Goal: Task Accomplishment & Management: Complete application form

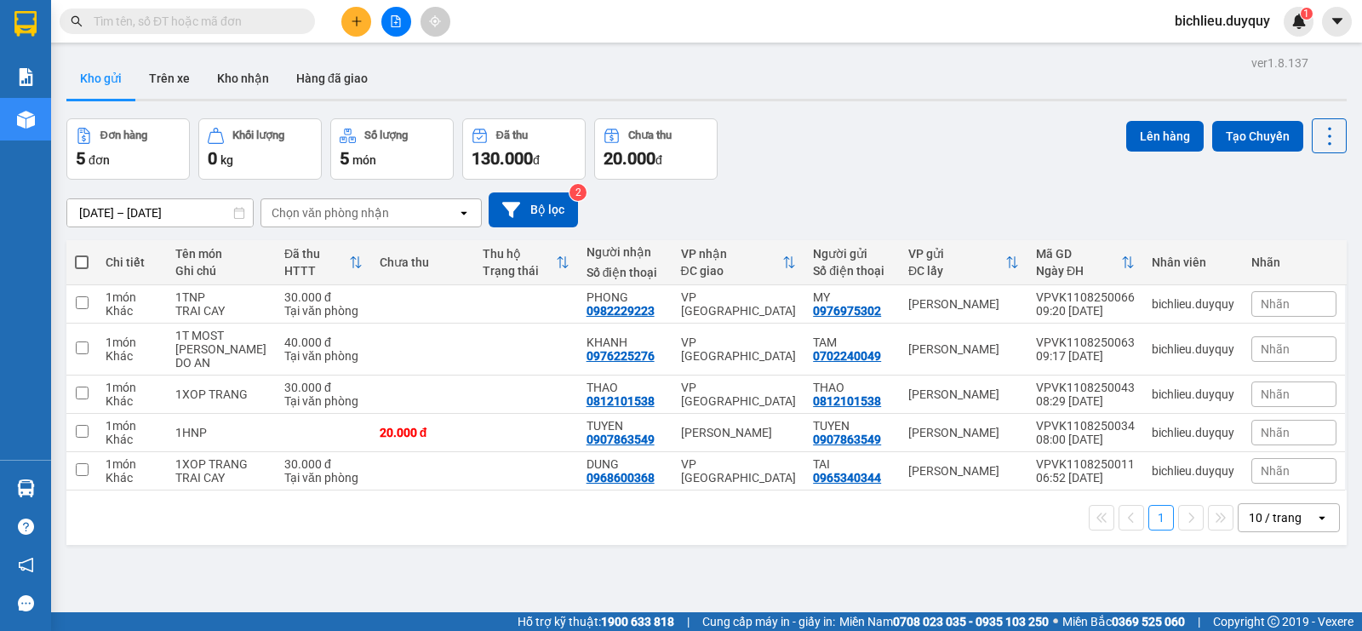
drag, startPoint x: 249, startPoint y: 85, endPoint x: 261, endPoint y: 100, distance: 18.2
click at [249, 86] on button "Kho nhận" at bounding box center [242, 78] width 79 height 41
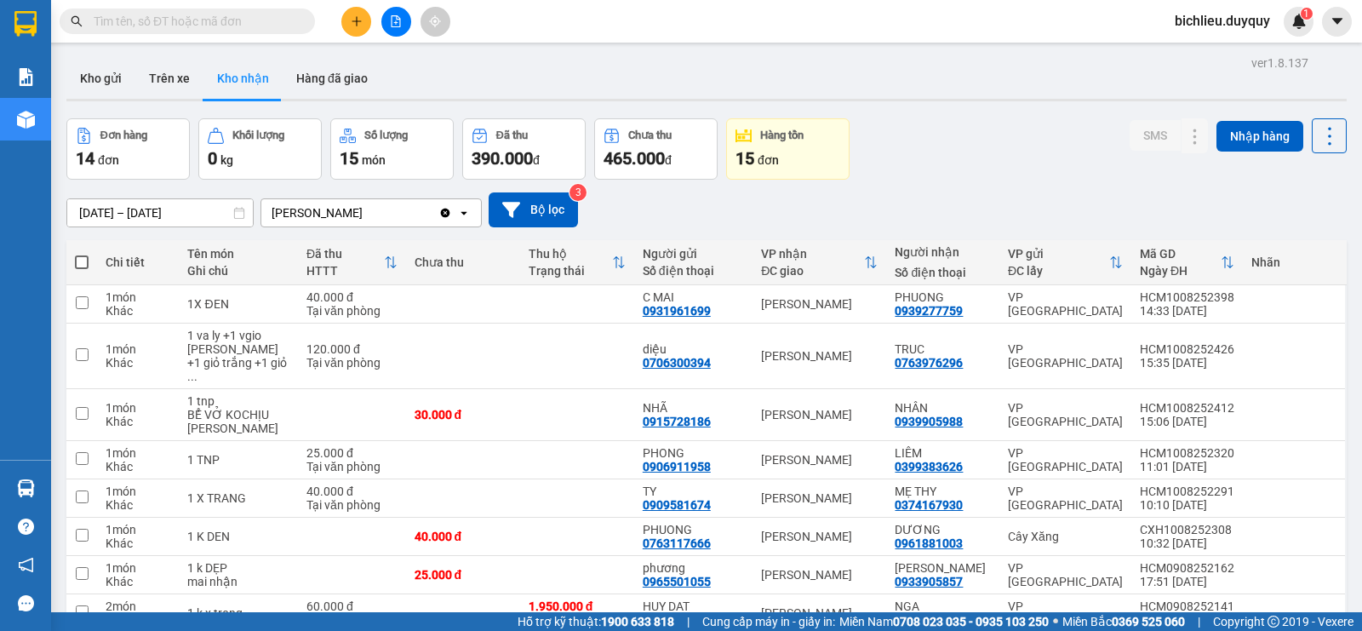
click at [361, 16] on icon "plus" at bounding box center [357, 21] width 12 height 12
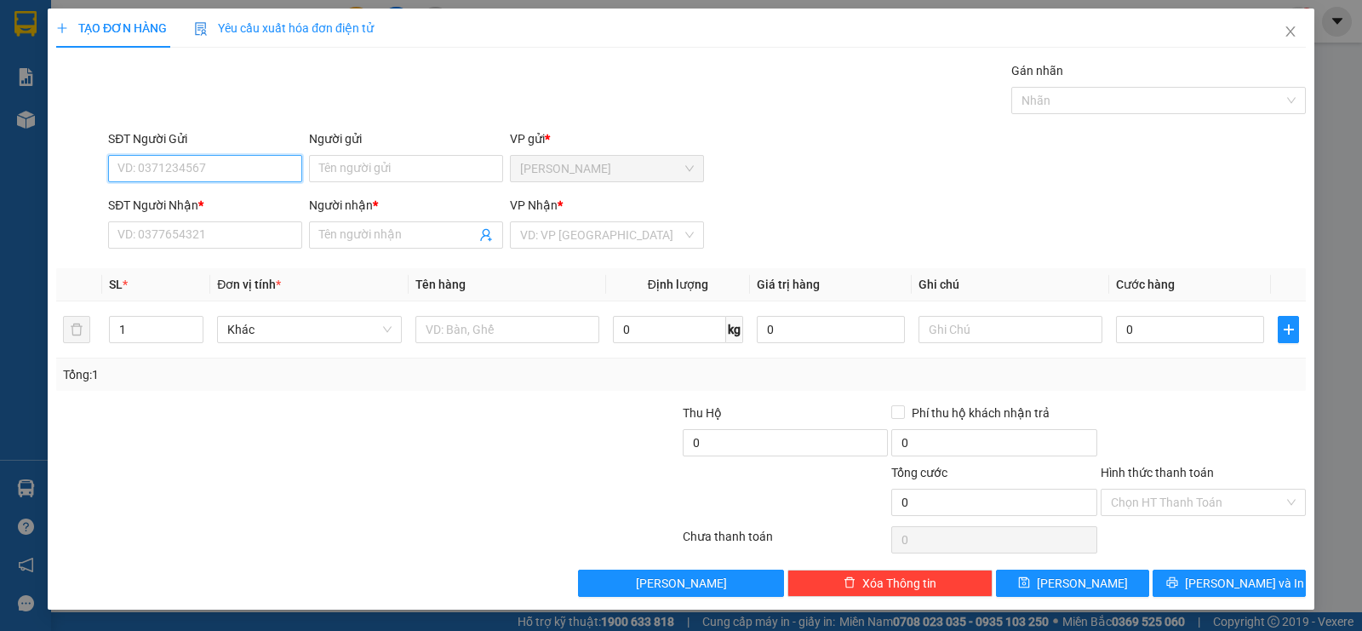
click at [178, 169] on input "SĐT Người Gửi" at bounding box center [205, 168] width 194 height 27
type input "0327430149"
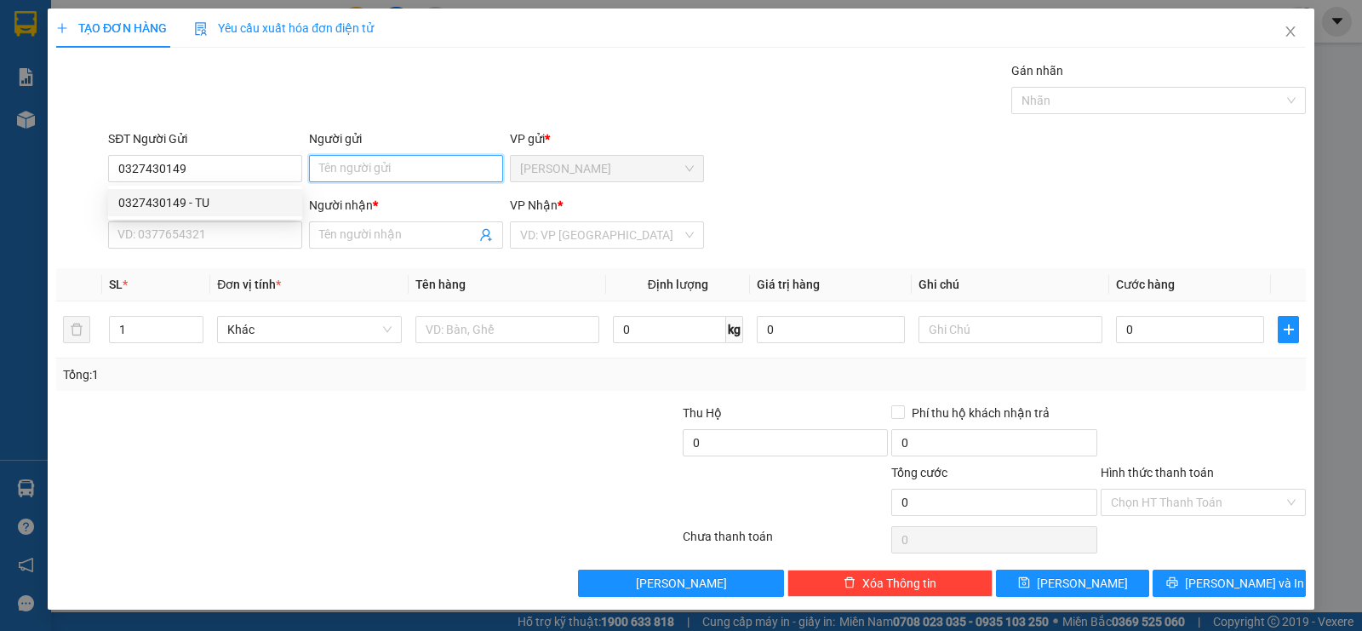
click at [335, 169] on input "Người gửi" at bounding box center [406, 168] width 194 height 27
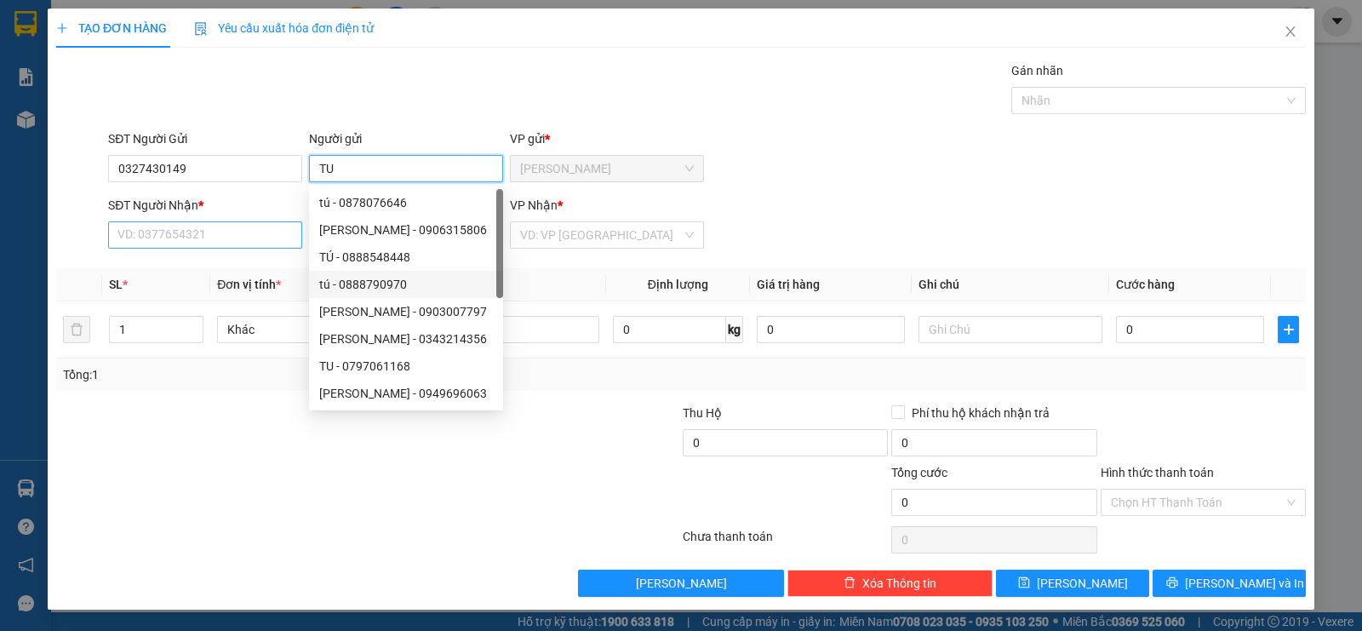
type input "TU"
click at [215, 229] on input "SĐT Người Nhận *" at bounding box center [205, 234] width 194 height 27
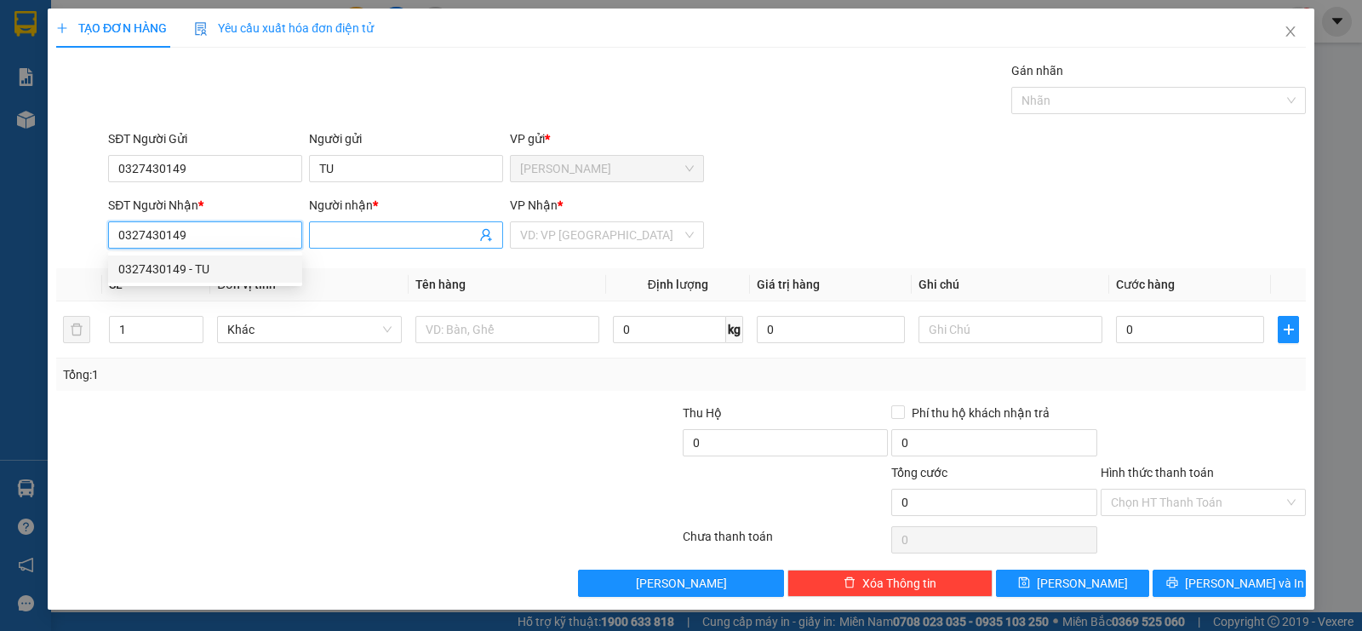
type input "0327430149"
click at [318, 235] on span at bounding box center [406, 234] width 194 height 27
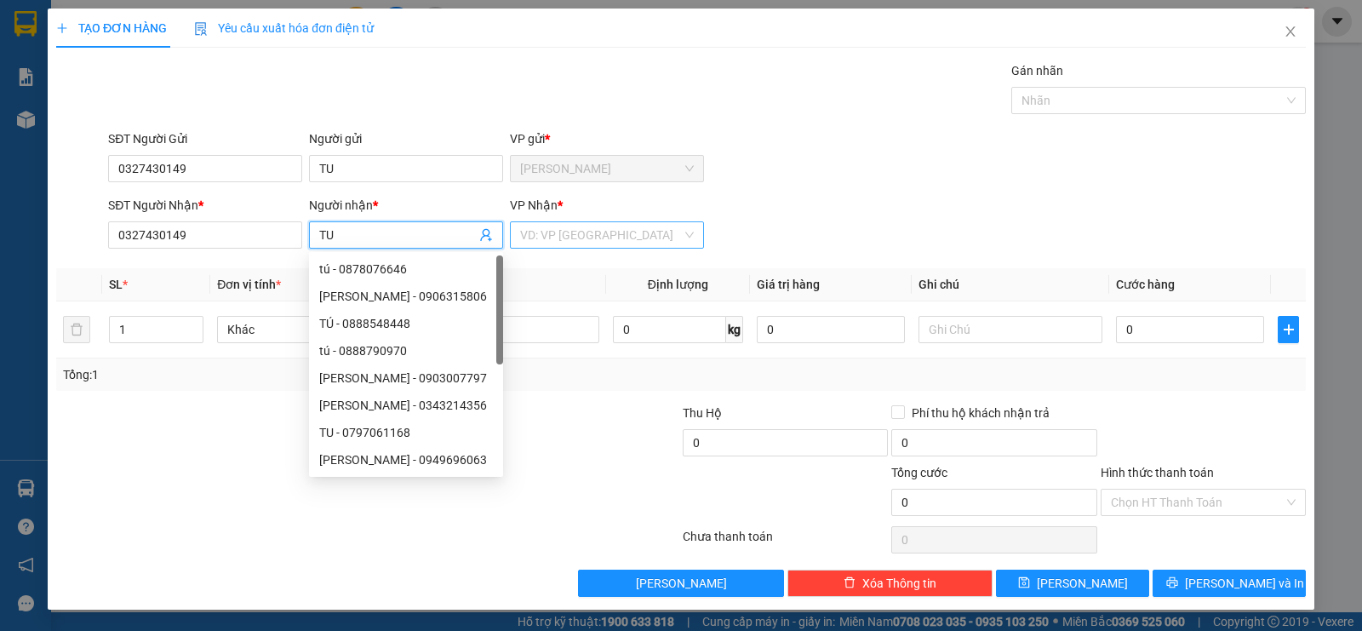
type input "TU"
click at [535, 235] on input "search" at bounding box center [601, 235] width 162 height 26
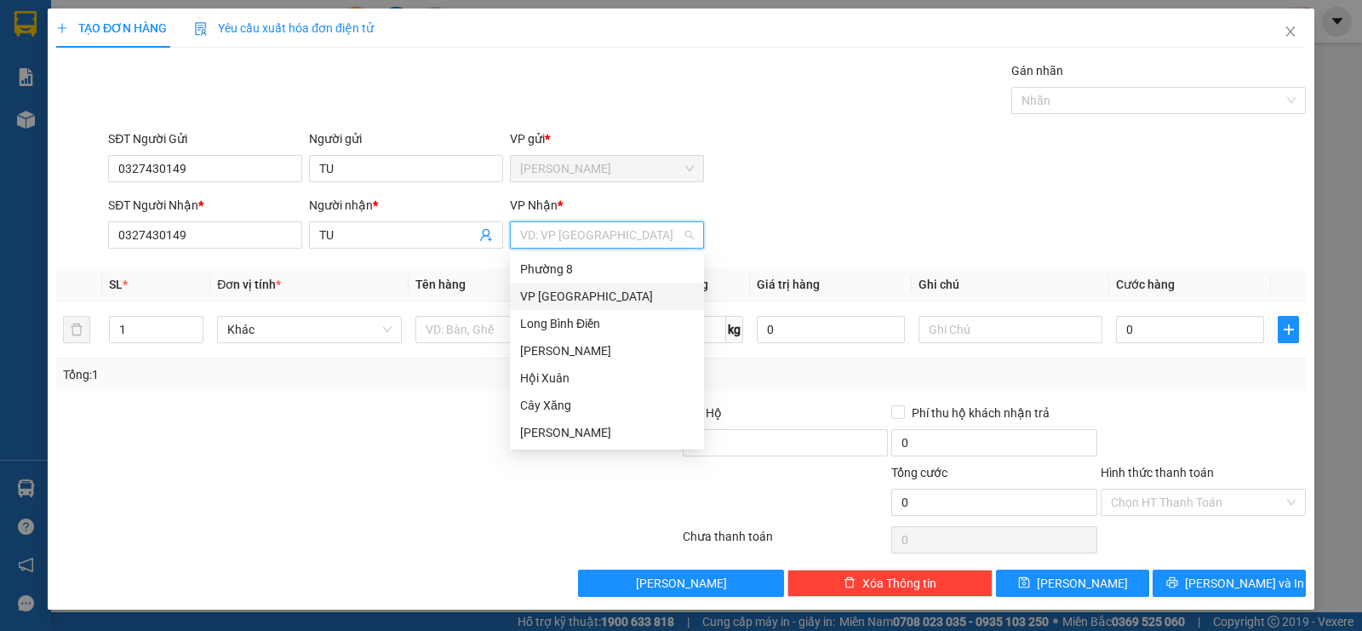
click at [521, 293] on div "VP [GEOGRAPHIC_DATA]" at bounding box center [607, 296] width 174 height 19
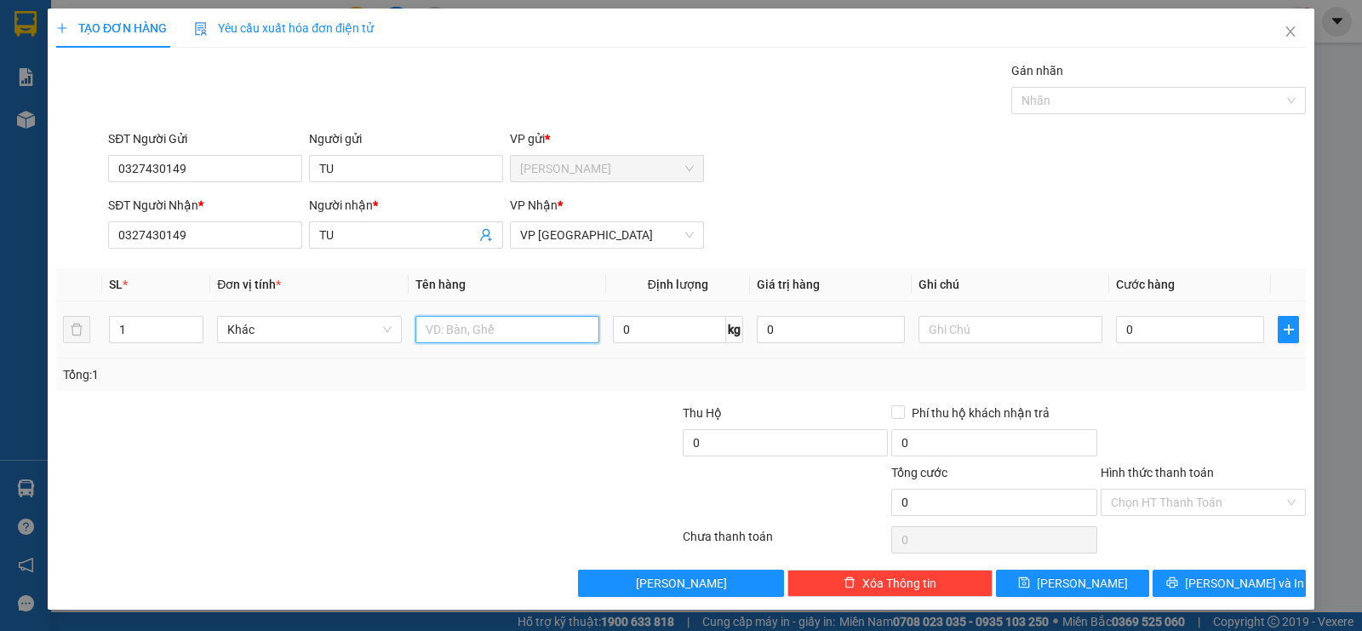
click at [504, 340] on input "text" at bounding box center [507, 329] width 184 height 27
type input "1BAO XANH"
click at [953, 329] on input "text" at bounding box center [1011, 329] width 184 height 27
type input "TRAI CAY"
click at [1169, 326] on input "0" at bounding box center [1190, 329] width 148 height 27
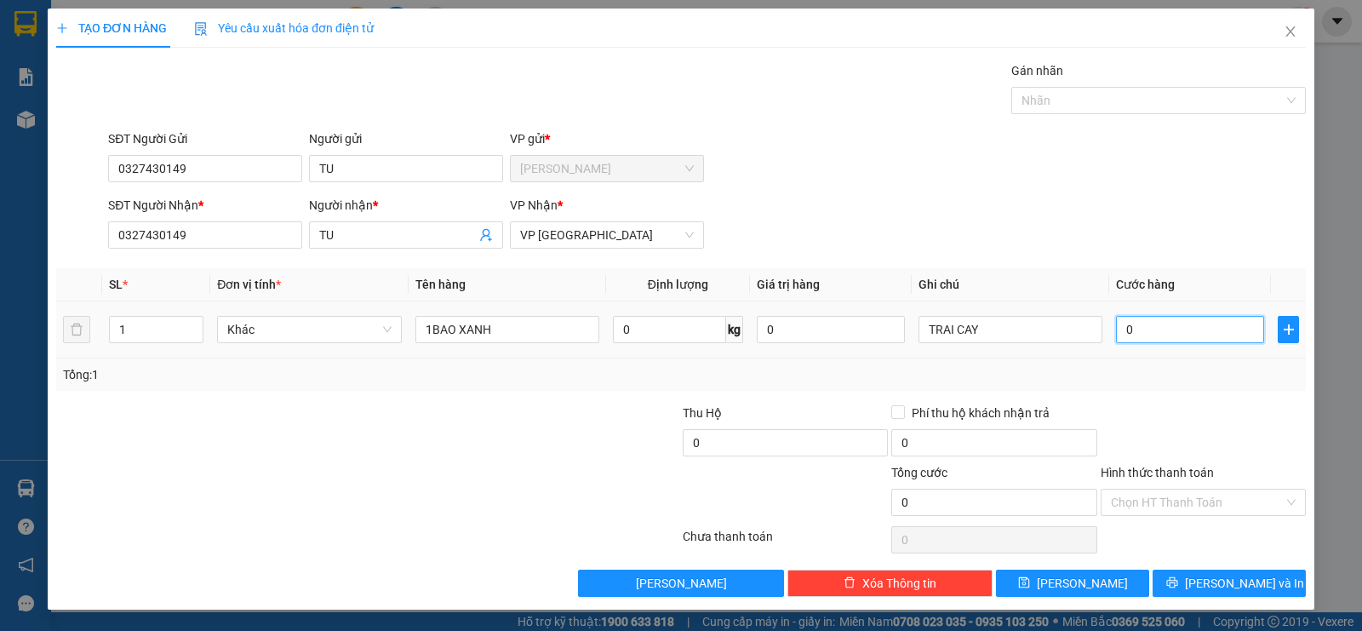
type input "7"
type input "70"
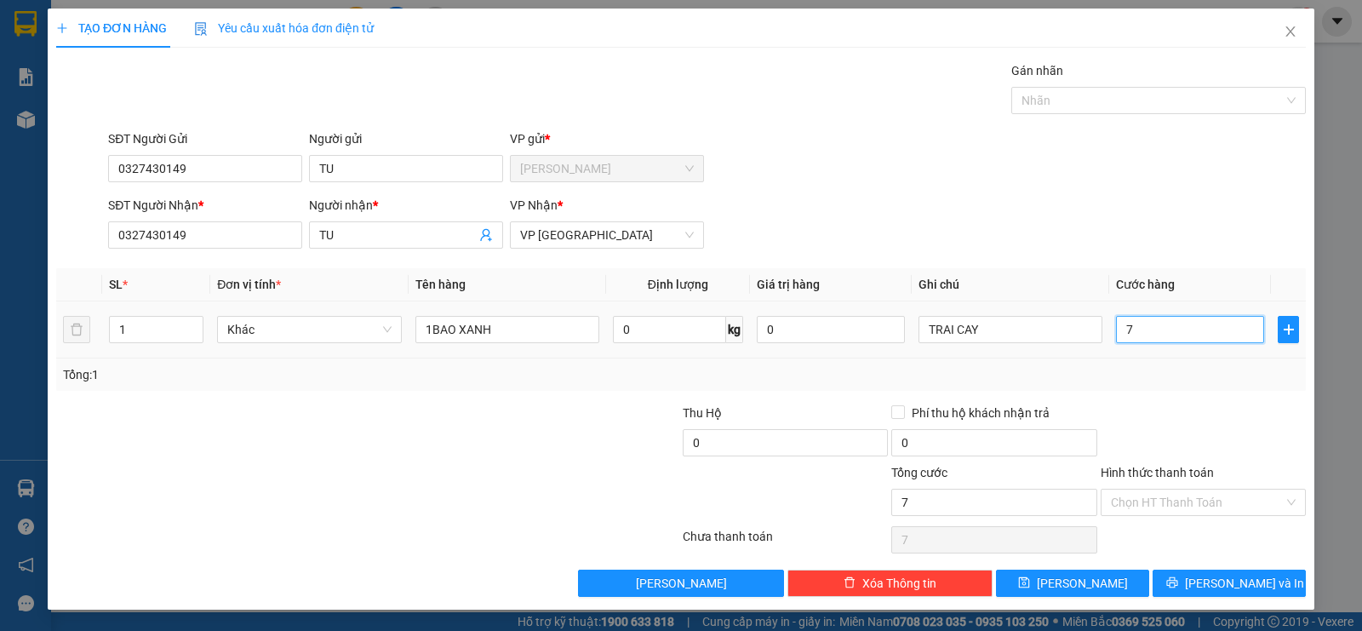
type input "70"
type input "700"
type input "7.000"
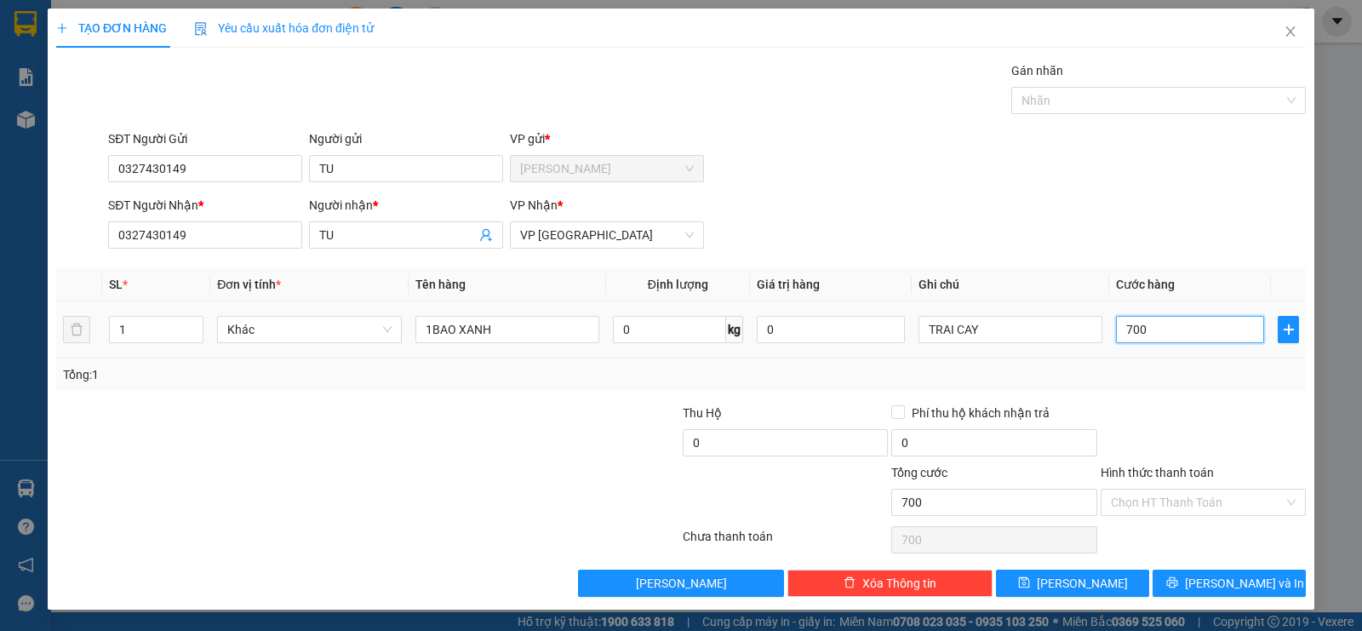
type input "7.000"
type input "70.000"
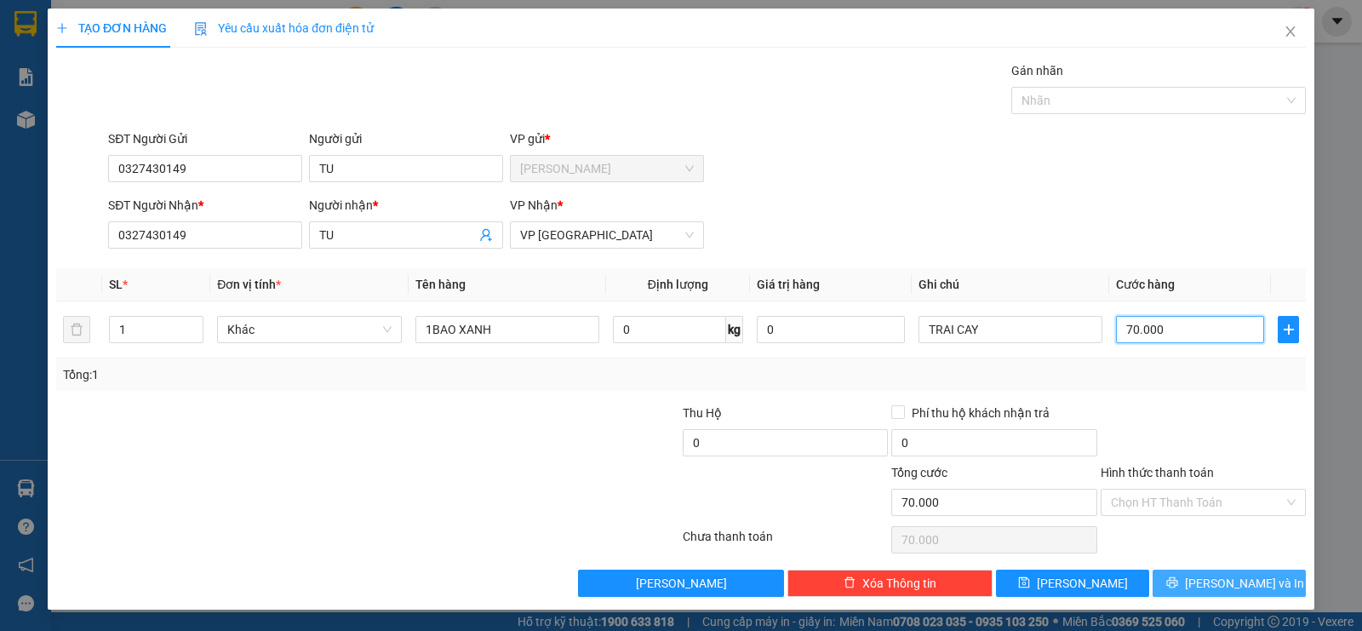
type input "70.000"
click at [1215, 577] on span "[PERSON_NAME] và In" at bounding box center [1244, 583] width 119 height 19
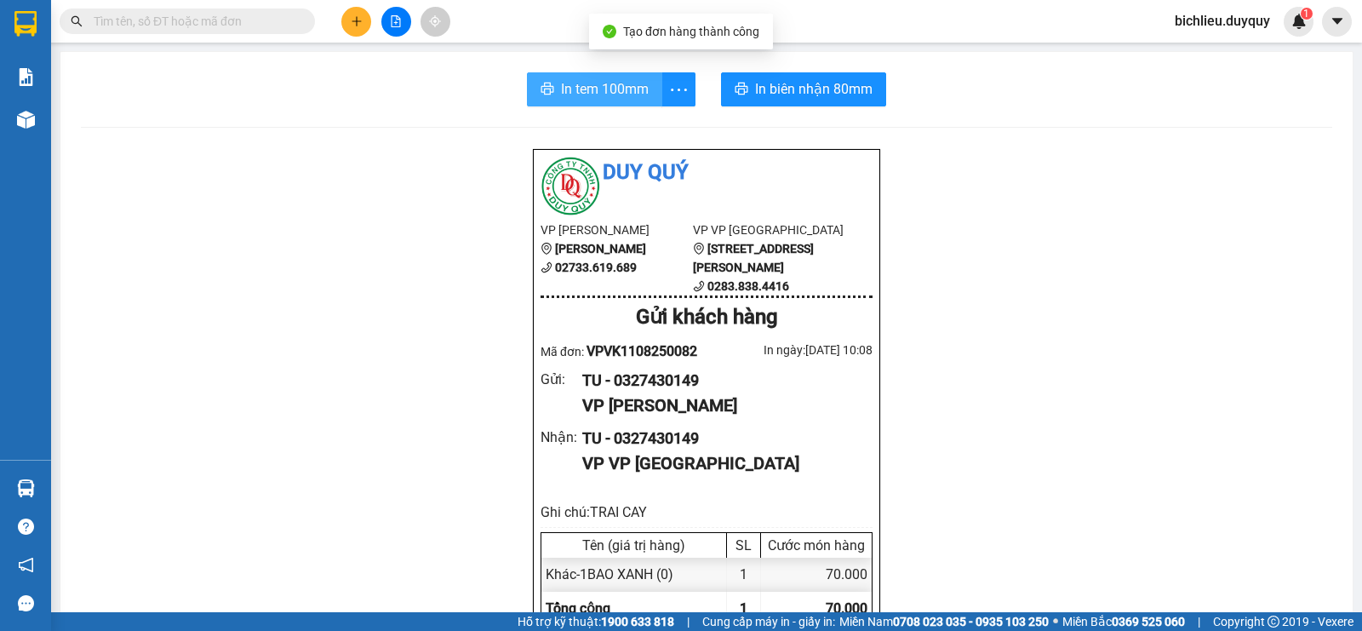
click at [602, 91] on span "In tem 100mm" at bounding box center [605, 88] width 88 height 21
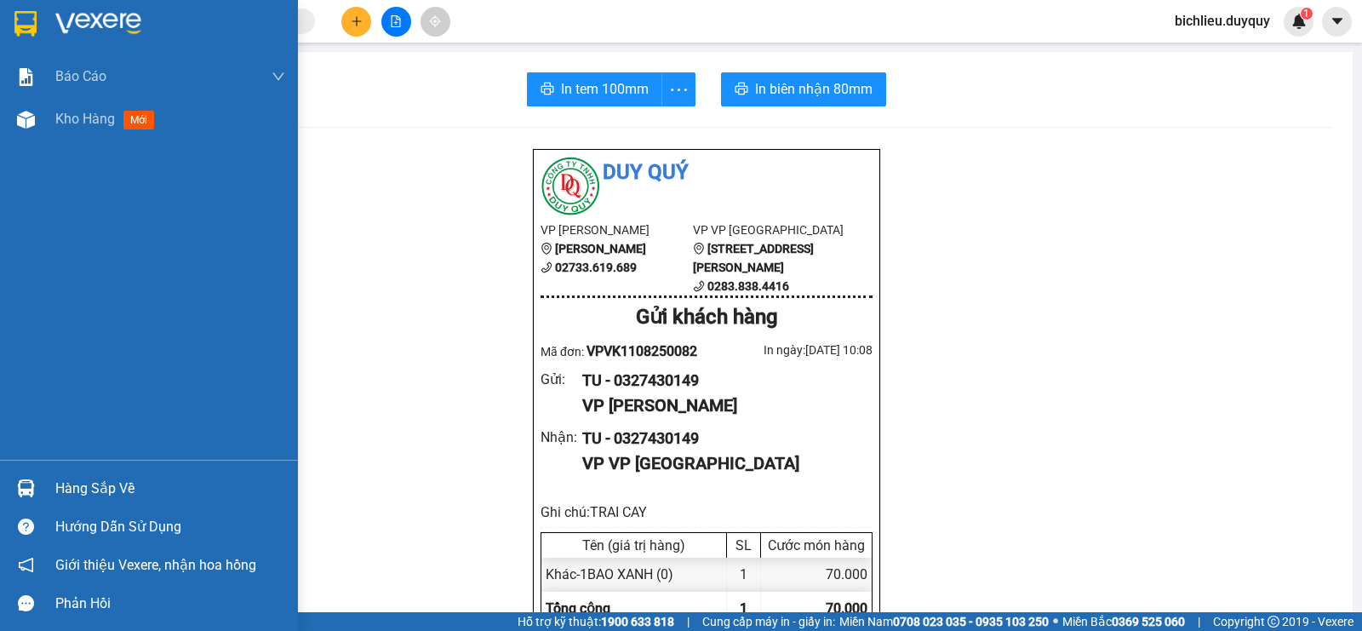
click at [17, 22] on img at bounding box center [25, 24] width 22 height 26
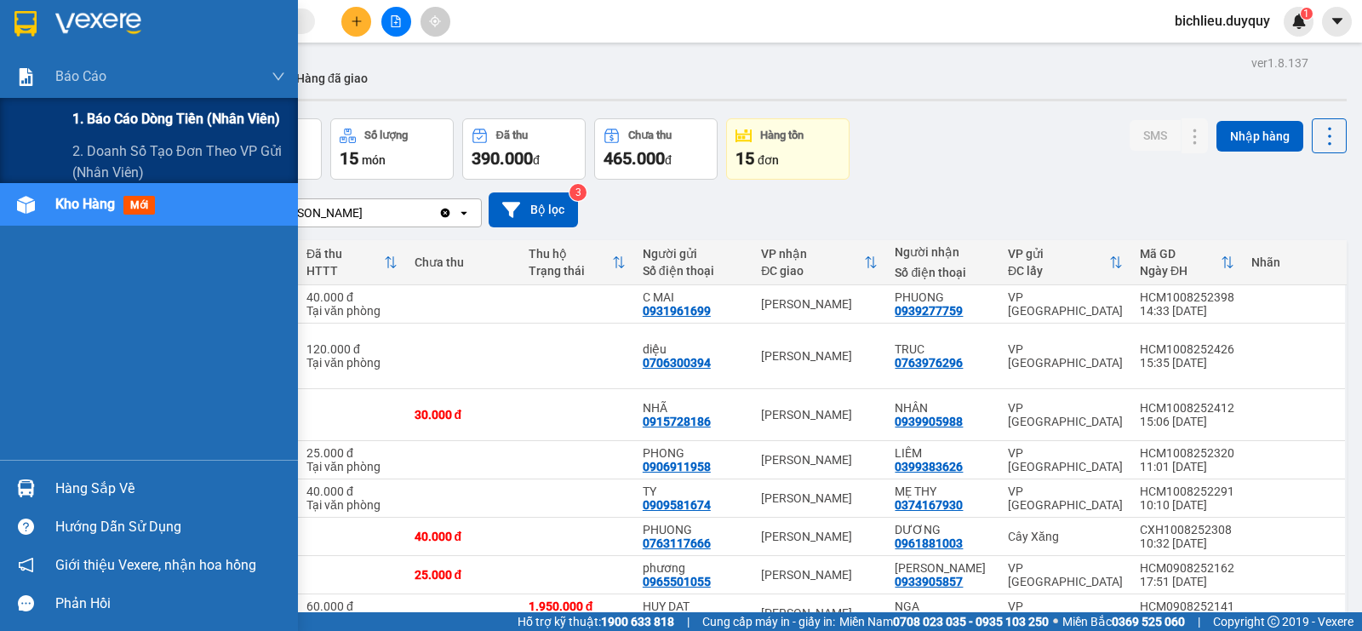
click at [136, 114] on span "1. Báo cáo dòng tiền (nhân viên)" at bounding box center [176, 118] width 208 height 21
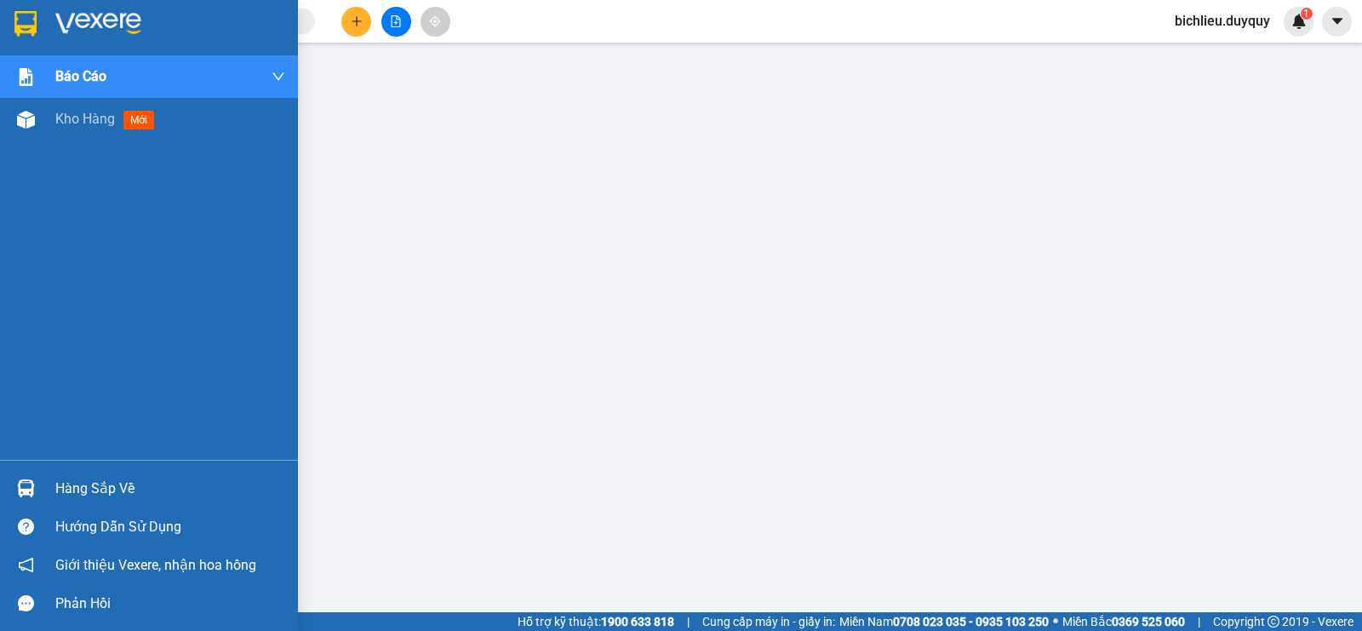
click at [22, 31] on img at bounding box center [25, 24] width 22 height 26
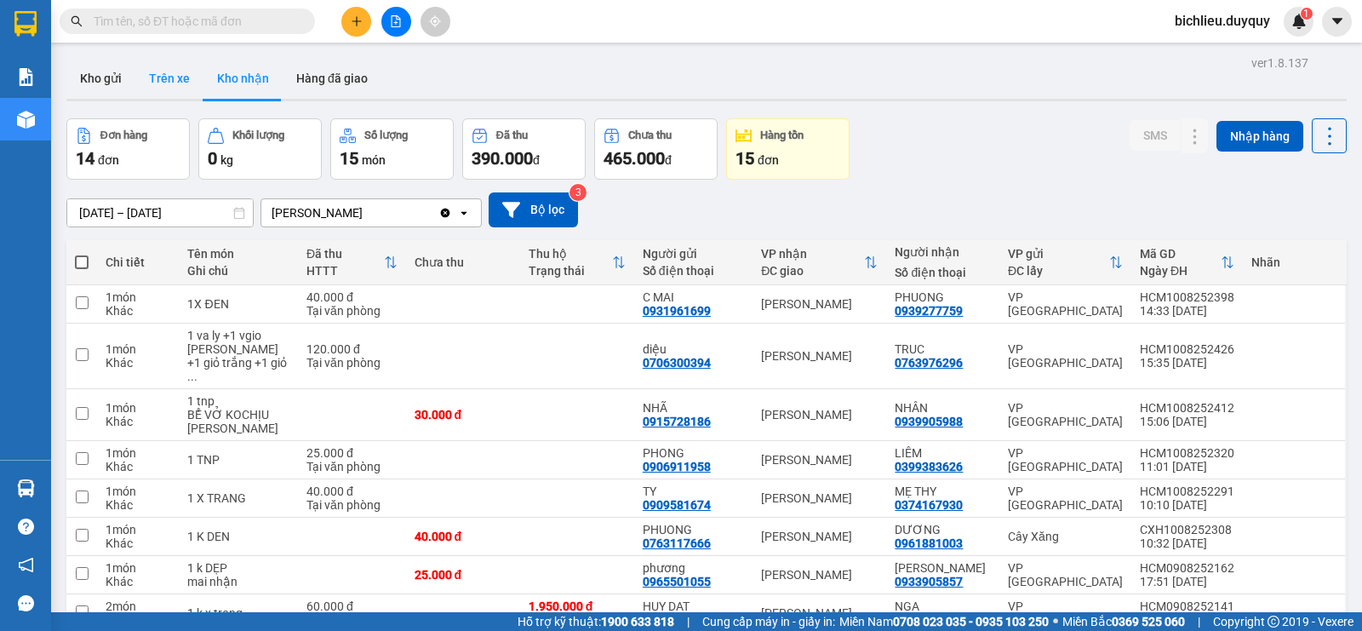
click at [165, 89] on button "Trên xe" at bounding box center [169, 78] width 68 height 41
type input "[DATE] – [DATE]"
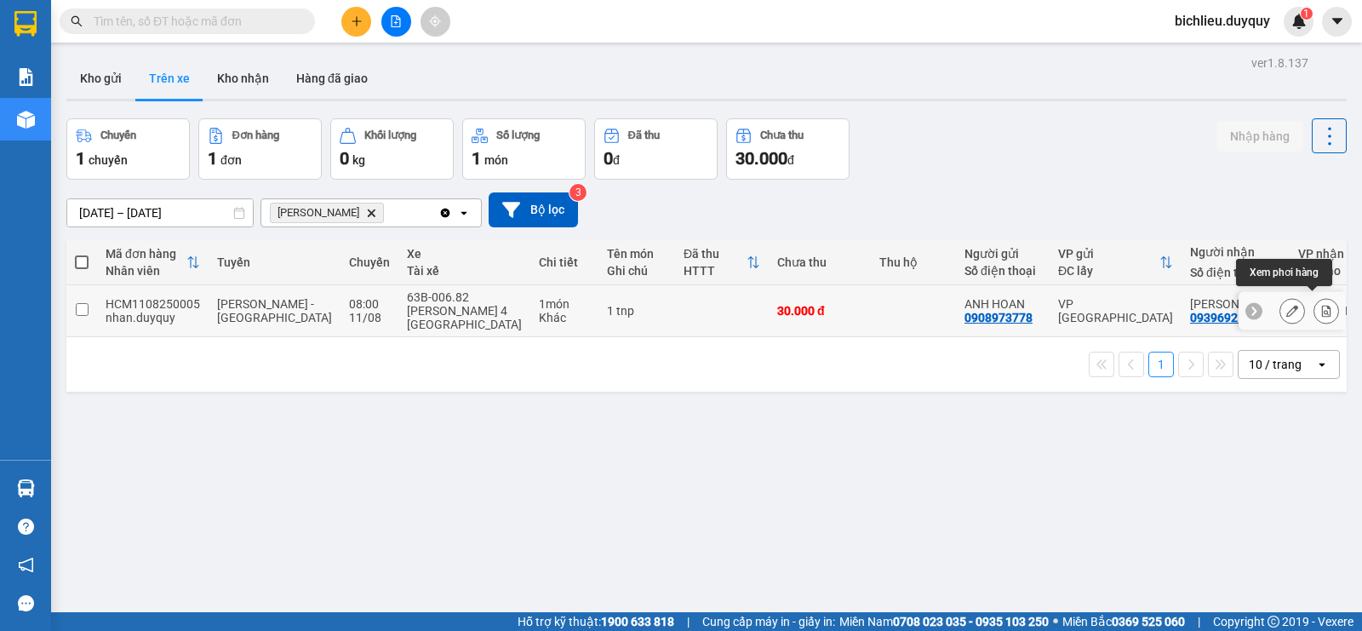
click at [1320, 306] on icon at bounding box center [1326, 311] width 12 height 12
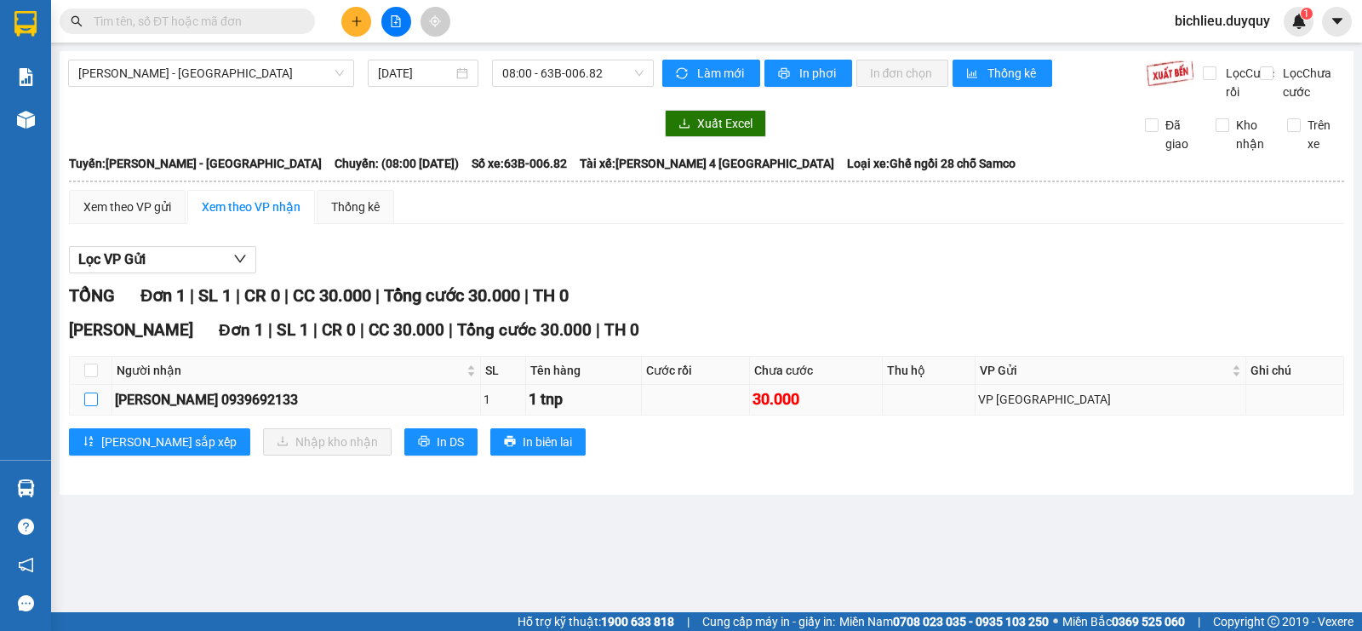
click at [89, 409] on label at bounding box center [91, 399] width 14 height 19
click at [89, 406] on input "checkbox" at bounding box center [91, 399] width 14 height 14
checkbox input "true"
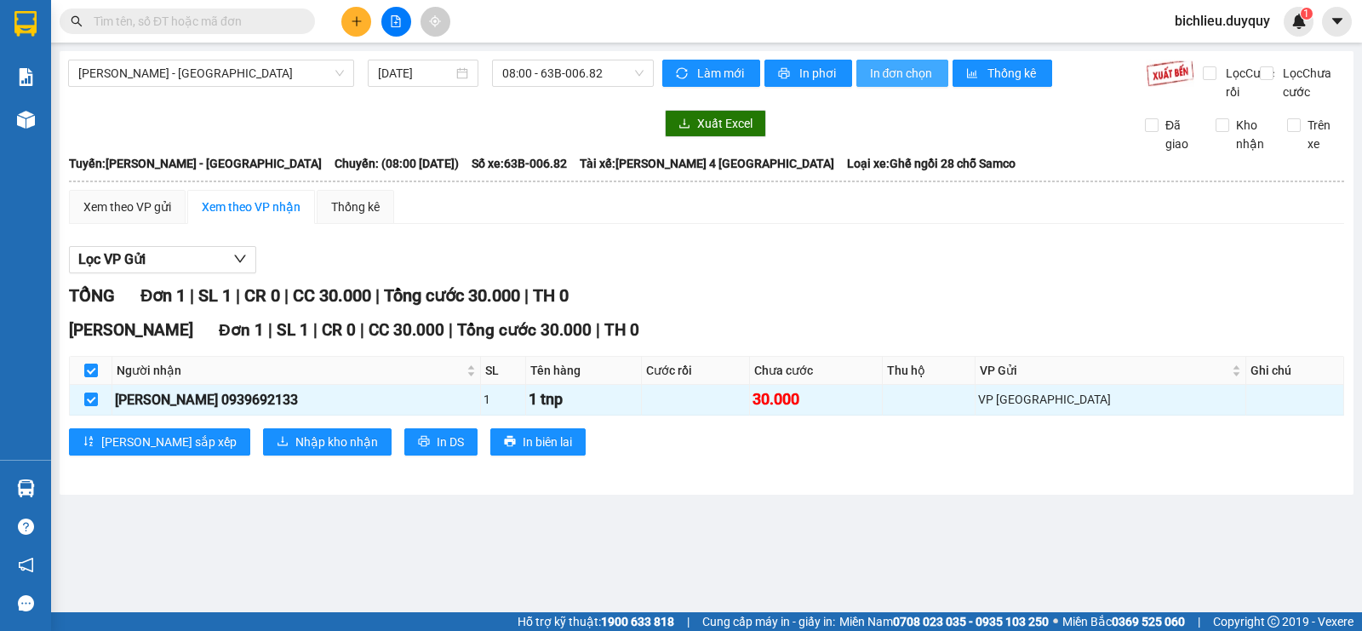
click at [919, 65] on span "In đơn chọn" at bounding box center [903, 73] width 66 height 19
click at [295, 451] on span "Nhập kho nhận" at bounding box center [336, 441] width 83 height 19
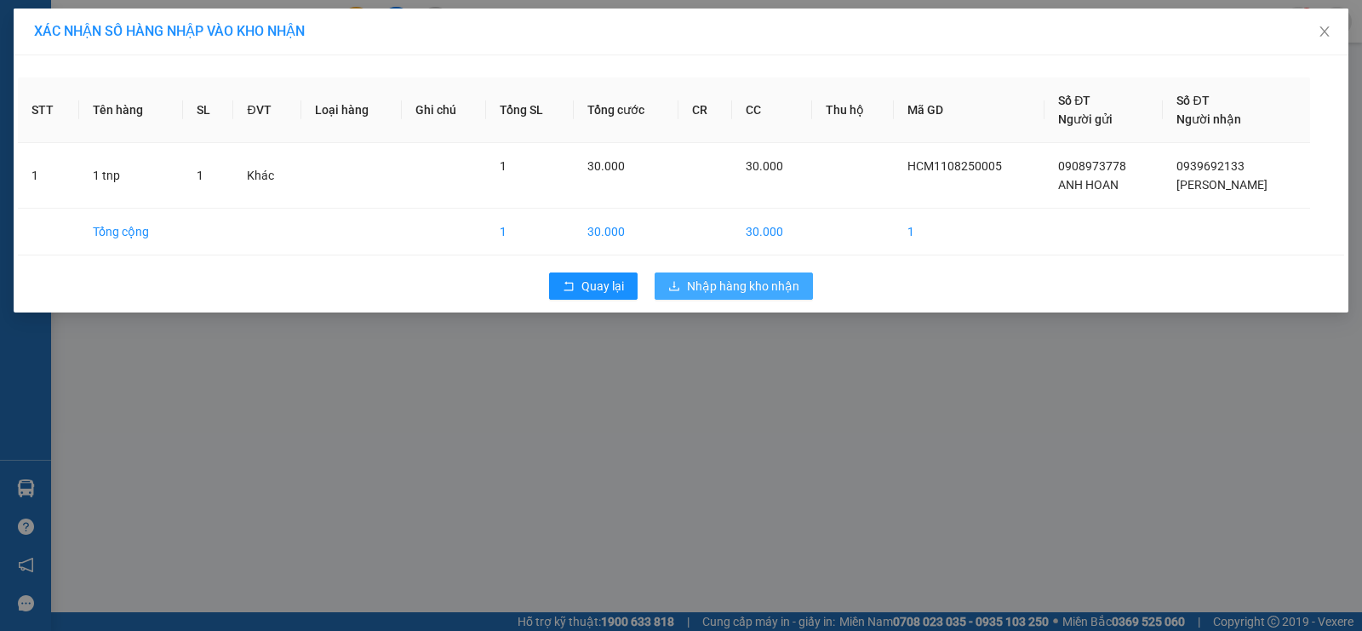
click at [760, 281] on span "Nhập hàng kho nhận" at bounding box center [743, 286] width 112 height 19
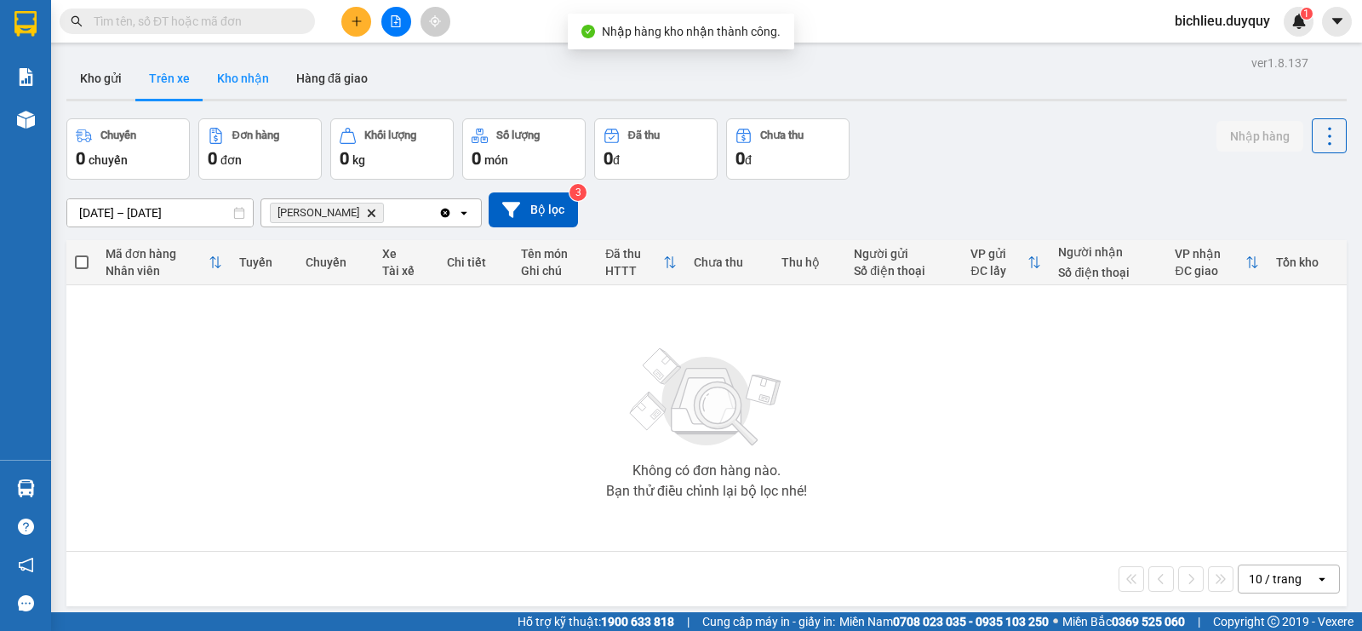
click at [251, 81] on button "Kho nhận" at bounding box center [242, 78] width 79 height 41
type input "[DATE] – [DATE]"
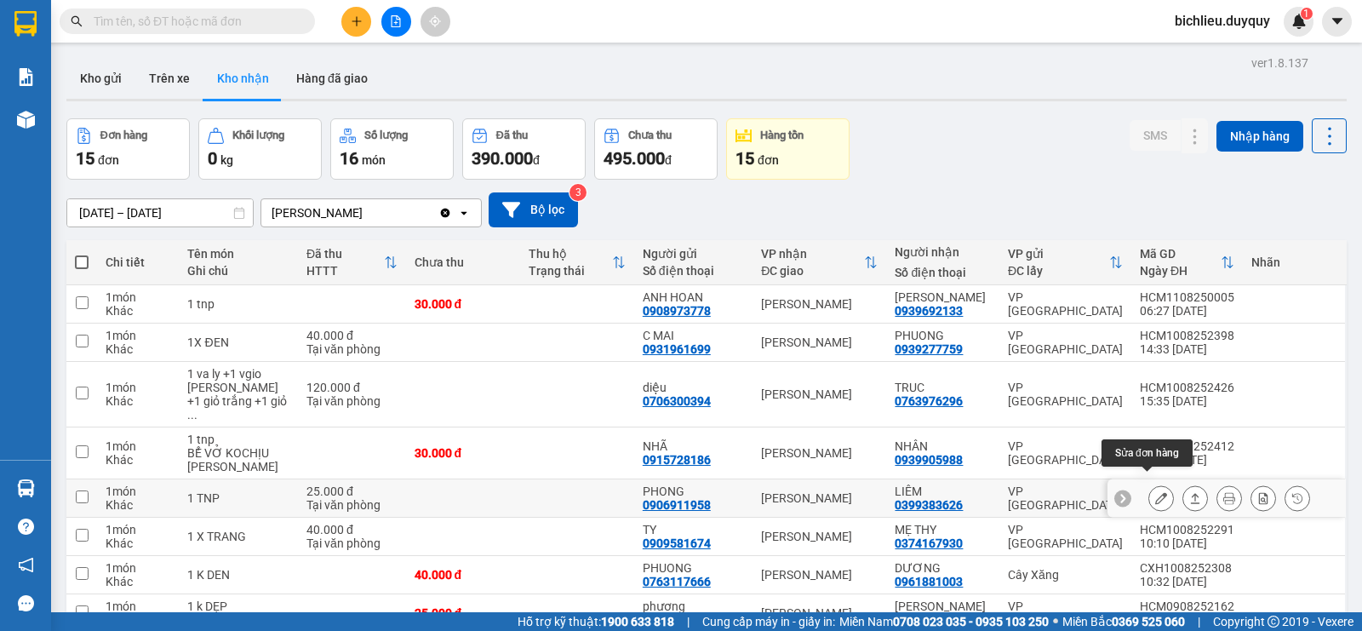
click at [1155, 492] on icon at bounding box center [1161, 498] width 12 height 12
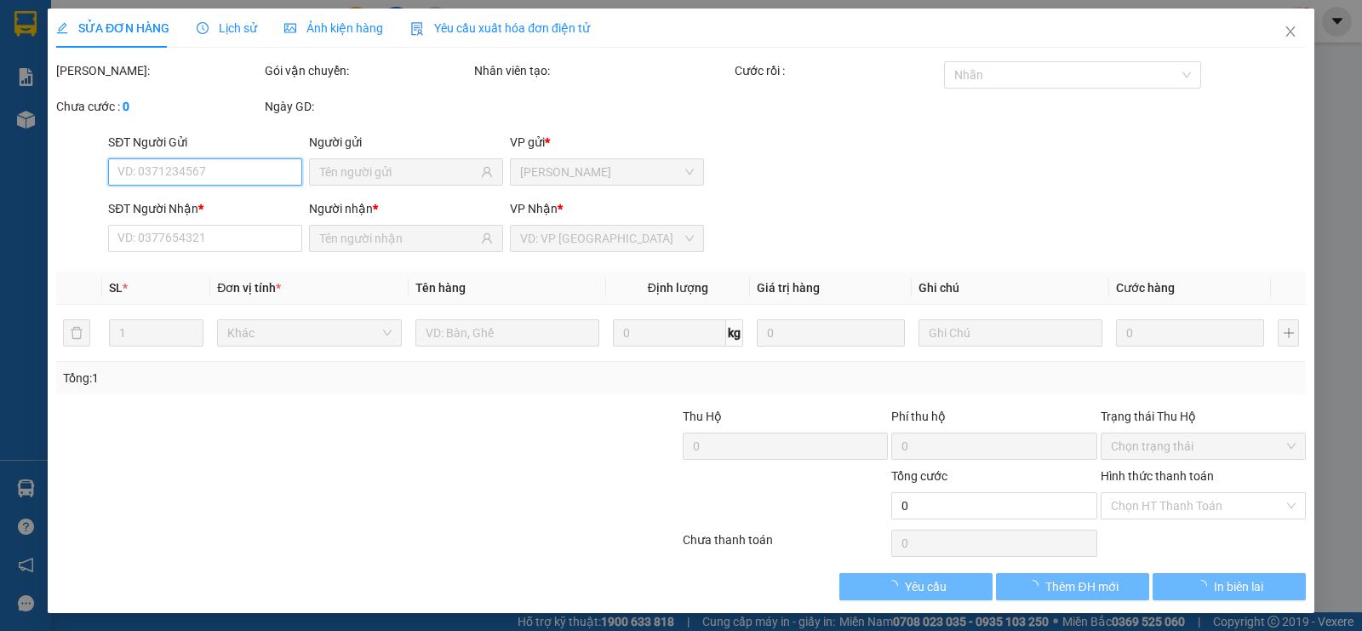
type input "0906911958"
type input "PHONG"
type input "0399383626"
type input "LIÊM"
type input "25.000"
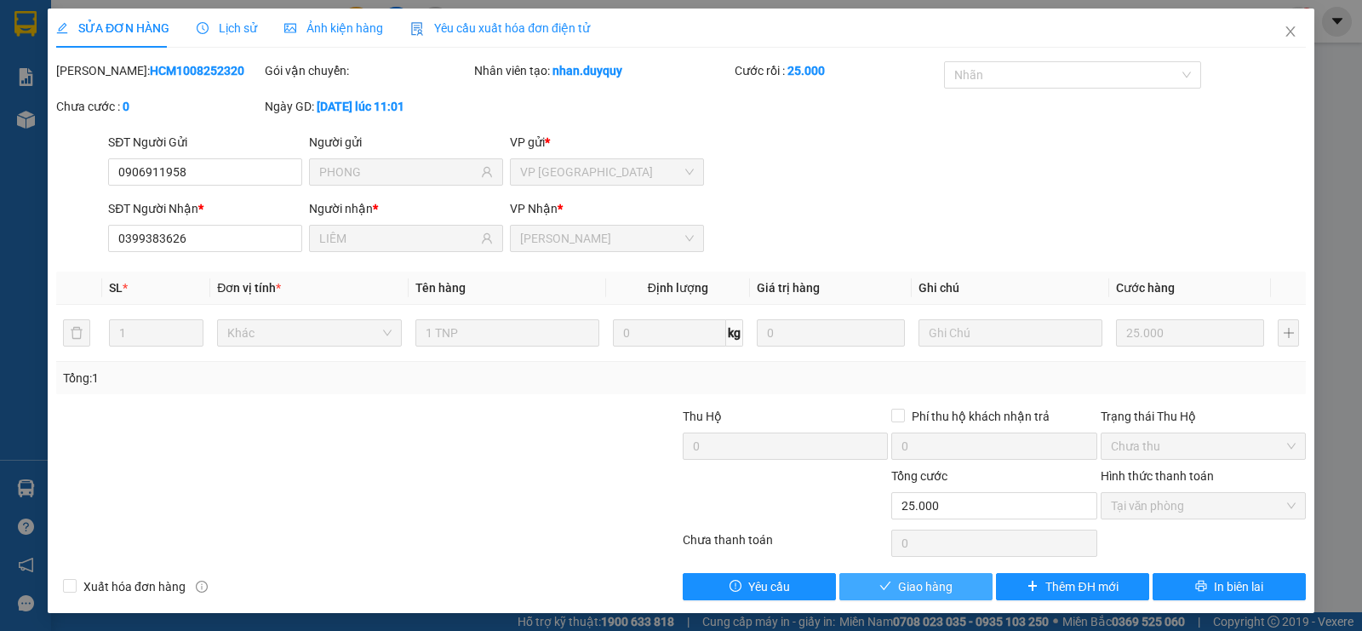
drag, startPoint x: 900, startPoint y: 572, endPoint x: 900, endPoint y: 586, distance: 13.6
click at [900, 575] on button "Giao hàng" at bounding box center [915, 586] width 153 height 27
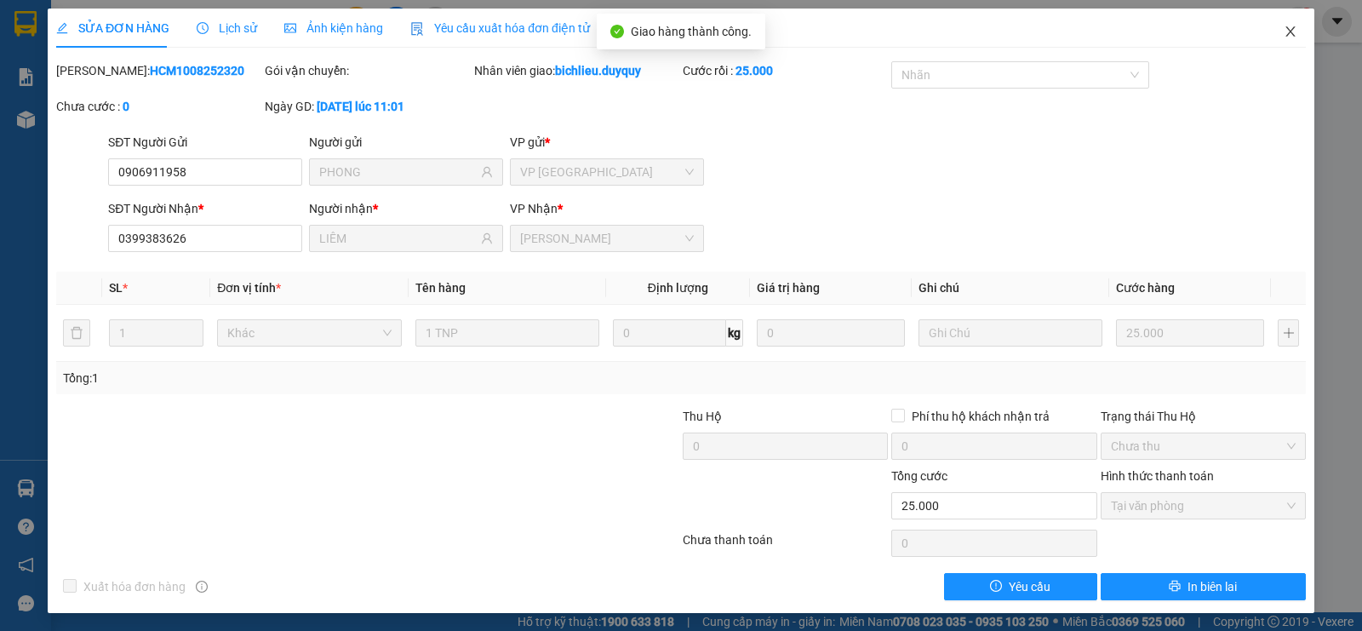
click at [1286, 31] on icon "close" at bounding box center [1290, 31] width 9 height 10
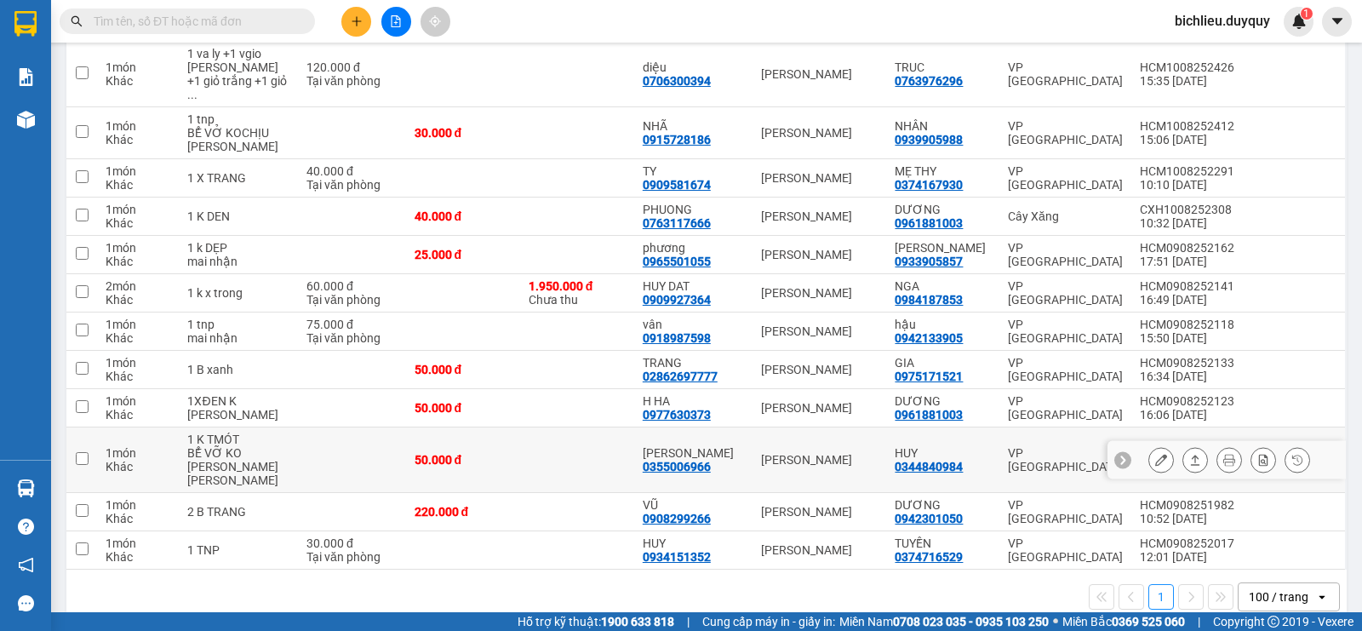
scroll to position [235, 0]
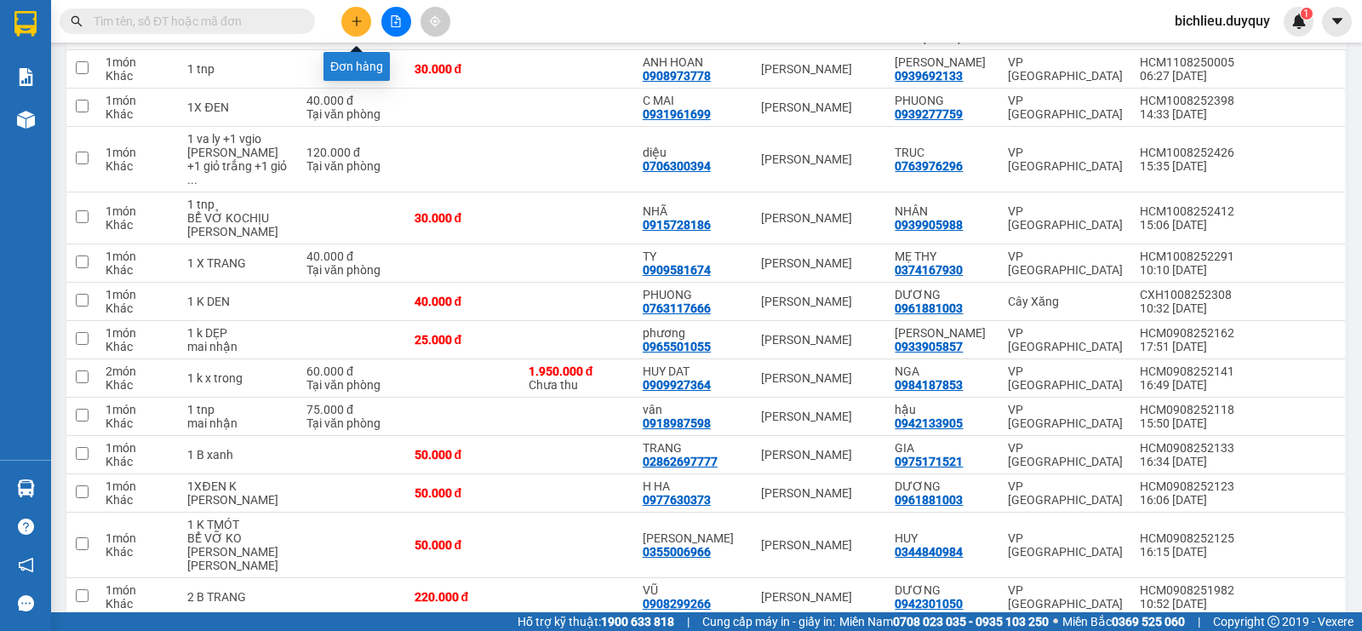
click at [358, 26] on icon "plus" at bounding box center [357, 21] width 12 height 12
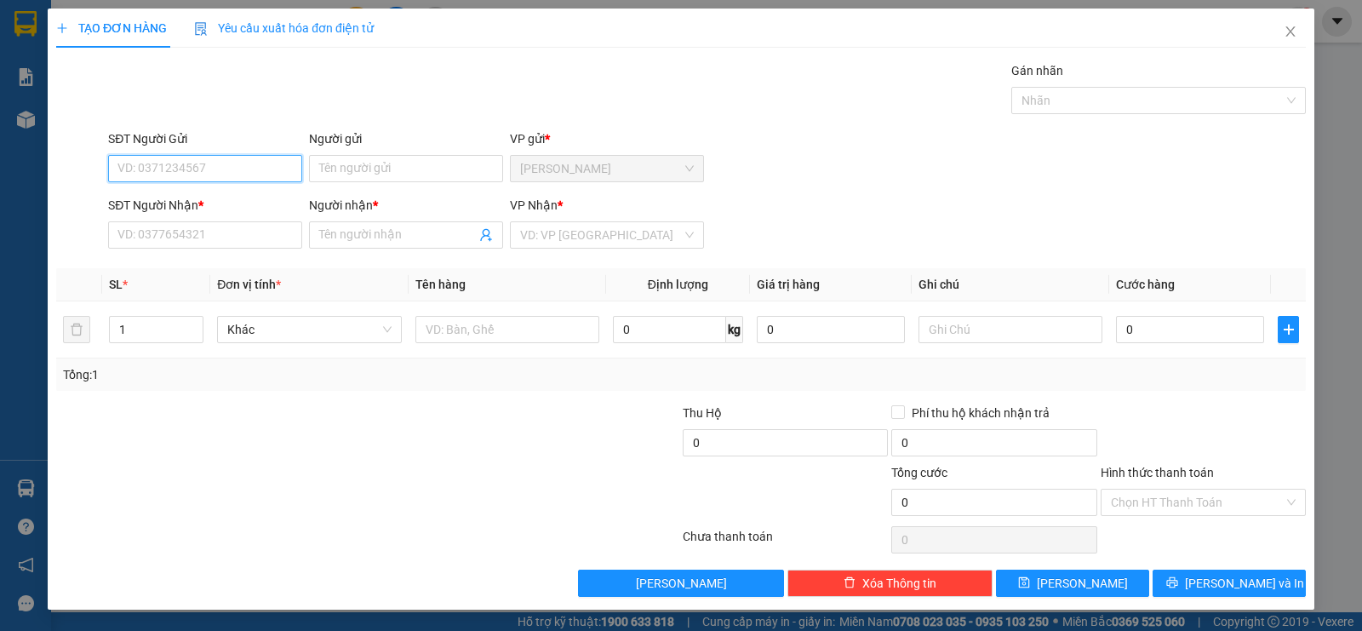
click at [130, 167] on input "SĐT Người Gửi" at bounding box center [205, 168] width 194 height 27
type input "0334235259"
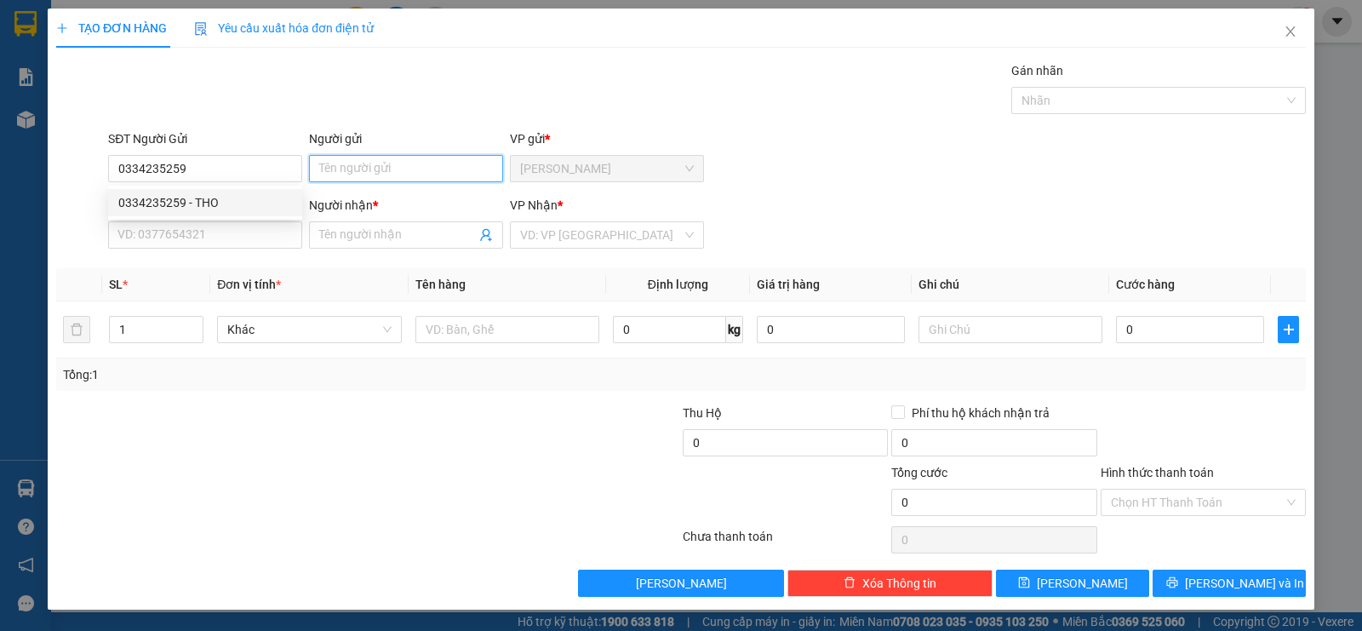
click at [327, 165] on input "Người gửi" at bounding box center [406, 168] width 194 height 27
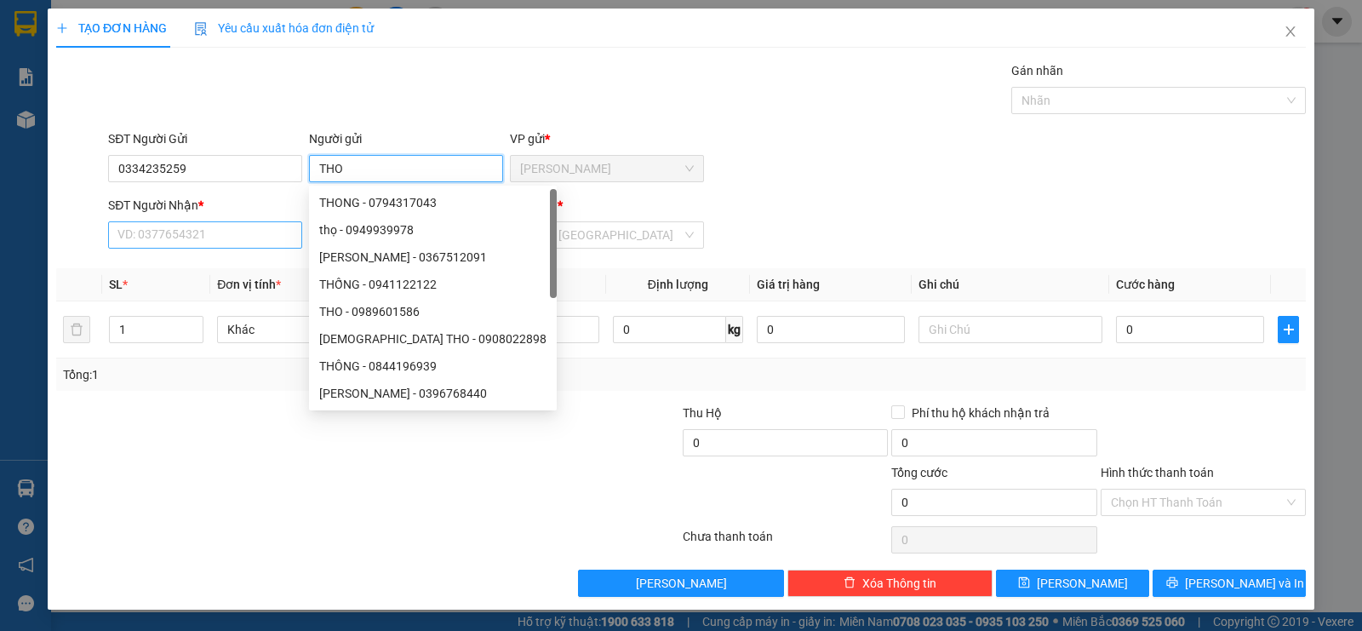
type input "THO"
click at [160, 242] on input "SĐT Người Nhận *" at bounding box center [205, 234] width 194 height 27
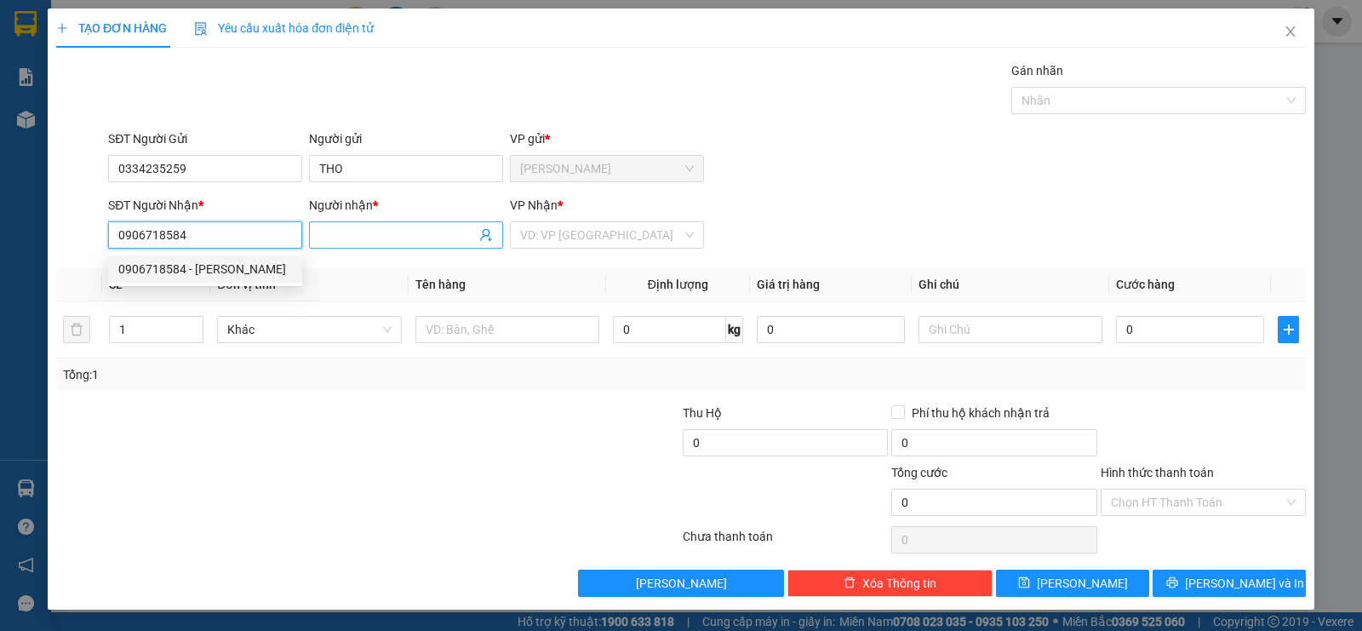
type input "0906718584"
click at [315, 240] on span at bounding box center [406, 234] width 194 height 27
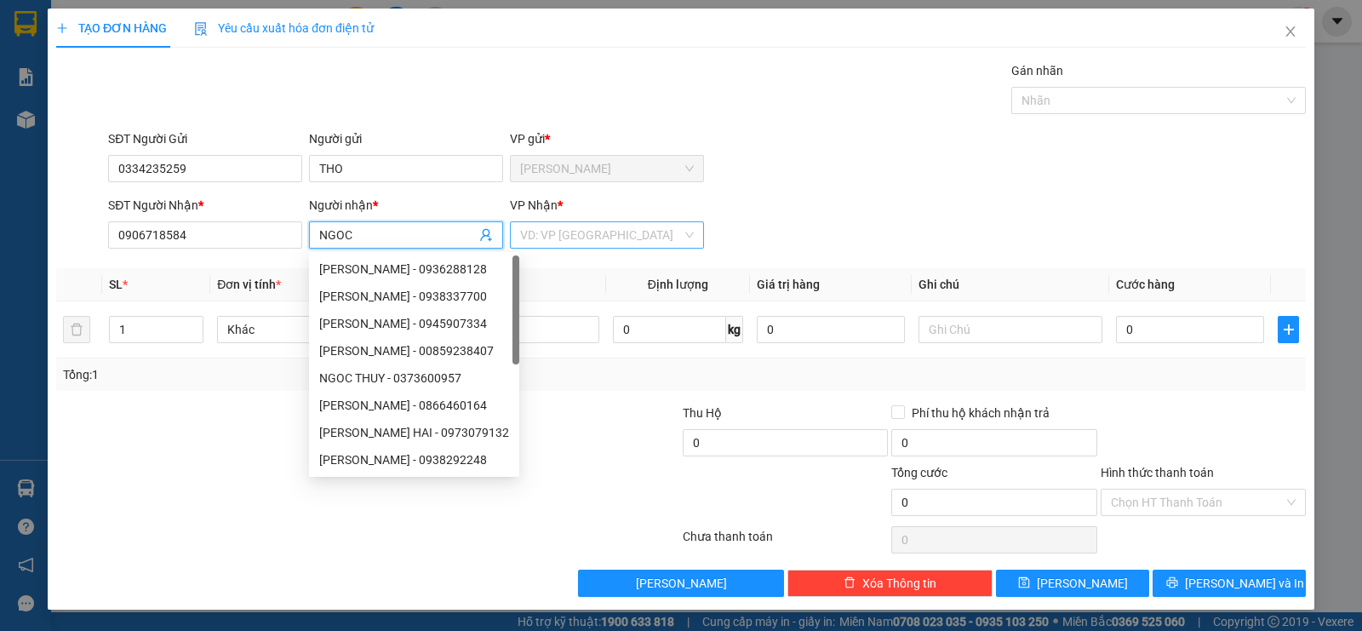
type input "NGOC"
drag, startPoint x: 587, startPoint y: 236, endPoint x: 568, endPoint y: 264, distance: 34.2
click at [587, 239] on input "search" at bounding box center [601, 235] width 162 height 26
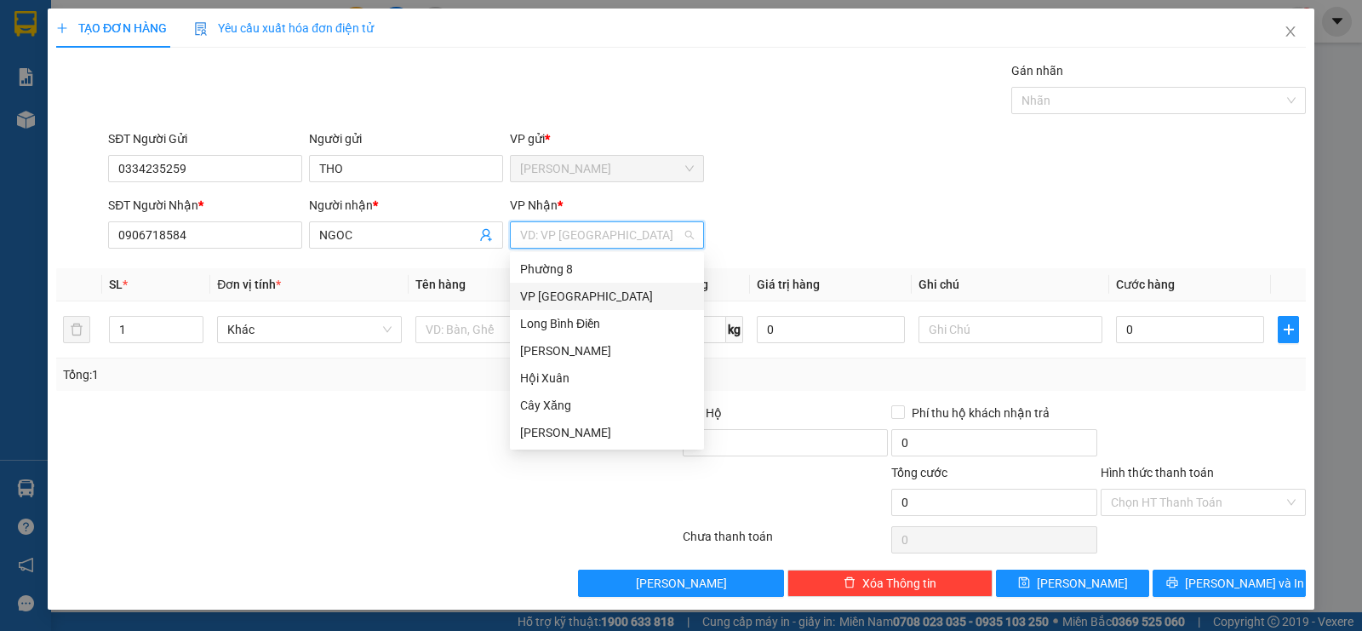
click at [558, 302] on div "VP [GEOGRAPHIC_DATA]" at bounding box center [607, 296] width 174 height 19
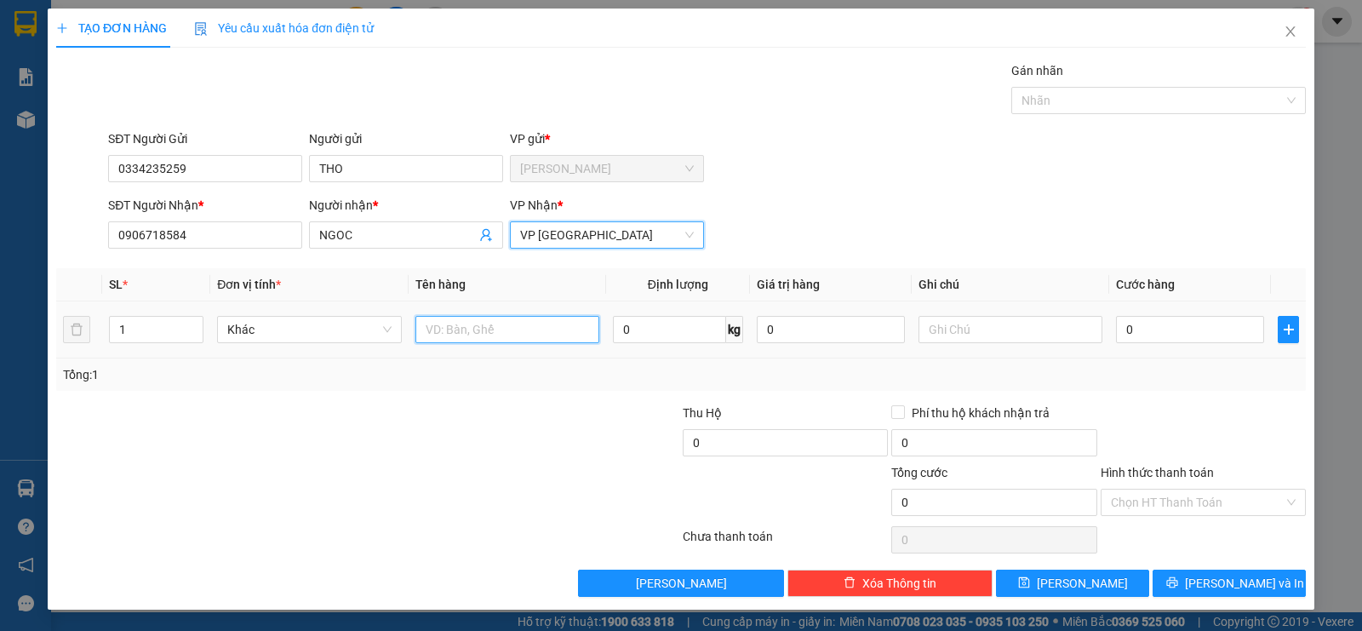
click at [490, 329] on input "text" at bounding box center [507, 329] width 184 height 27
type input "2T MOST"
click at [969, 335] on input "text" at bounding box center [1011, 329] width 184 height 27
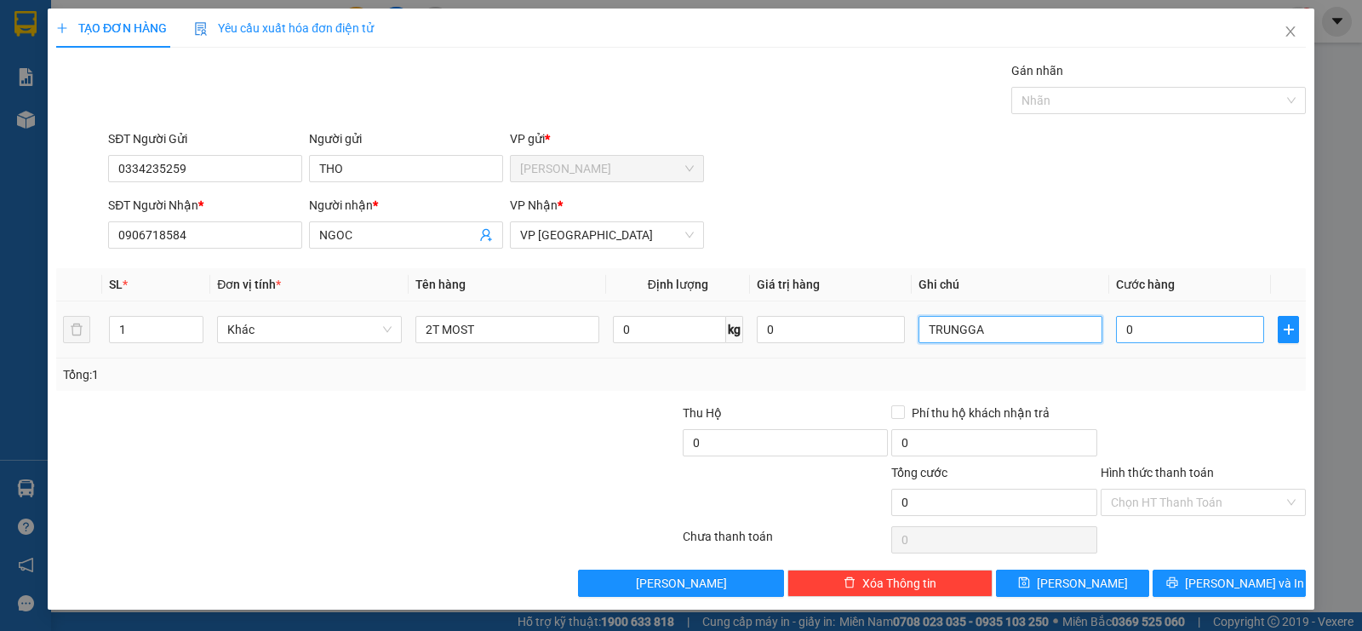
type input "TRUNGGA"
click at [1180, 329] on input "0" at bounding box center [1190, 329] width 148 height 27
type input "1"
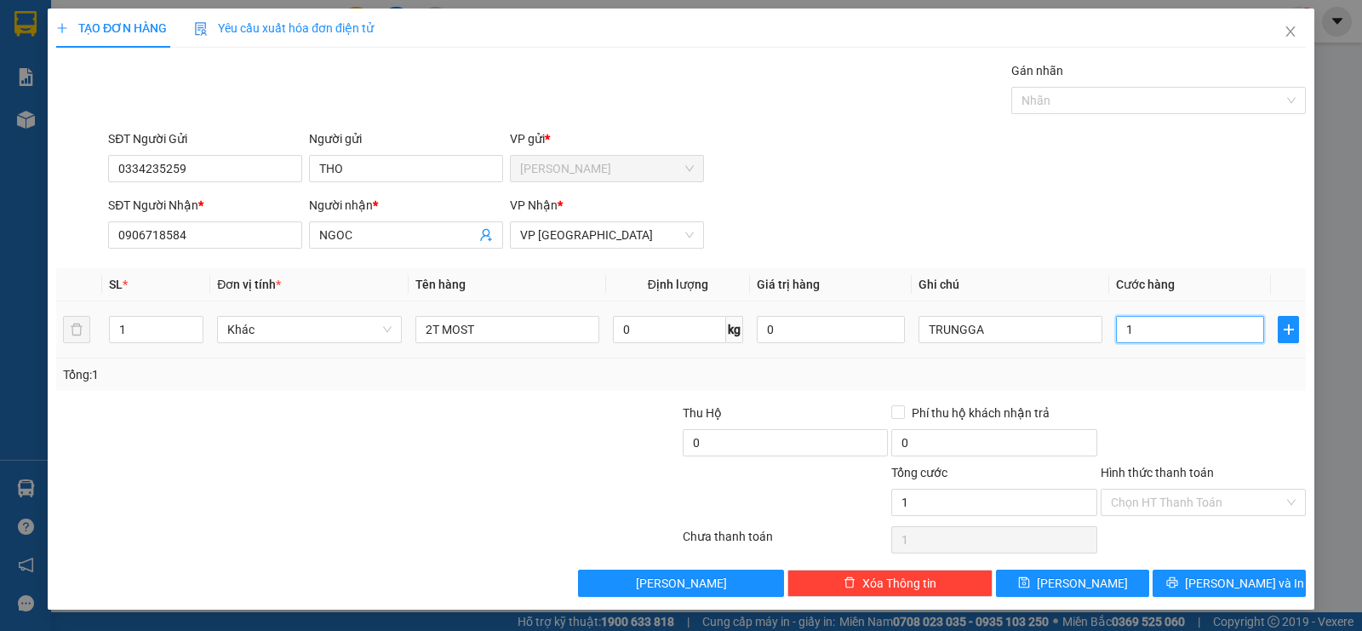
type input "10"
type input "100"
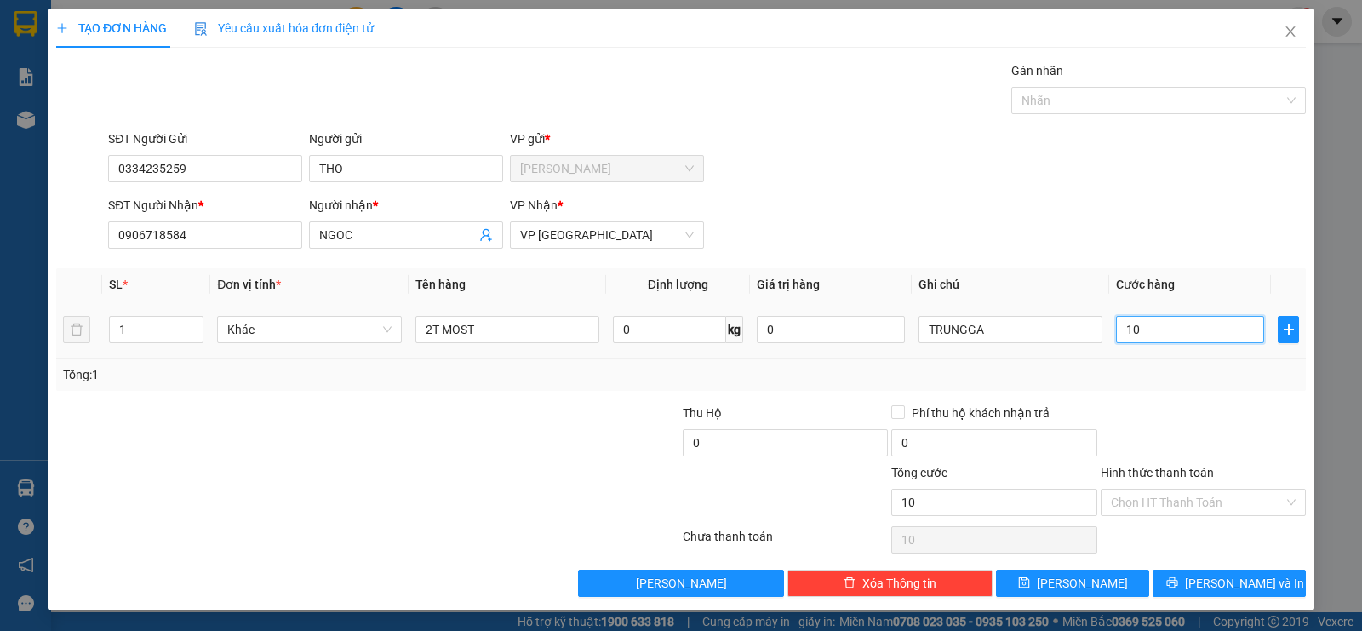
type input "100"
type input "1.000"
type input "10.000"
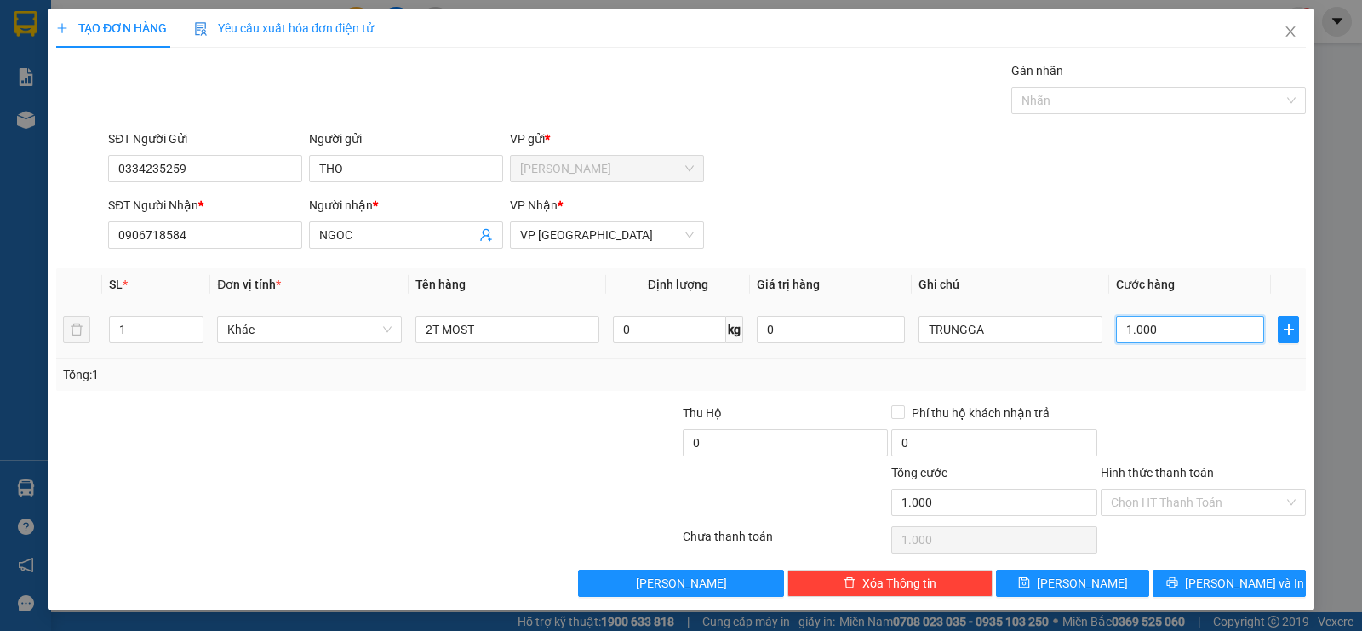
type input "10.000"
type input "100.000"
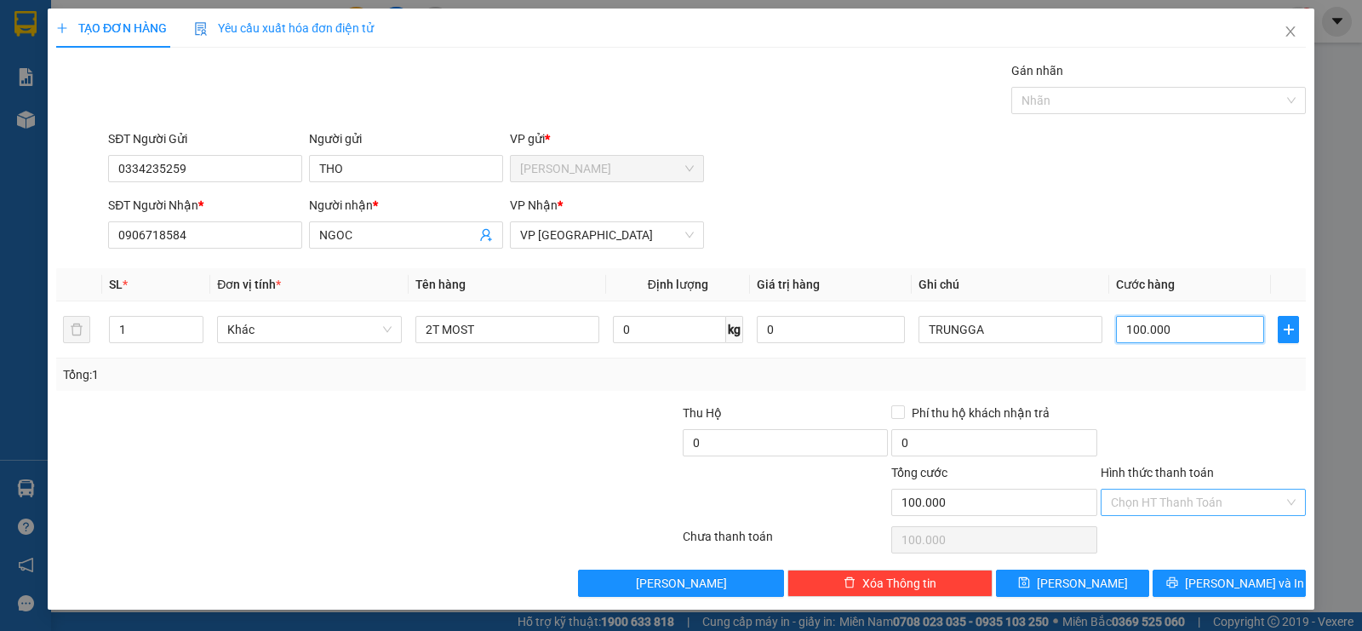
type input "100.000"
click at [1113, 506] on input "Hình thức thanh toán" at bounding box center [1197, 503] width 173 height 26
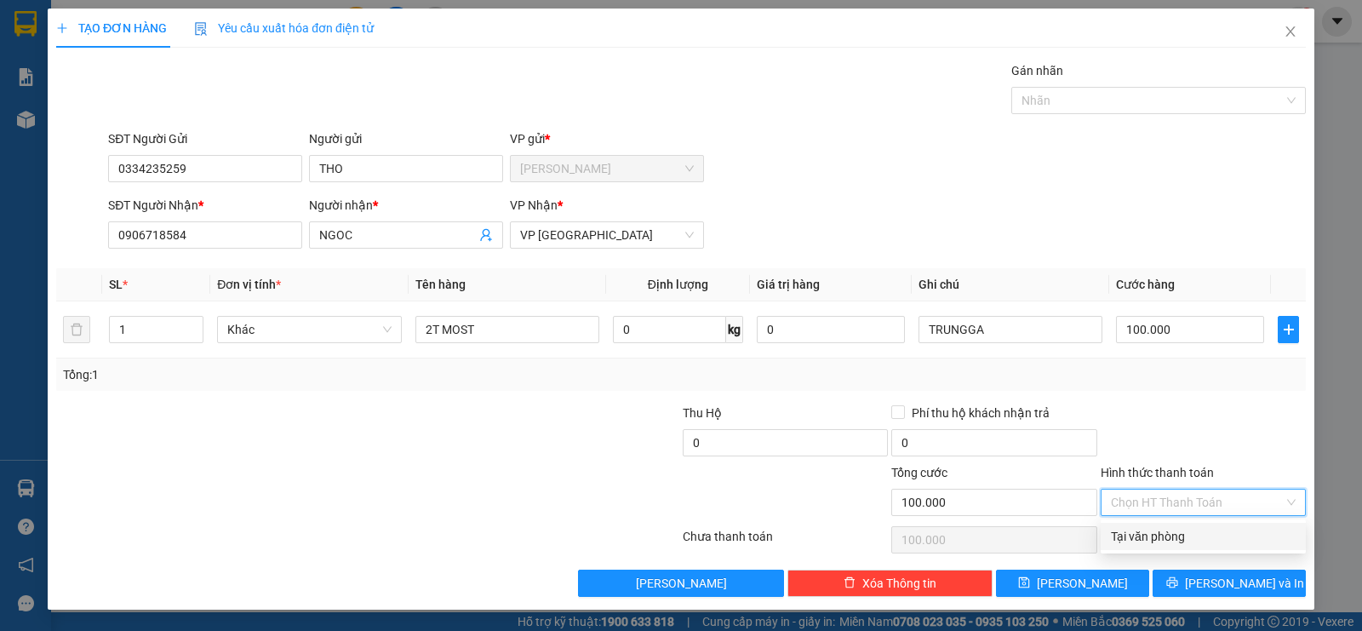
click at [1124, 537] on div "Tại văn phòng" at bounding box center [1203, 536] width 185 height 19
type input "0"
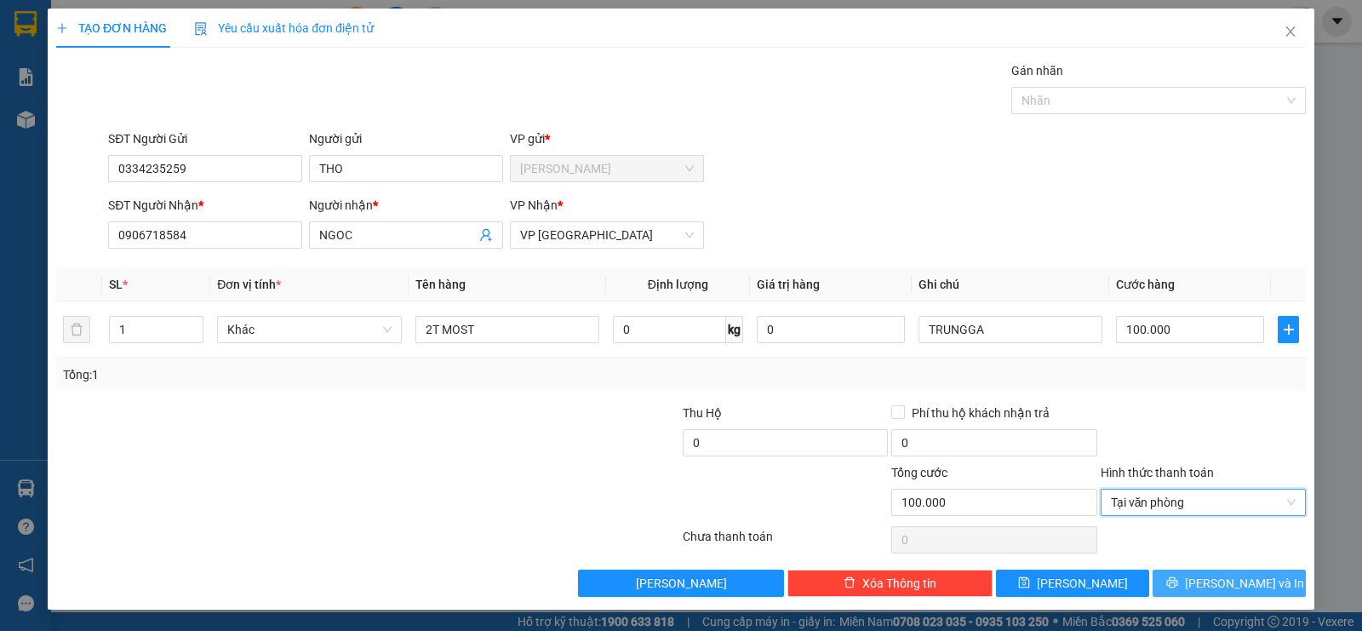
click at [1228, 580] on span "[PERSON_NAME] và In" at bounding box center [1244, 583] width 119 height 19
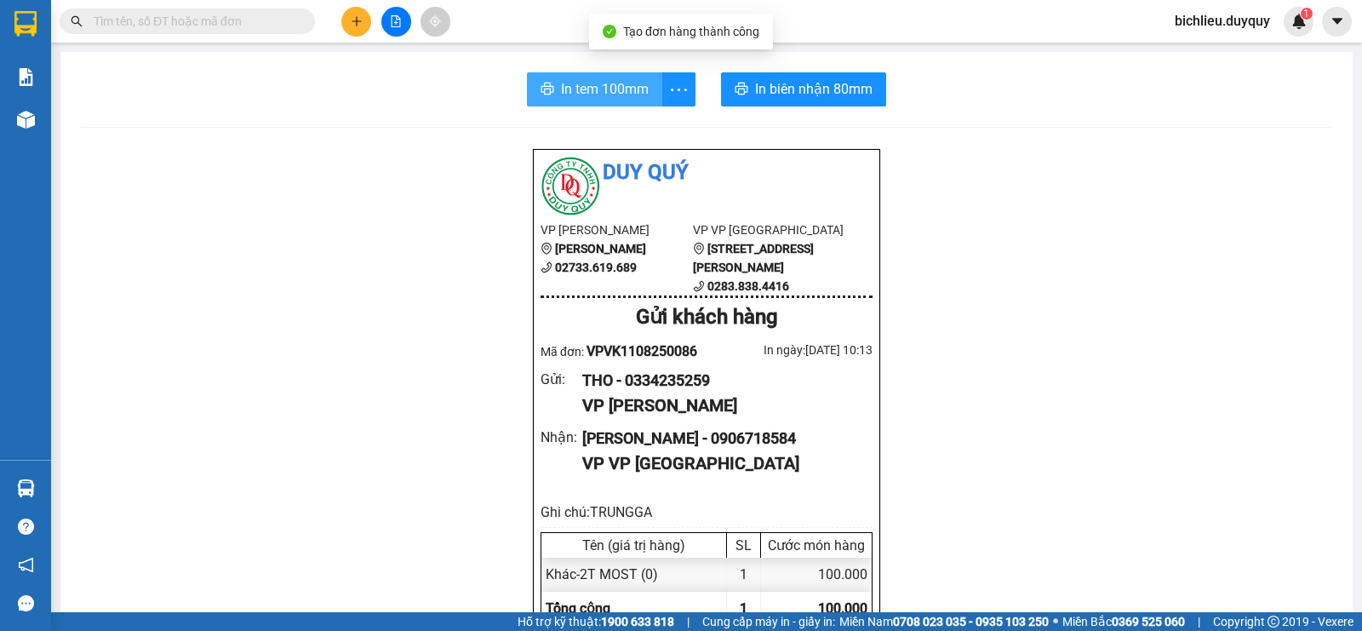
click at [599, 83] on span "In tem 100mm" at bounding box center [605, 88] width 88 height 21
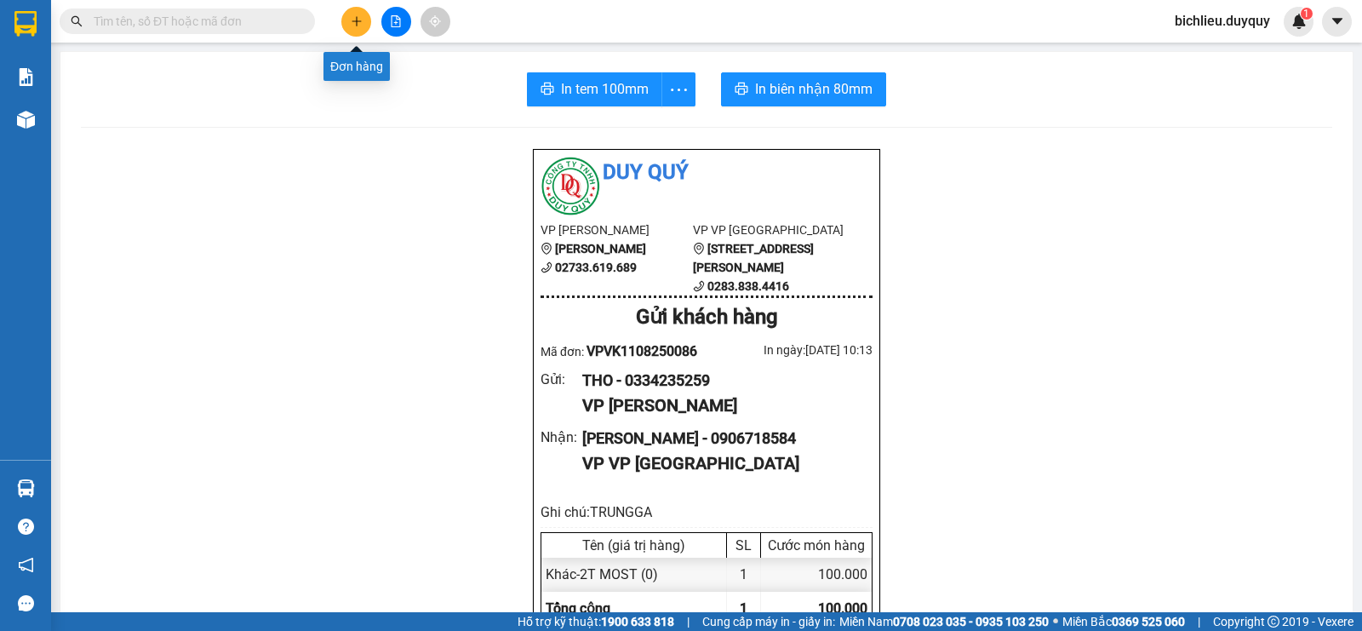
click at [353, 25] on icon "plus" at bounding box center [357, 21] width 12 height 12
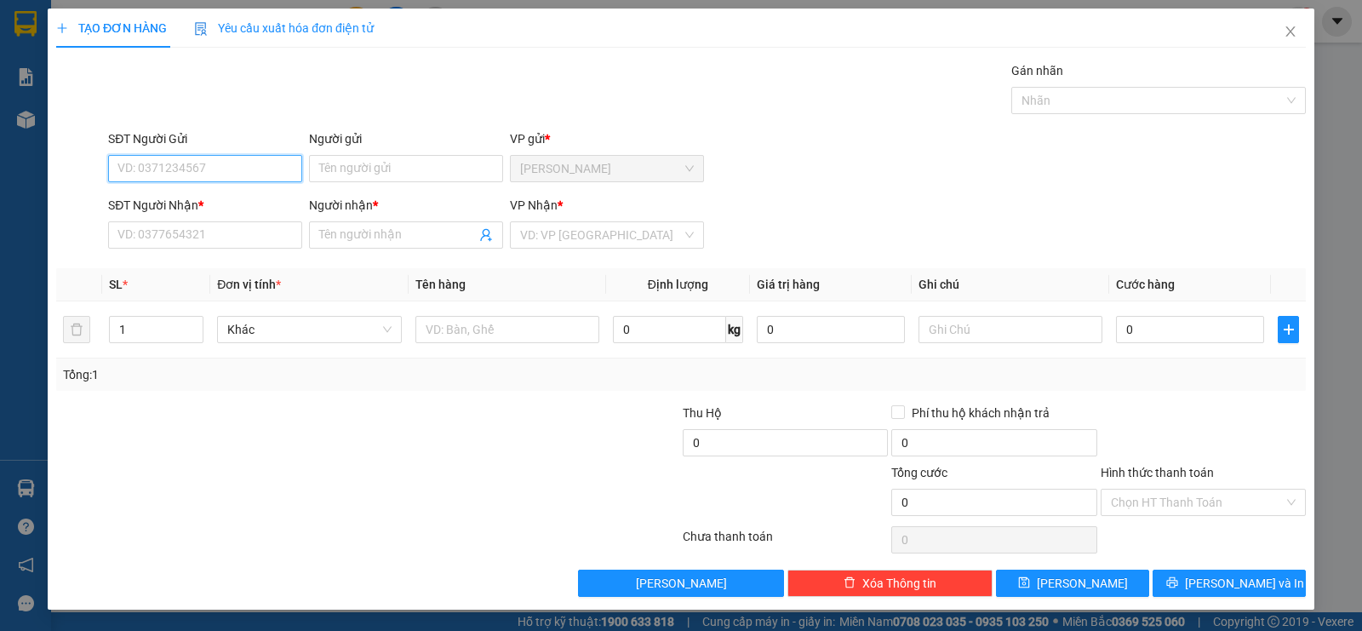
click at [146, 180] on input "SĐT Người Gửi" at bounding box center [205, 168] width 194 height 27
type input "0376776899"
drag, startPoint x: 364, startPoint y: 151, endPoint x: 370, endPoint y: 168, distance: 18.0
click at [368, 166] on div "Người gửi Tên người gửi" at bounding box center [406, 159] width 194 height 60
click at [370, 166] on input "Người gửi" at bounding box center [406, 168] width 194 height 27
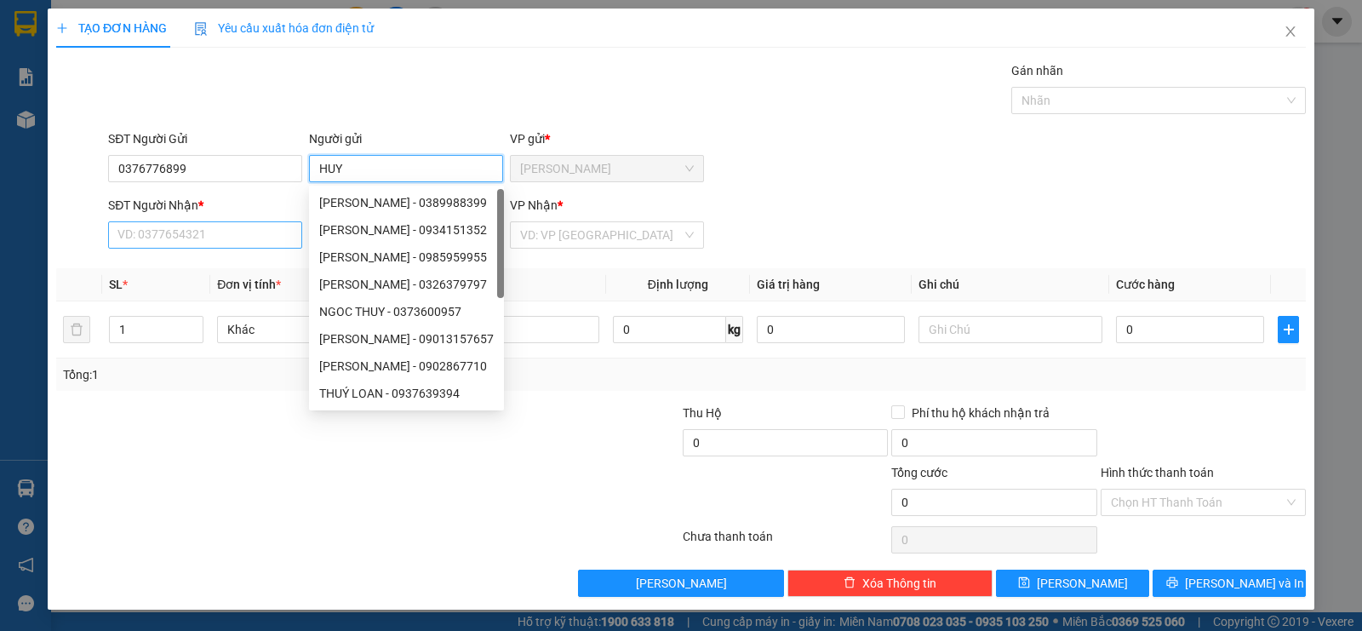
type input "HUY"
click at [215, 230] on input "SĐT Người Nhận *" at bounding box center [205, 234] width 194 height 27
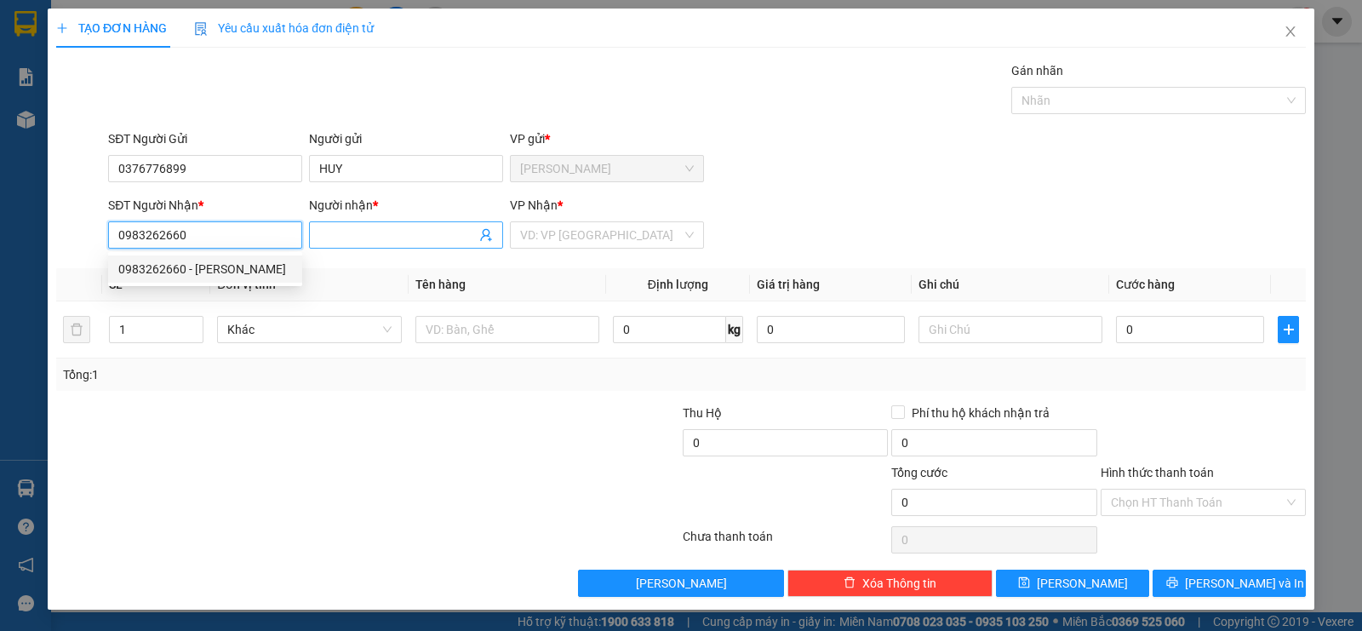
type input "0983262660"
click at [326, 243] on input "Người nhận *" at bounding box center [397, 235] width 157 height 19
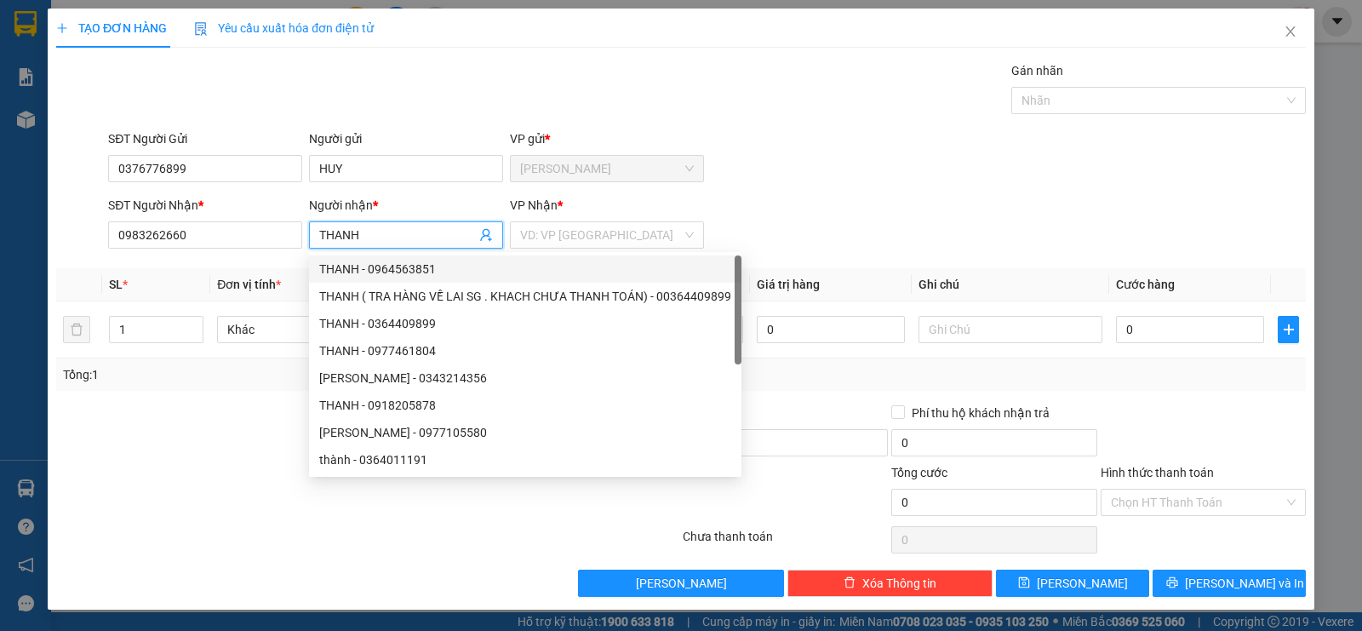
click at [571, 220] on div "[PERSON_NAME] * VD: VP [GEOGRAPHIC_DATA]" at bounding box center [607, 226] width 194 height 60
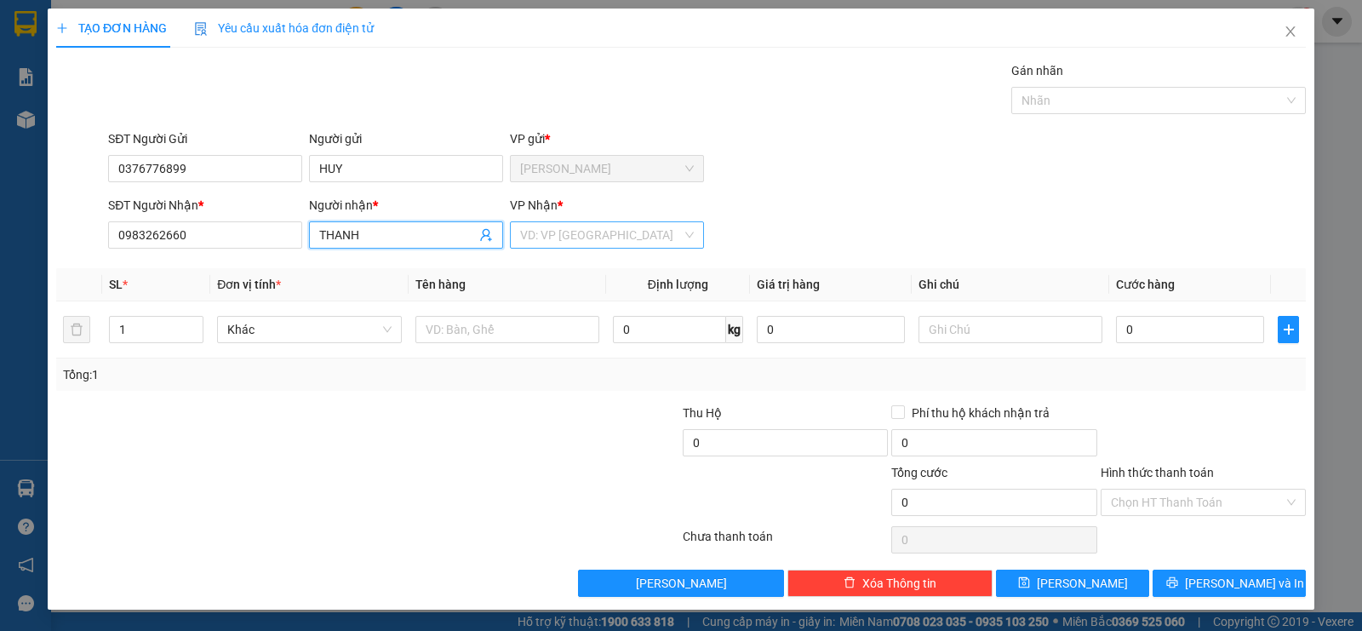
type input "THANH"
click at [576, 240] on input "search" at bounding box center [601, 235] width 162 height 26
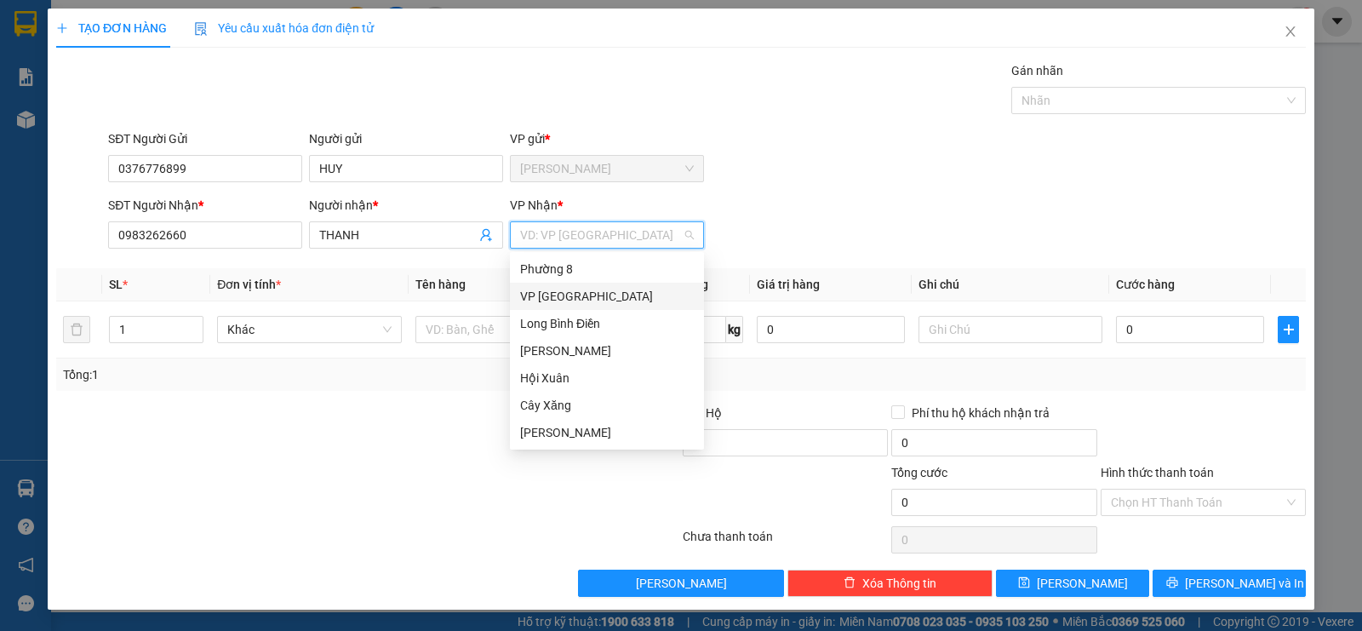
drag, startPoint x: 568, startPoint y: 296, endPoint x: 514, endPoint y: 303, distance: 54.1
click at [564, 295] on div "VP [GEOGRAPHIC_DATA]" at bounding box center [607, 296] width 174 height 19
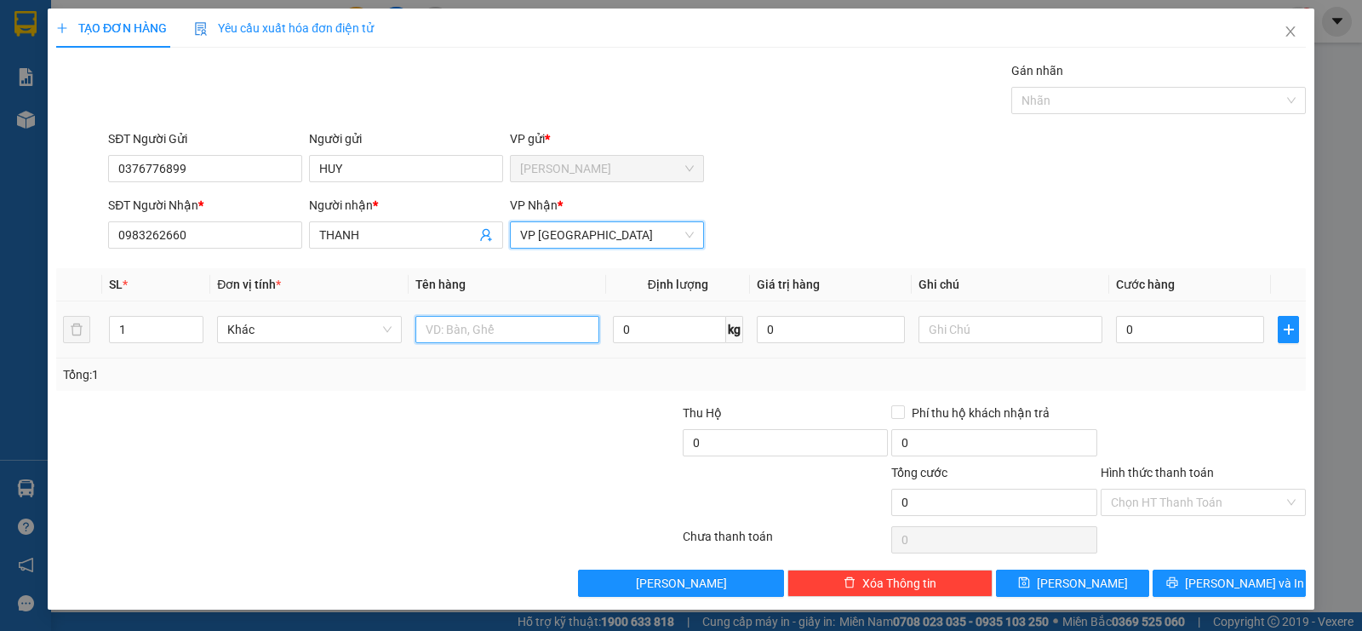
click at [473, 329] on input "text" at bounding box center [507, 329] width 184 height 27
type input "1XOP TRONG"
click at [1157, 323] on input "0" at bounding box center [1190, 329] width 148 height 27
type input "2"
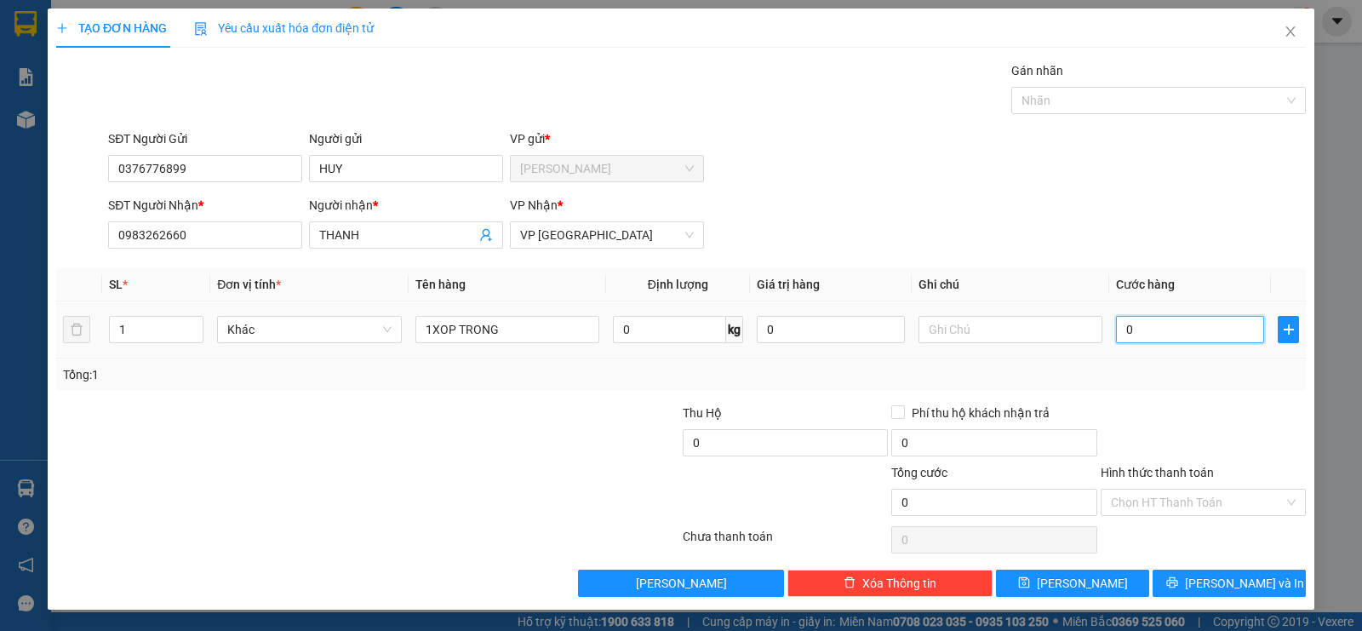
type input "2"
type input "20"
type input "200"
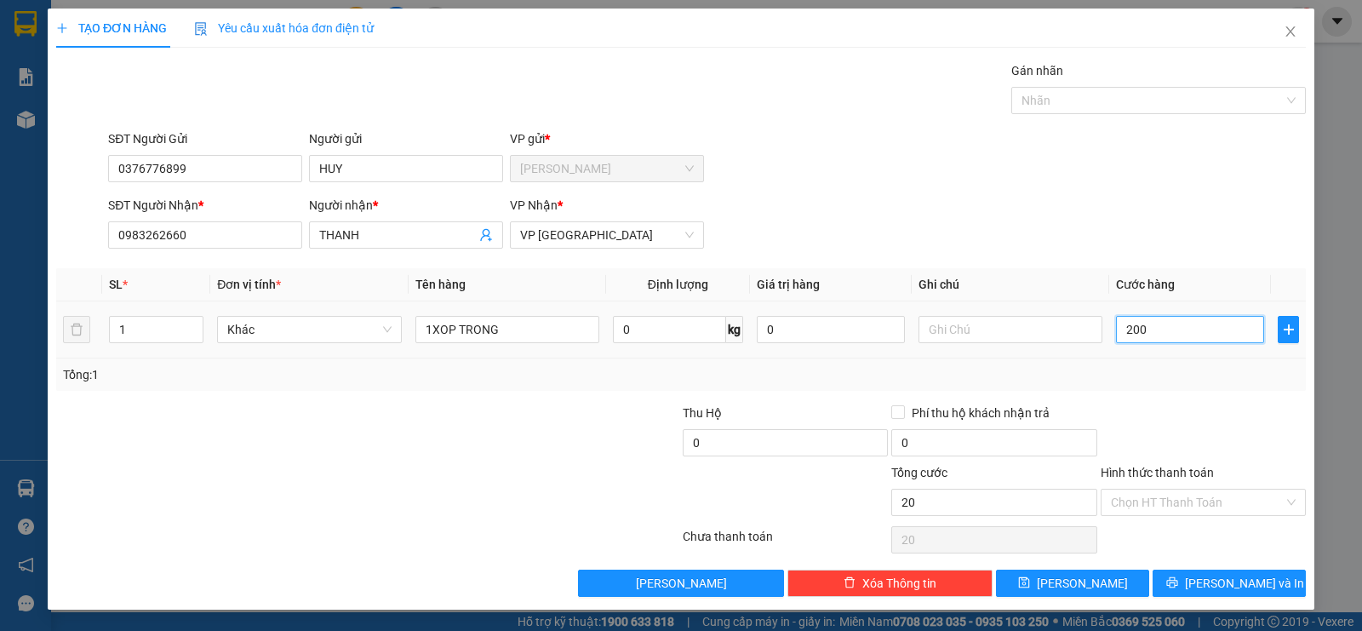
type input "200"
type input "2.000"
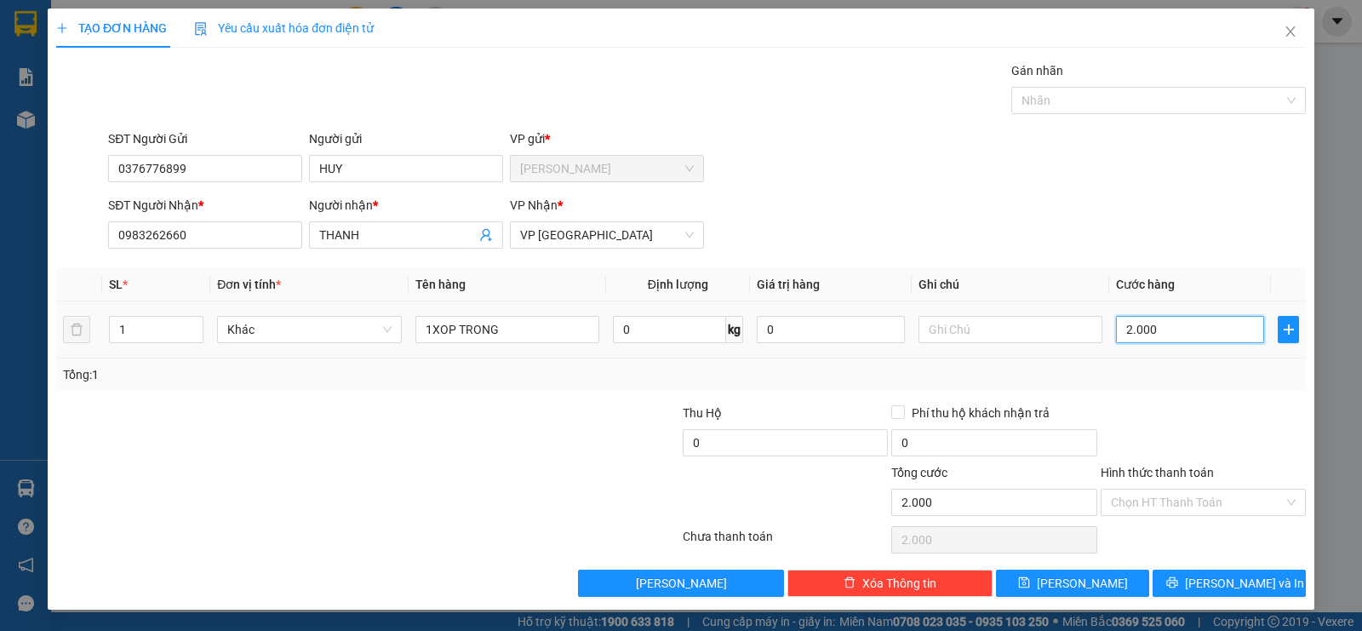
type input "20.000"
click at [1165, 499] on input "Hình thức thanh toán" at bounding box center [1197, 503] width 173 height 26
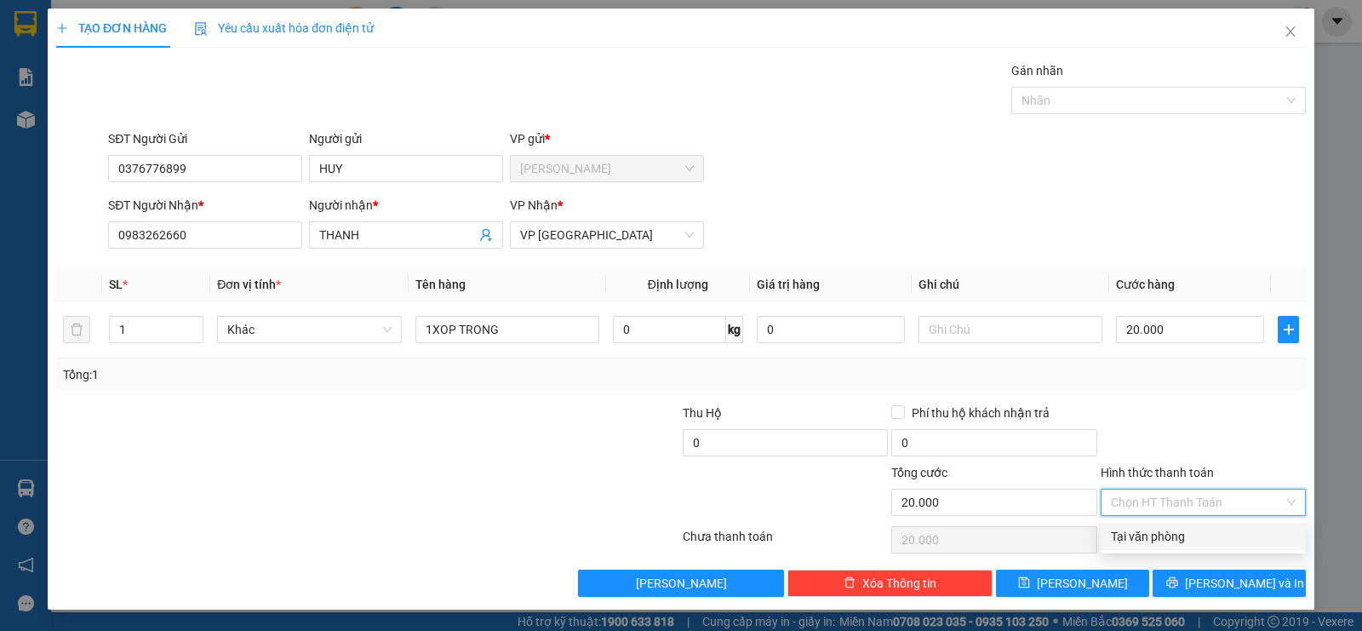
click at [1154, 533] on div "Tại văn phòng" at bounding box center [1203, 536] width 185 height 19
type input "0"
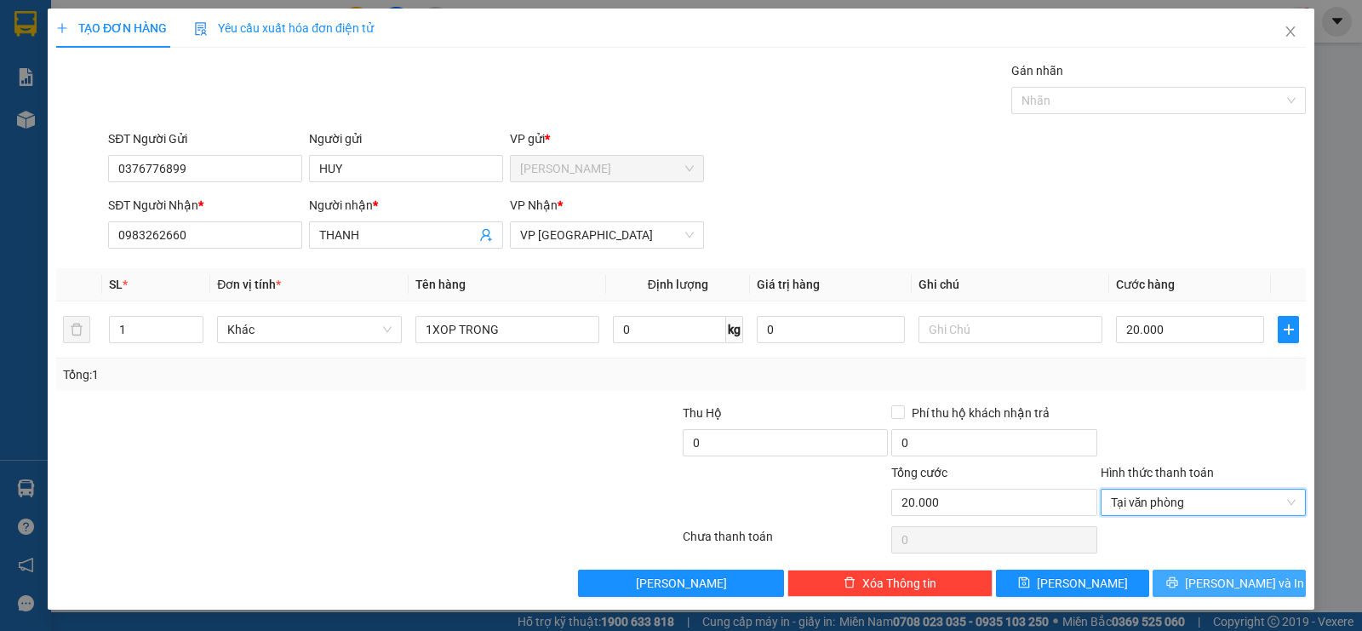
click at [1237, 584] on span "[PERSON_NAME] và In" at bounding box center [1244, 583] width 119 height 19
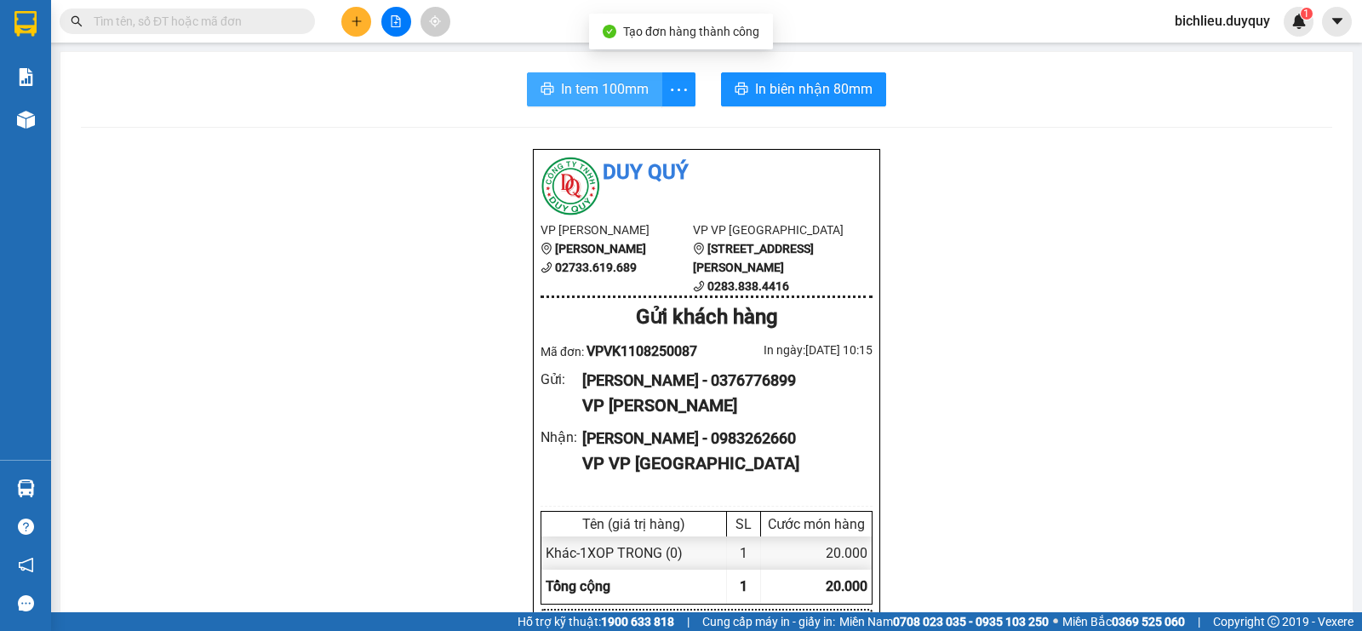
click at [581, 84] on span "In tem 100mm" at bounding box center [605, 88] width 88 height 21
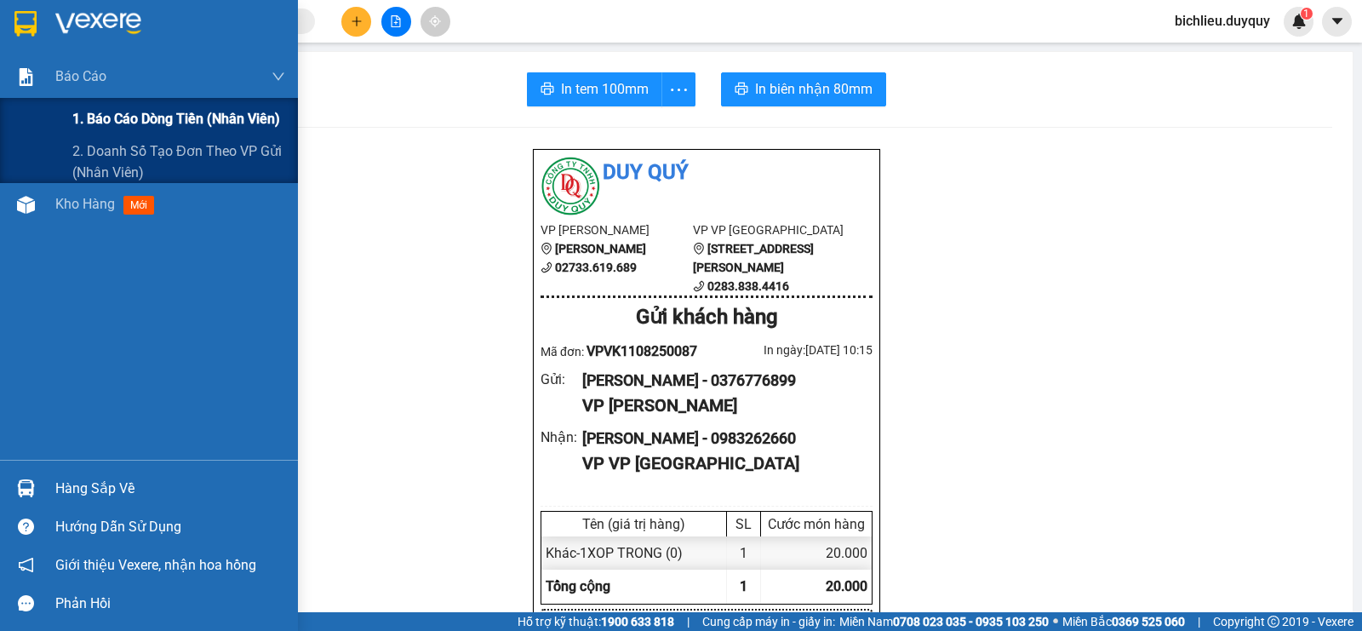
click at [107, 118] on span "1. Báo cáo dòng tiền (nhân viên)" at bounding box center [176, 118] width 208 height 21
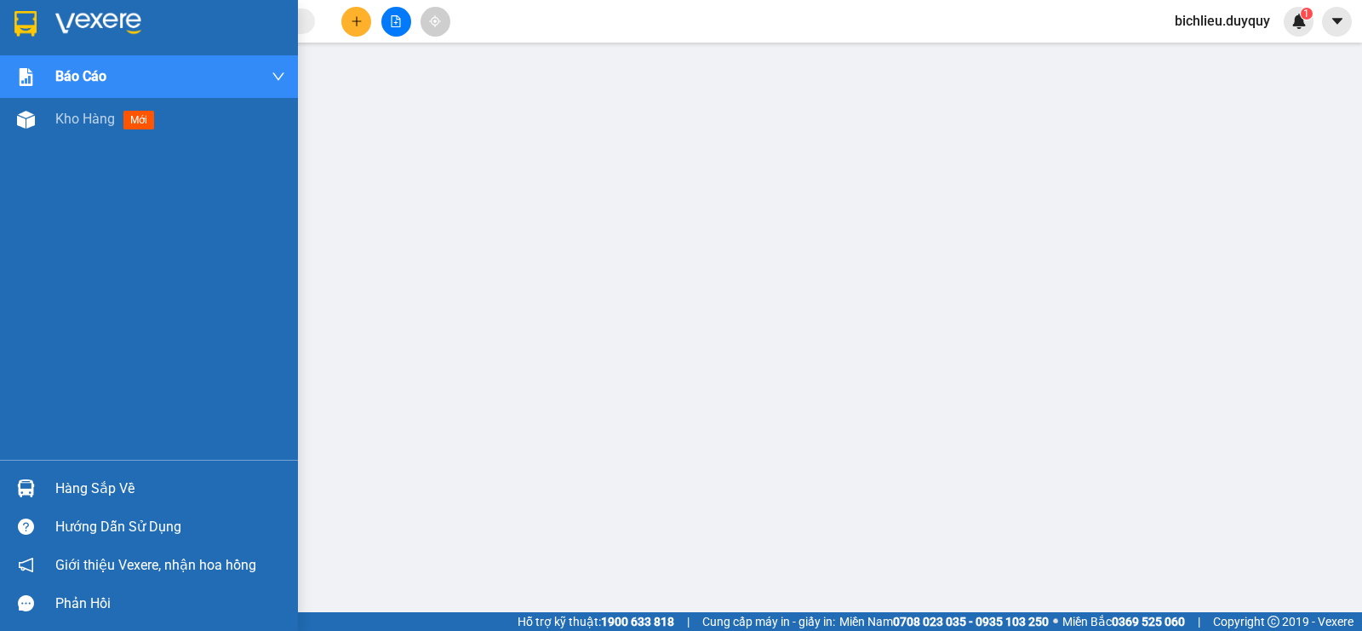
click at [22, 21] on img at bounding box center [25, 24] width 22 height 26
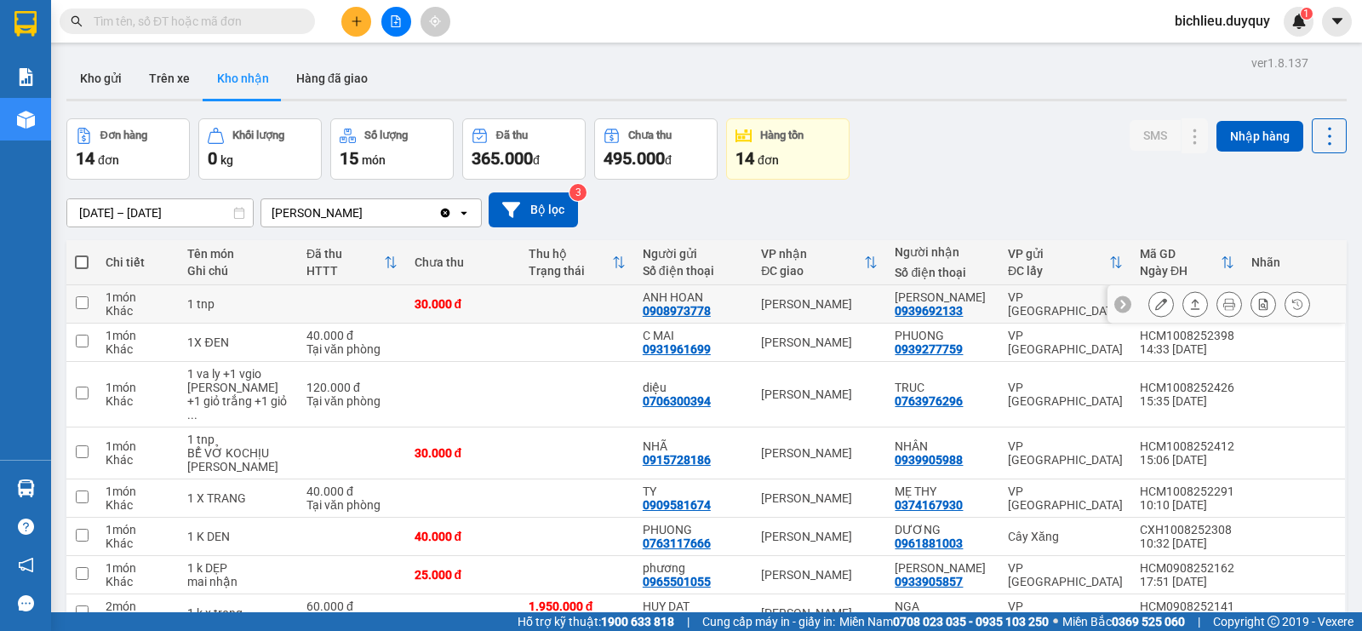
click at [1157, 295] on div at bounding box center [1161, 304] width 26 height 26
click at [1155, 304] on icon at bounding box center [1161, 304] width 12 height 12
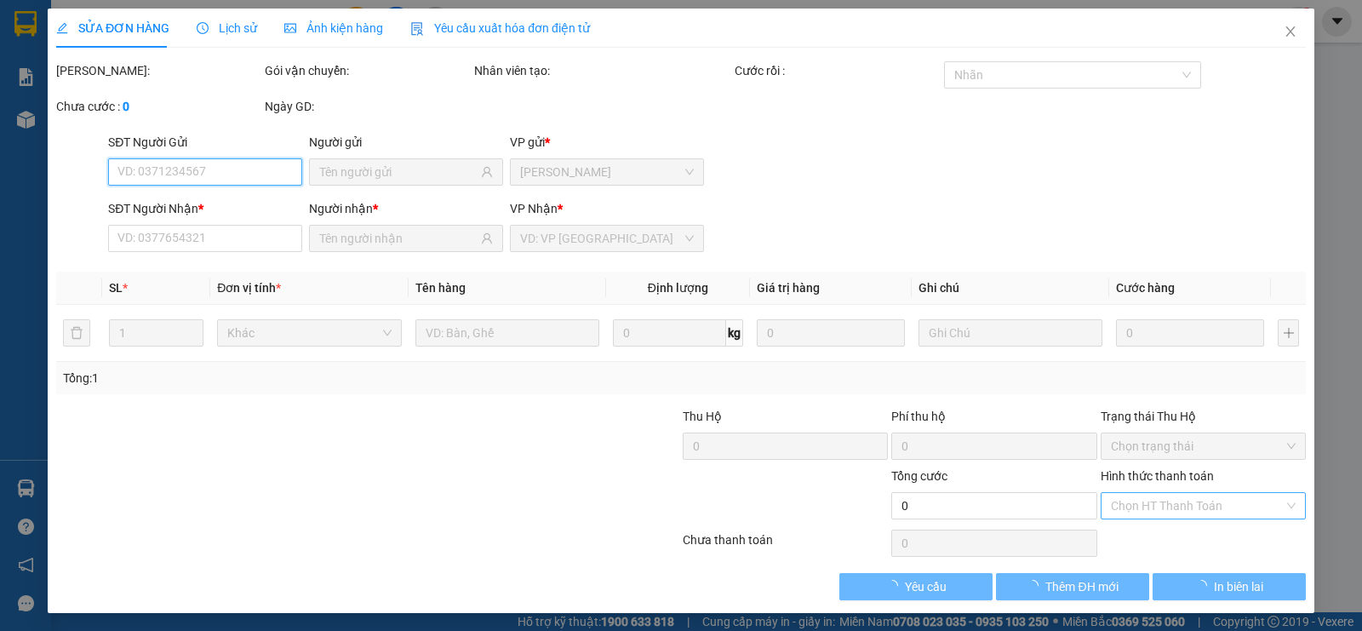
type input "0908973778"
type input "ANH HOAN"
type input "0939692133"
type input "[PERSON_NAME]"
type input "30.000"
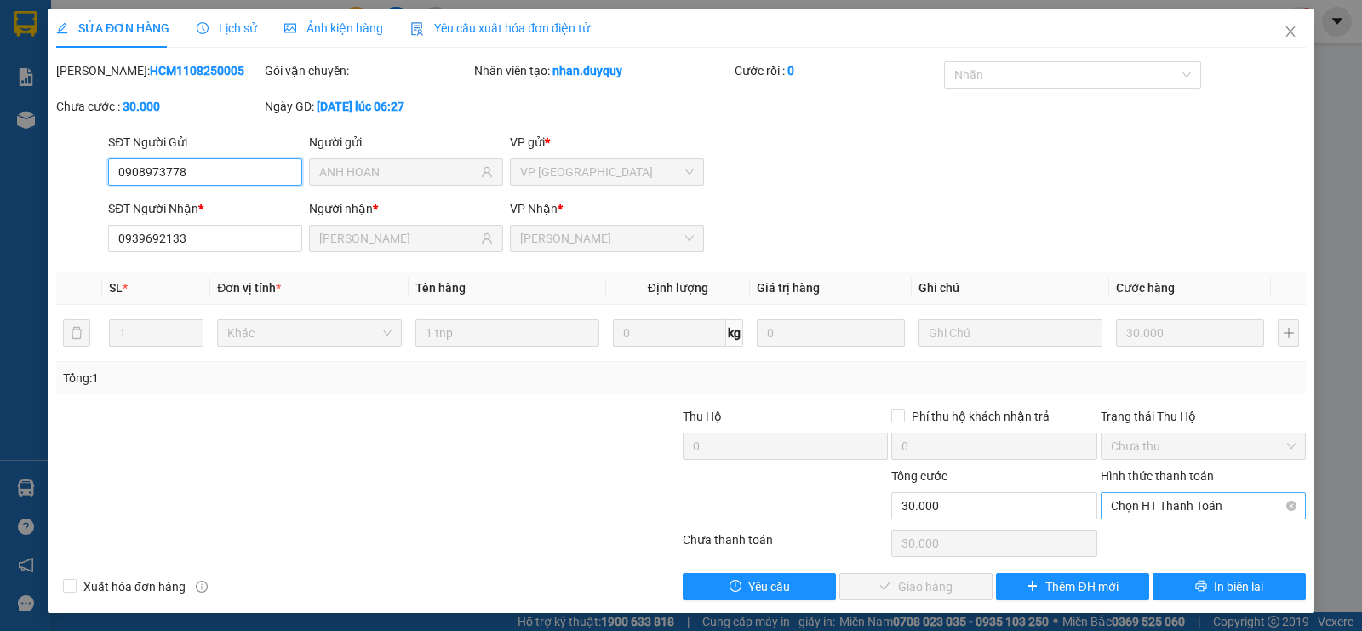
click at [1129, 501] on span "Chọn HT Thanh Toán" at bounding box center [1203, 506] width 185 height 26
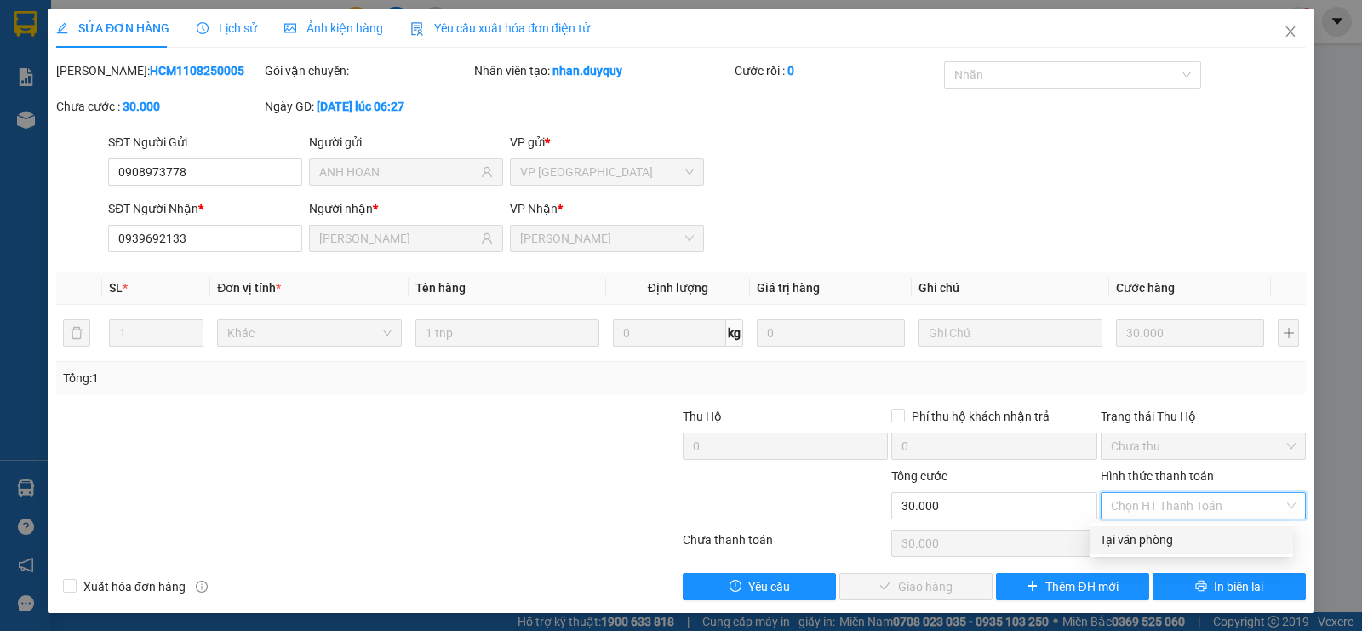
click at [1140, 539] on div "Tại văn phòng" at bounding box center [1191, 539] width 183 height 19
type input "0"
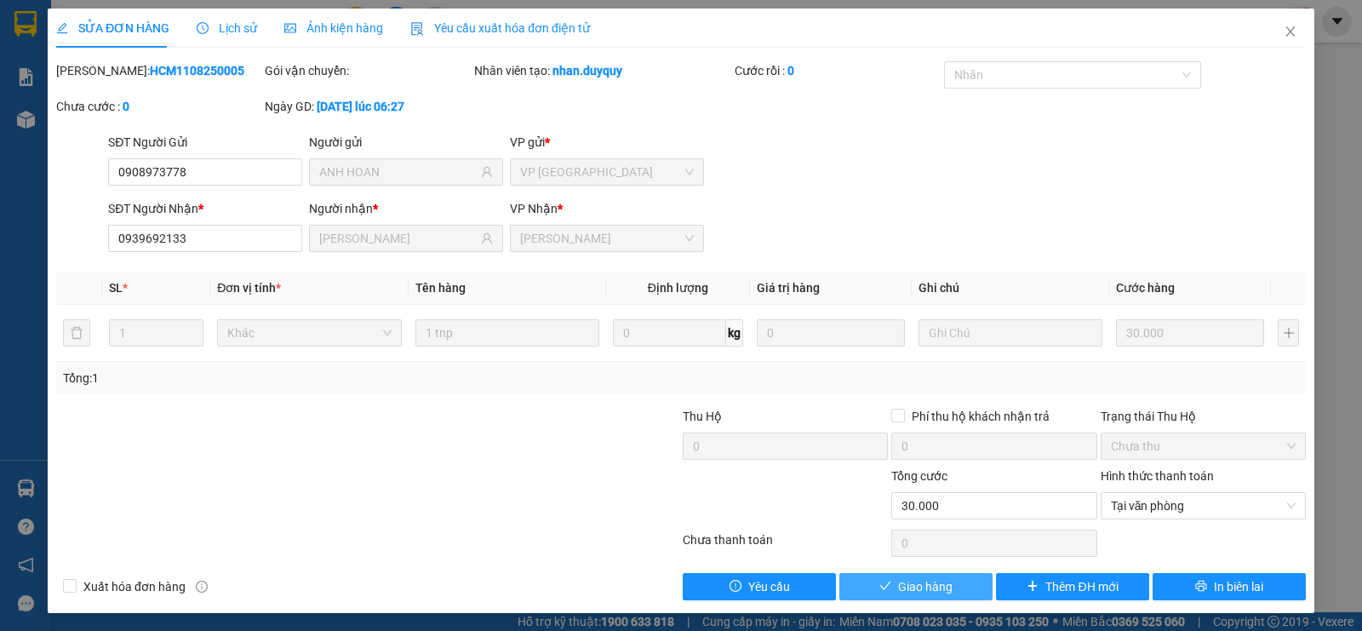
click at [898, 586] on span "Giao hàng" at bounding box center [925, 586] width 54 height 19
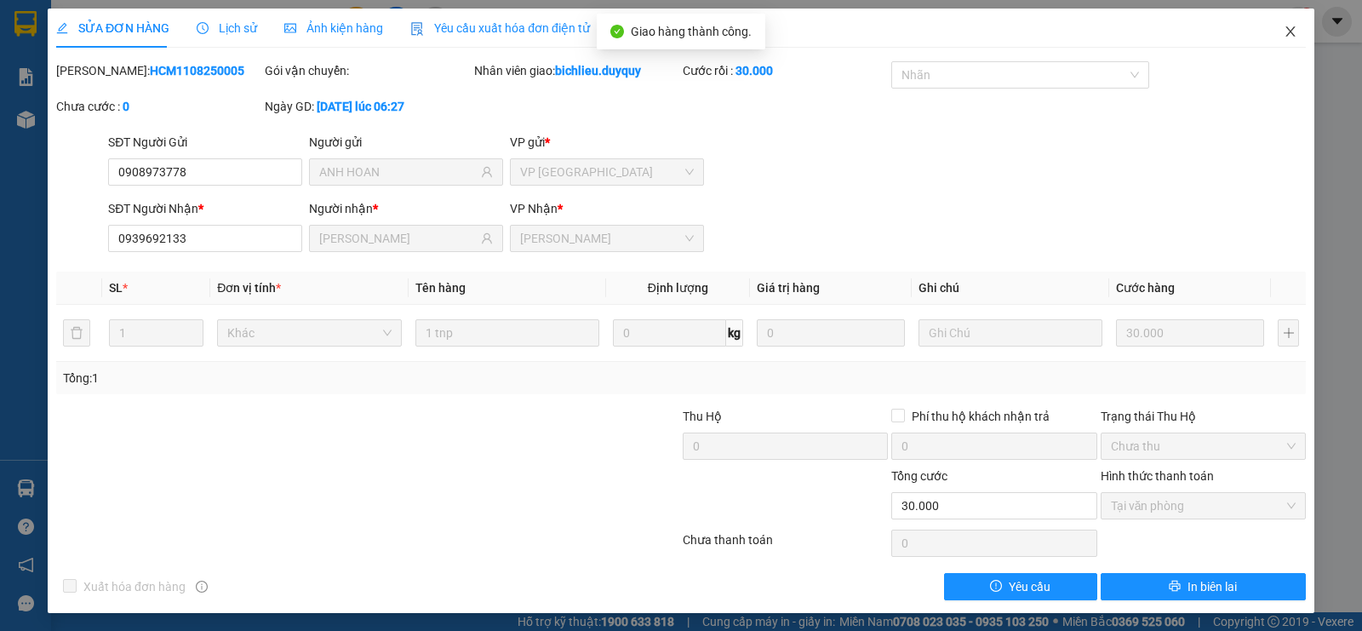
click at [1284, 37] on icon "close" at bounding box center [1291, 32] width 14 height 14
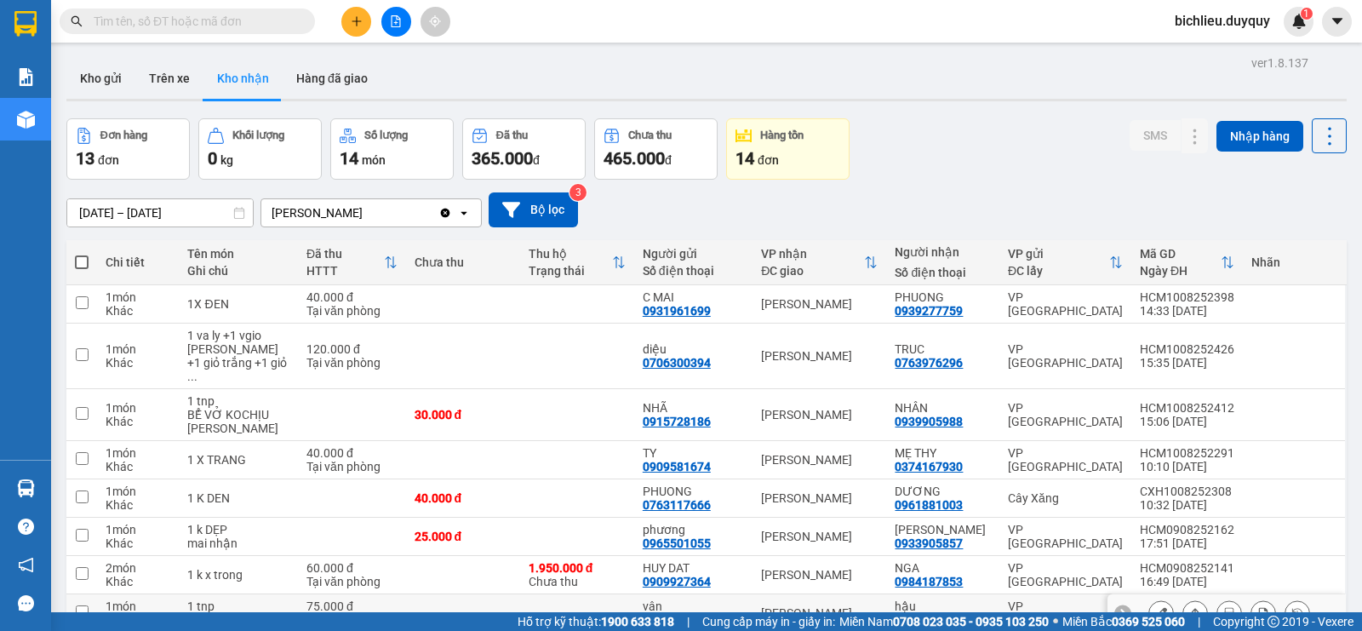
scroll to position [85, 0]
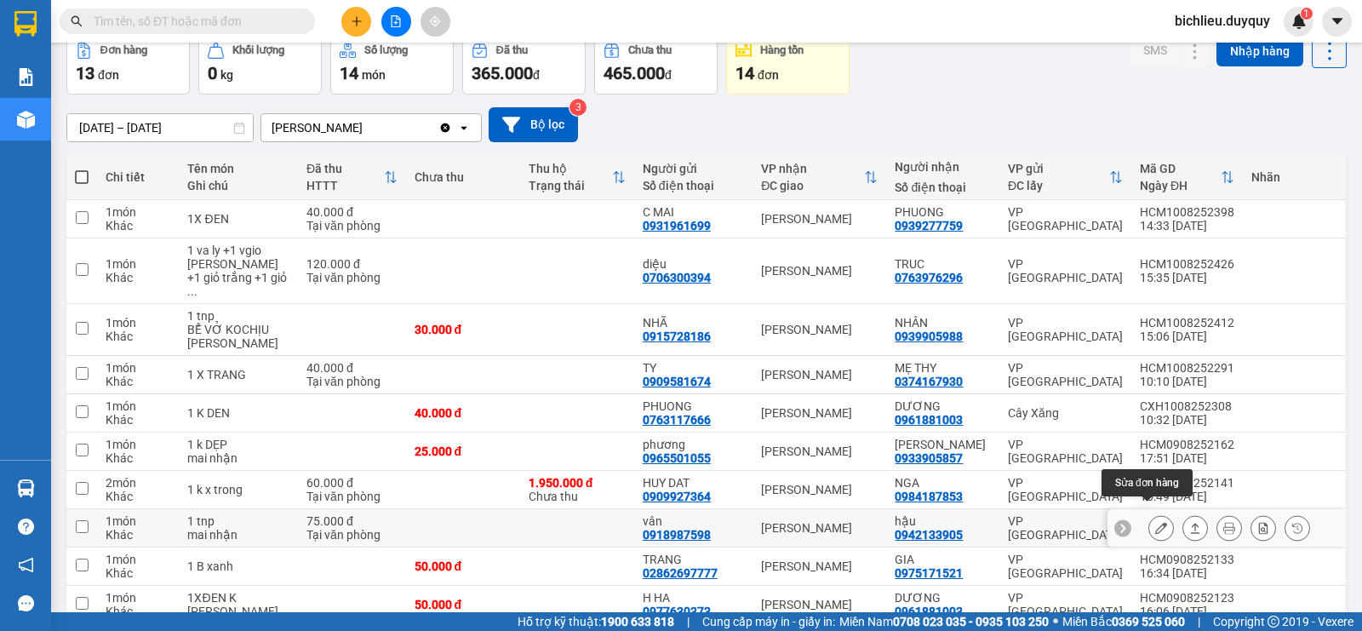
click at [1155, 522] on icon at bounding box center [1161, 528] width 12 height 12
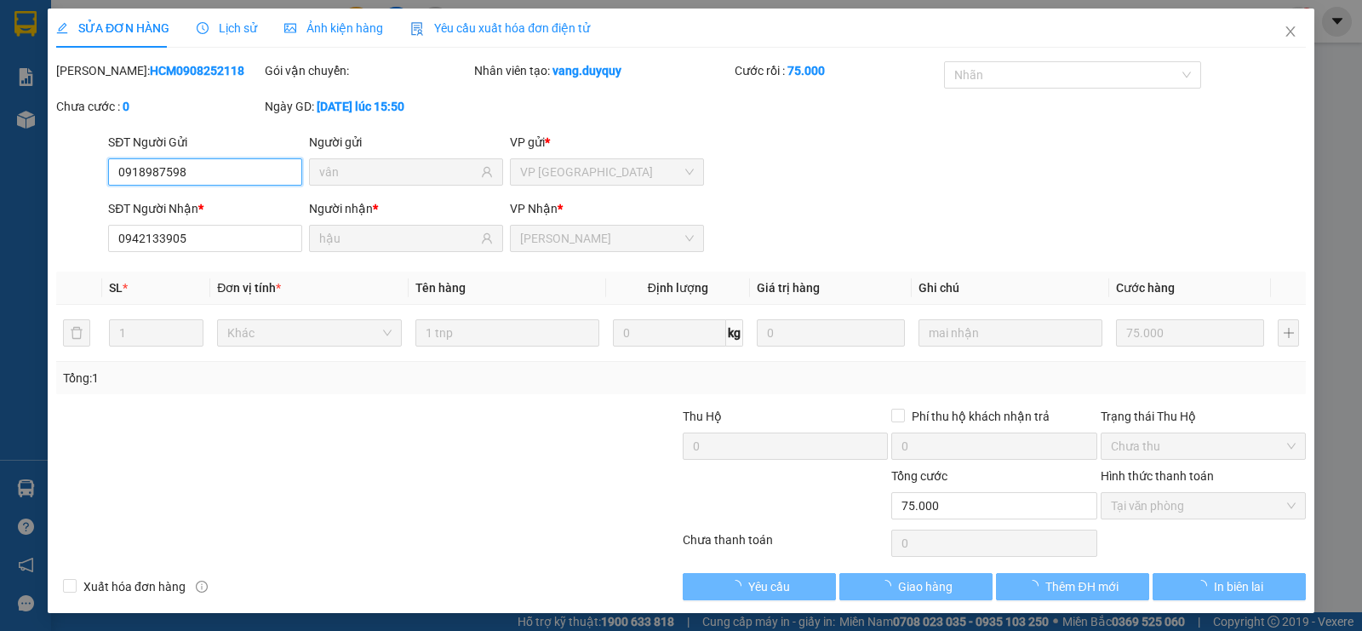
type input "0918987598"
type input "vân"
type input "0942133905"
type input "hậu"
type input "75.000"
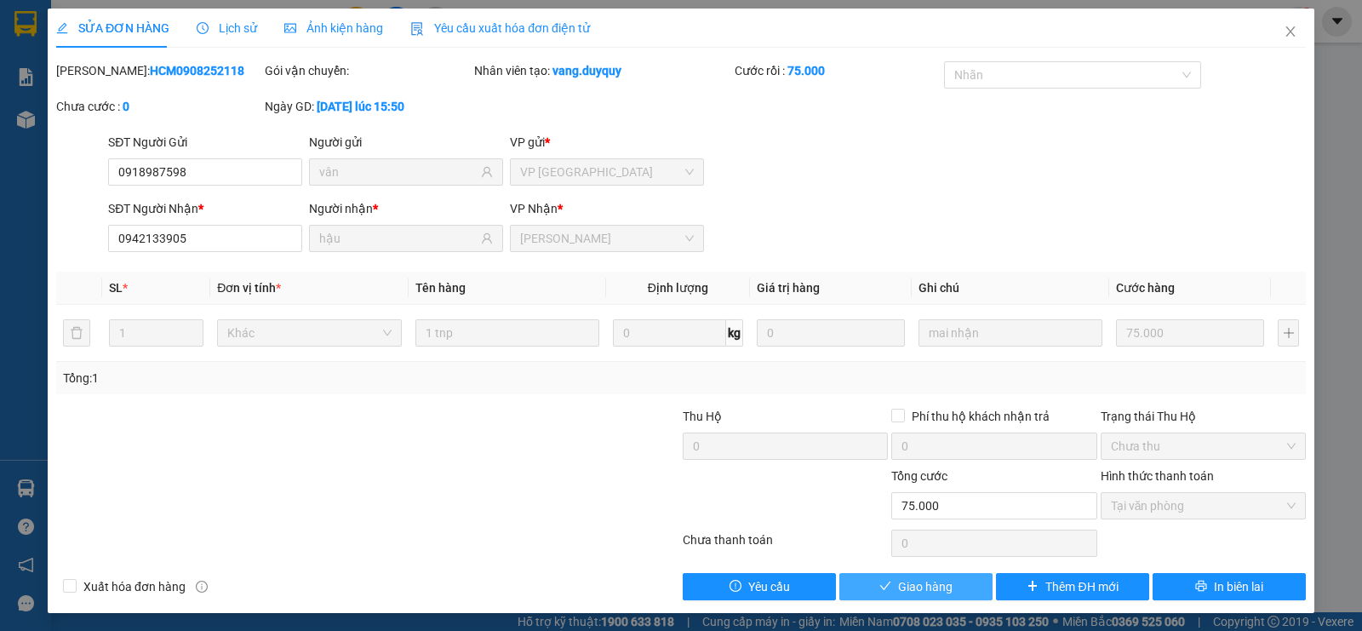
click at [928, 587] on span "Giao hàng" at bounding box center [925, 586] width 54 height 19
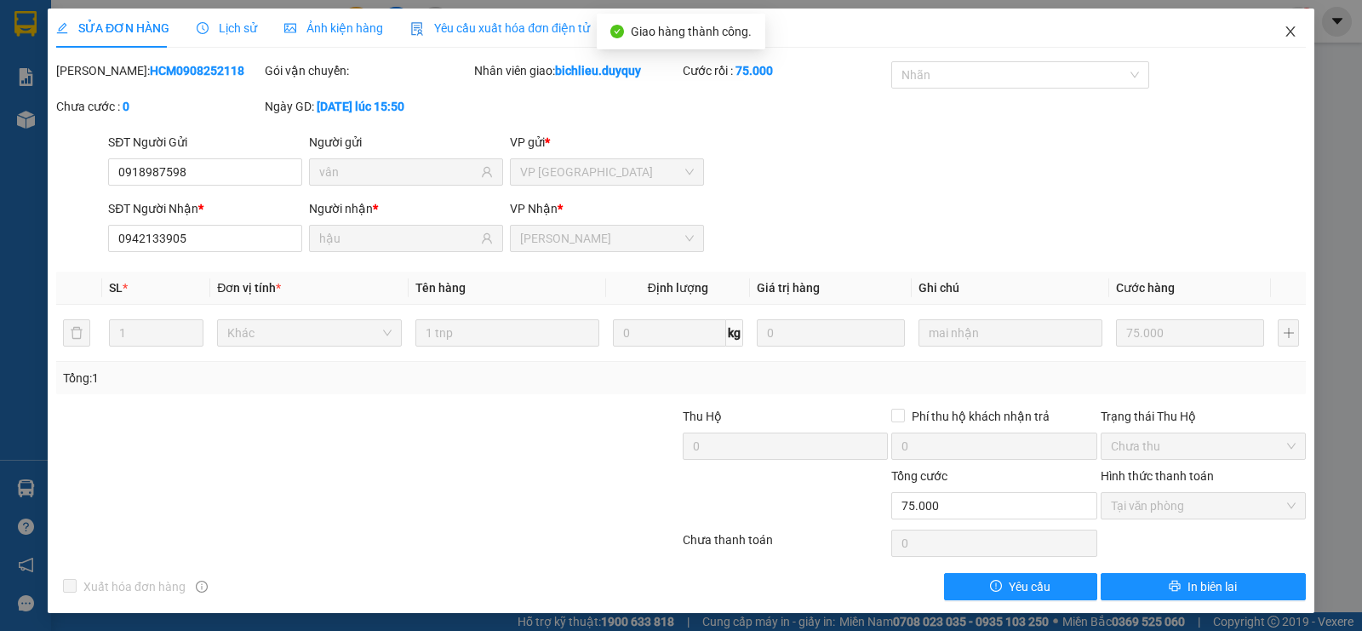
click at [1284, 35] on icon "close" at bounding box center [1291, 32] width 14 height 14
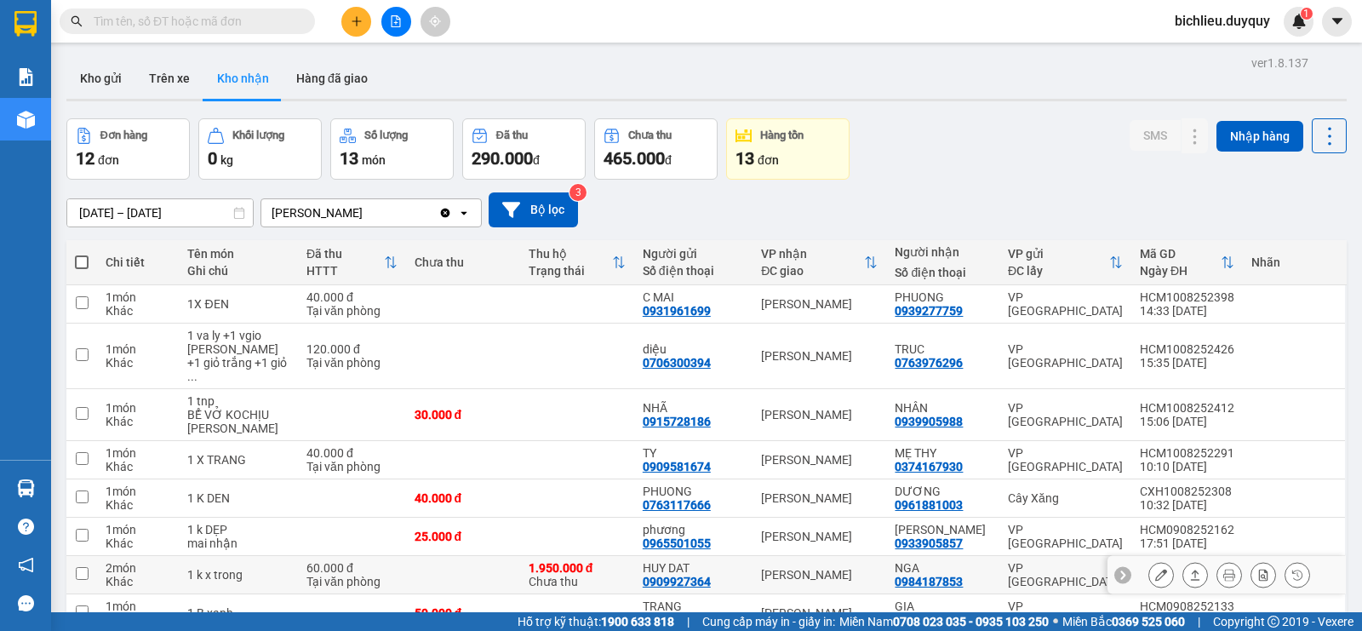
scroll to position [243, 0]
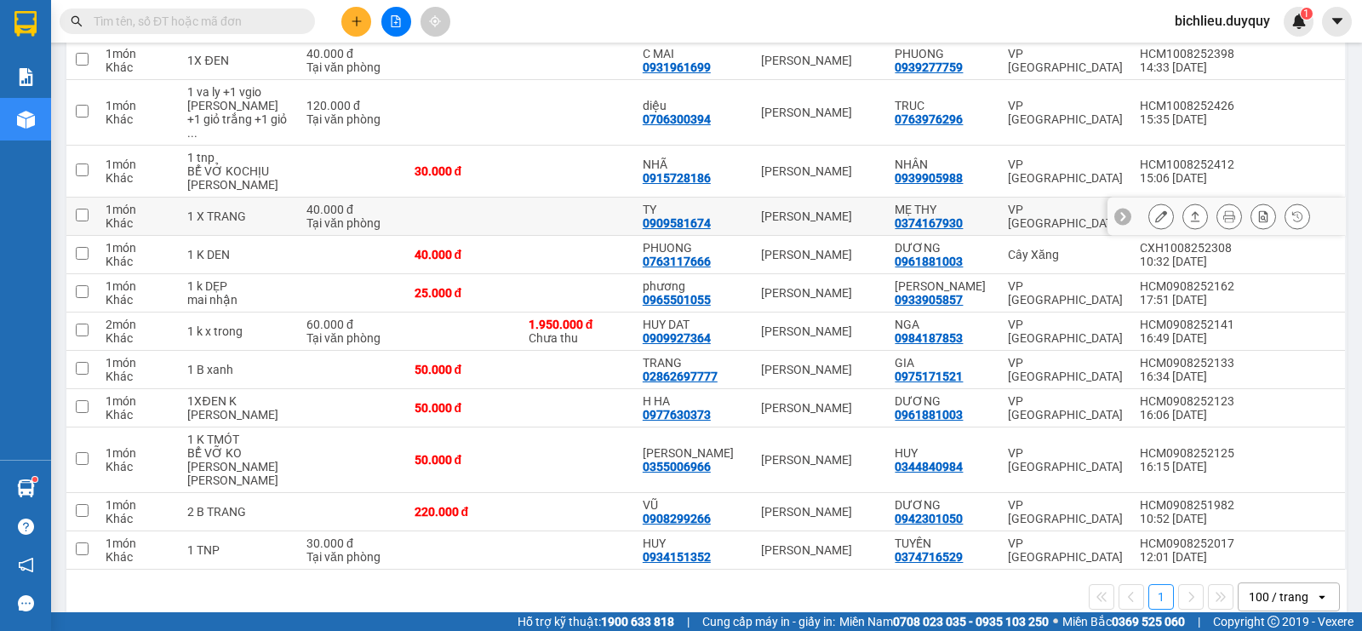
click at [1155, 210] on icon at bounding box center [1161, 216] width 12 height 12
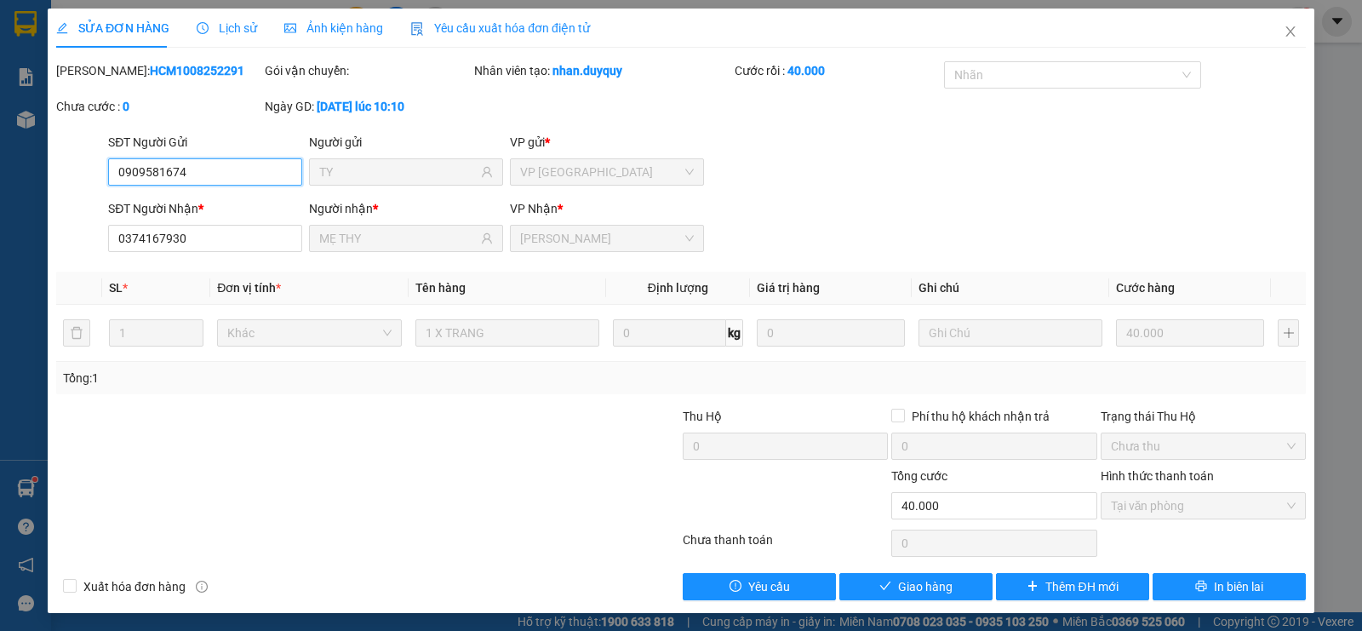
type input "0909581674"
type input "TY"
type input "0374167930"
type input "MẸ THY"
type input "40.000"
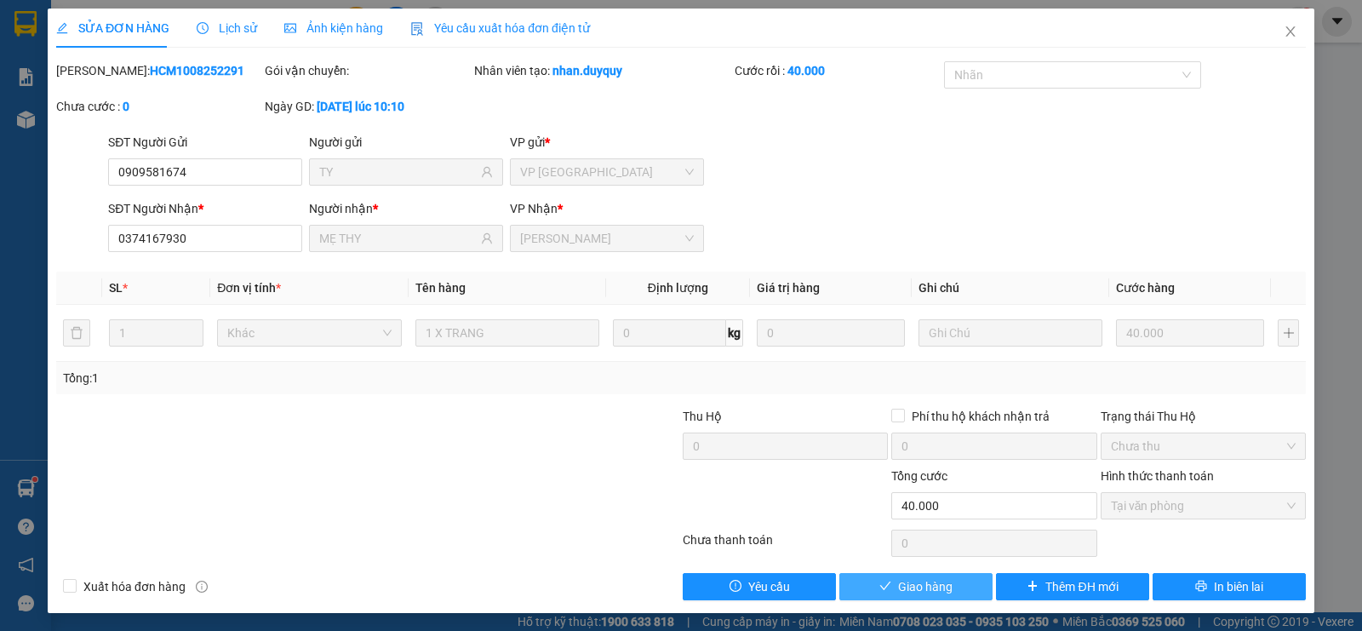
click at [920, 587] on span "Giao hàng" at bounding box center [925, 586] width 54 height 19
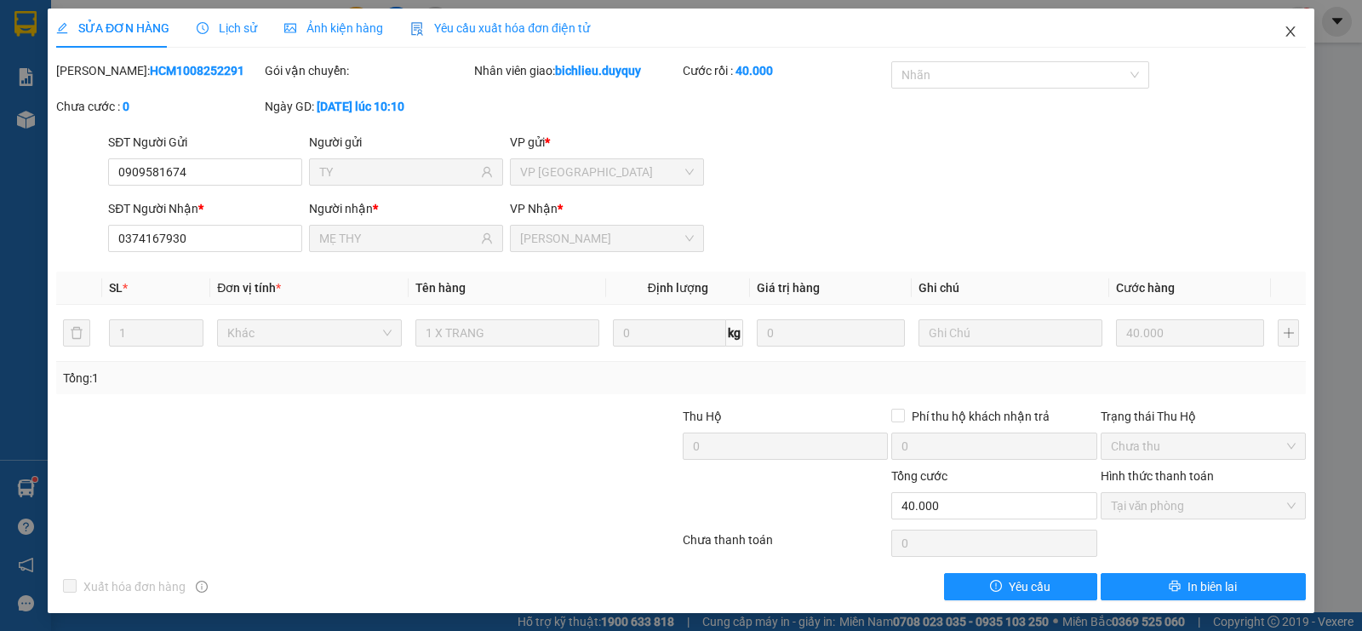
click at [1284, 36] on icon "close" at bounding box center [1291, 32] width 14 height 14
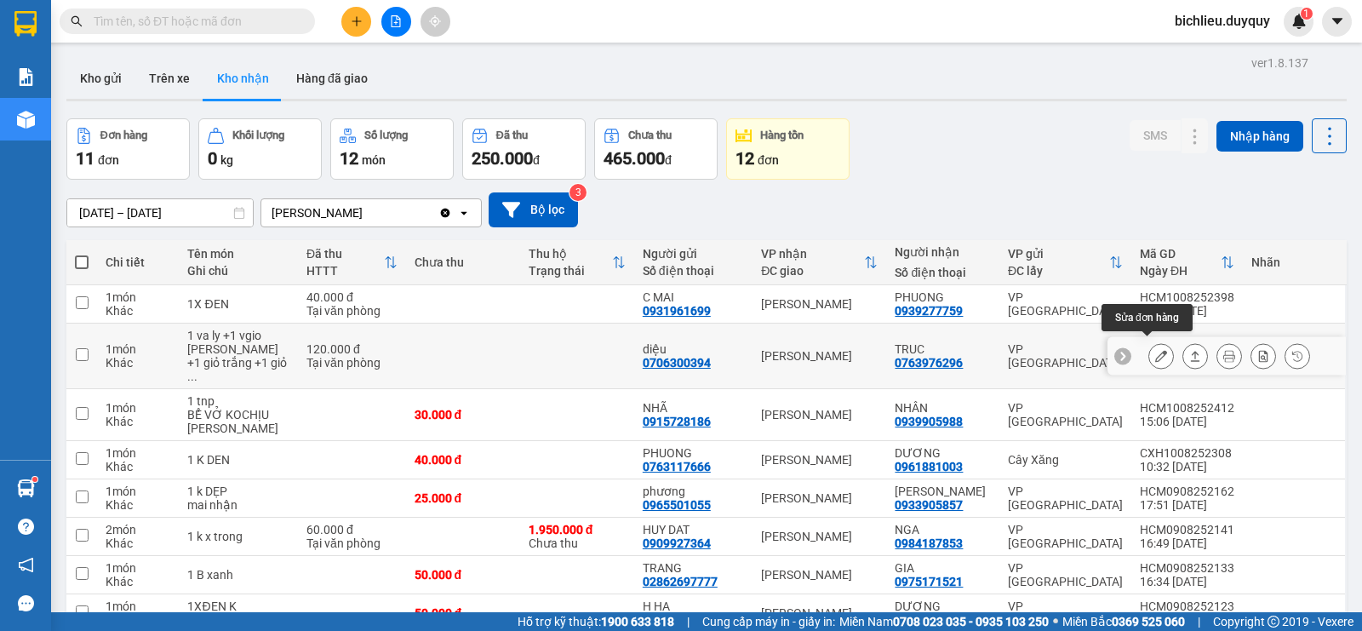
click at [1157, 352] on button at bounding box center [1161, 356] width 24 height 30
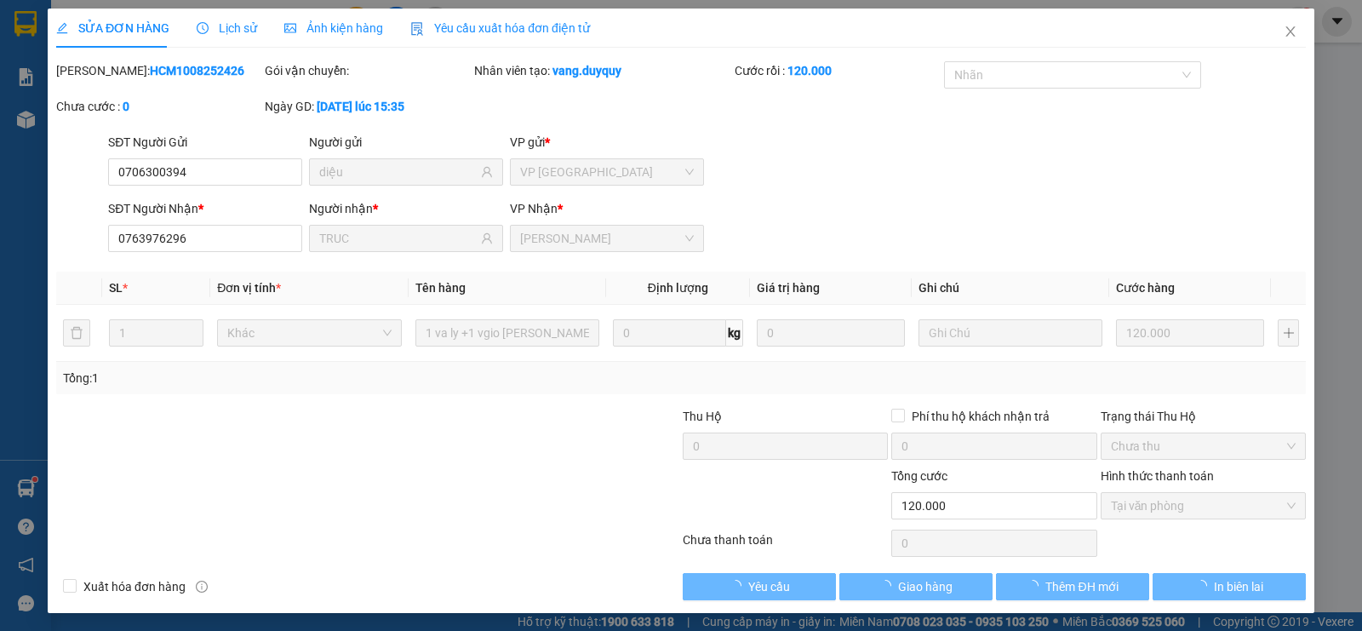
type input "0706300394"
type input "diệu"
type input "0763976296"
type input "TRUC"
type input "120.000"
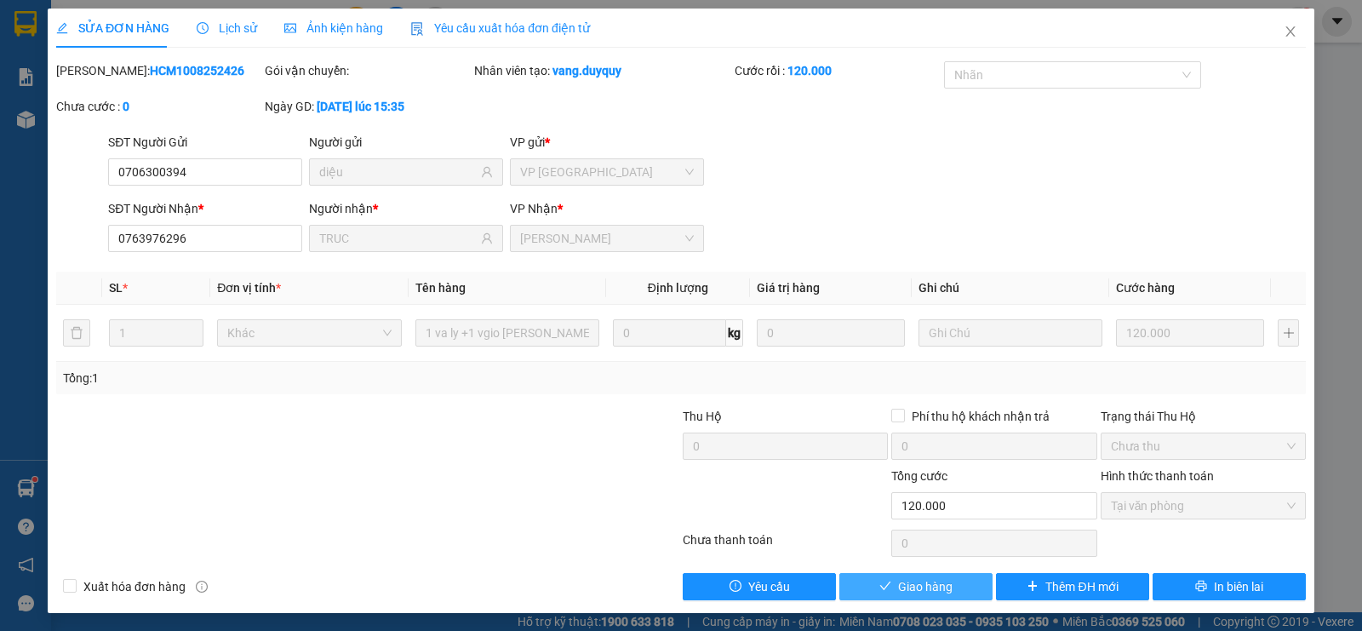
click at [911, 589] on span "Giao hàng" at bounding box center [925, 586] width 54 height 19
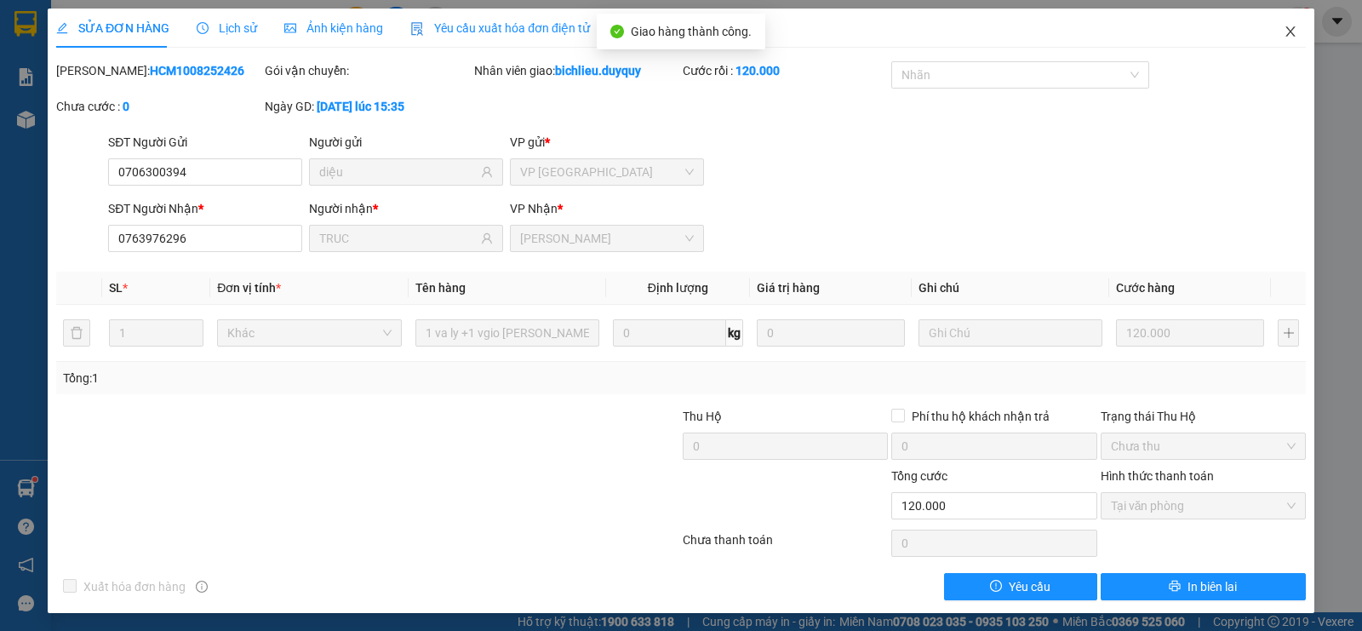
click at [1284, 36] on icon "close" at bounding box center [1291, 32] width 14 height 14
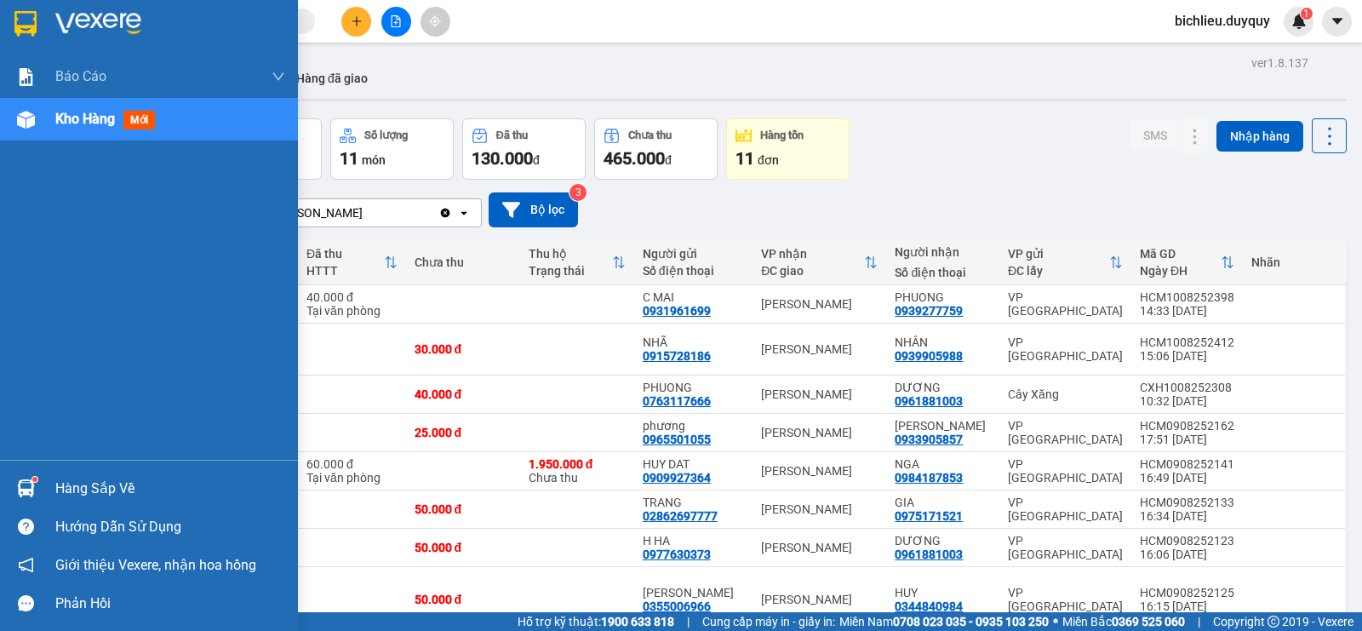
drag, startPoint x: 1032, startPoint y: 246, endPoint x: 36, endPoint y: 24, distance: 1020.5
click at [36, 24] on img at bounding box center [25, 24] width 22 height 26
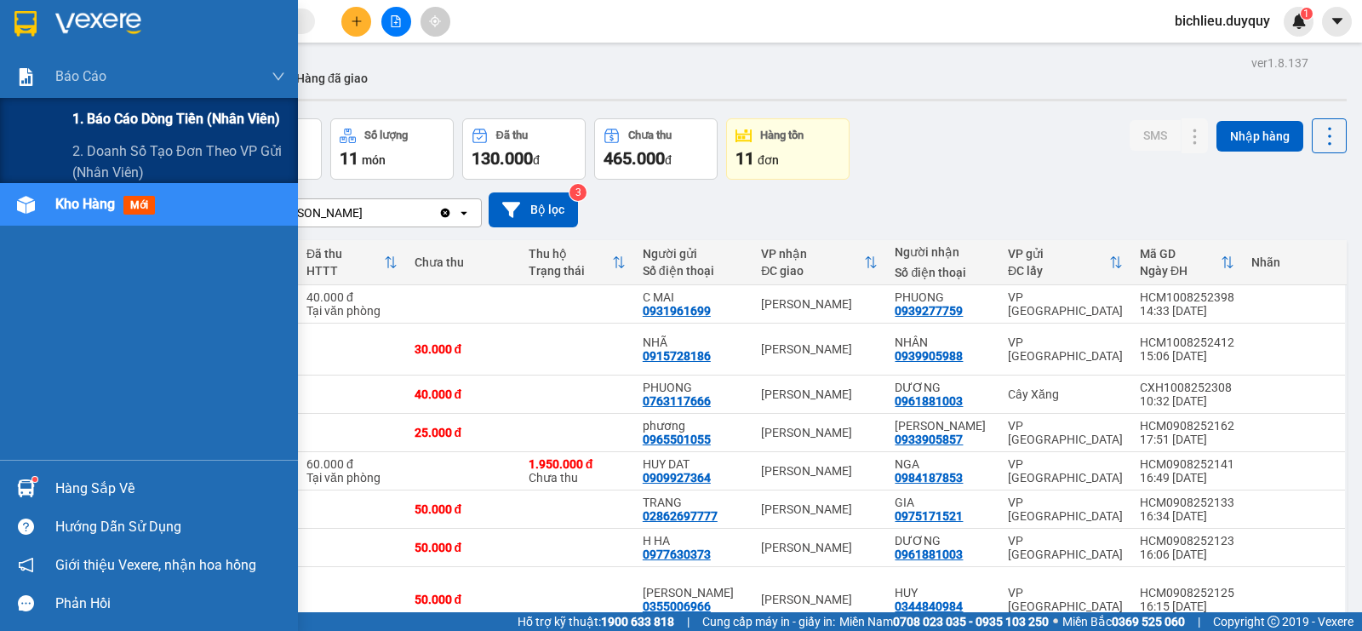
click at [90, 121] on span "1. Báo cáo dòng tiền (nhân viên)" at bounding box center [176, 118] width 208 height 21
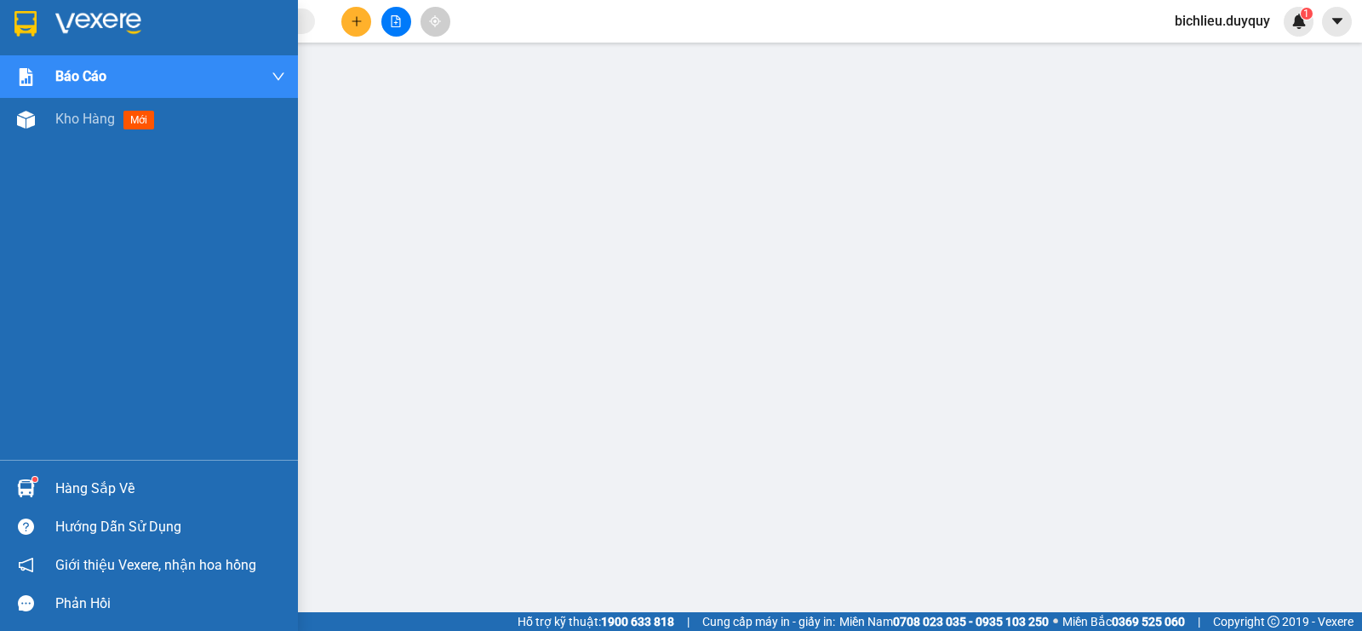
click at [21, 18] on img at bounding box center [25, 24] width 22 height 26
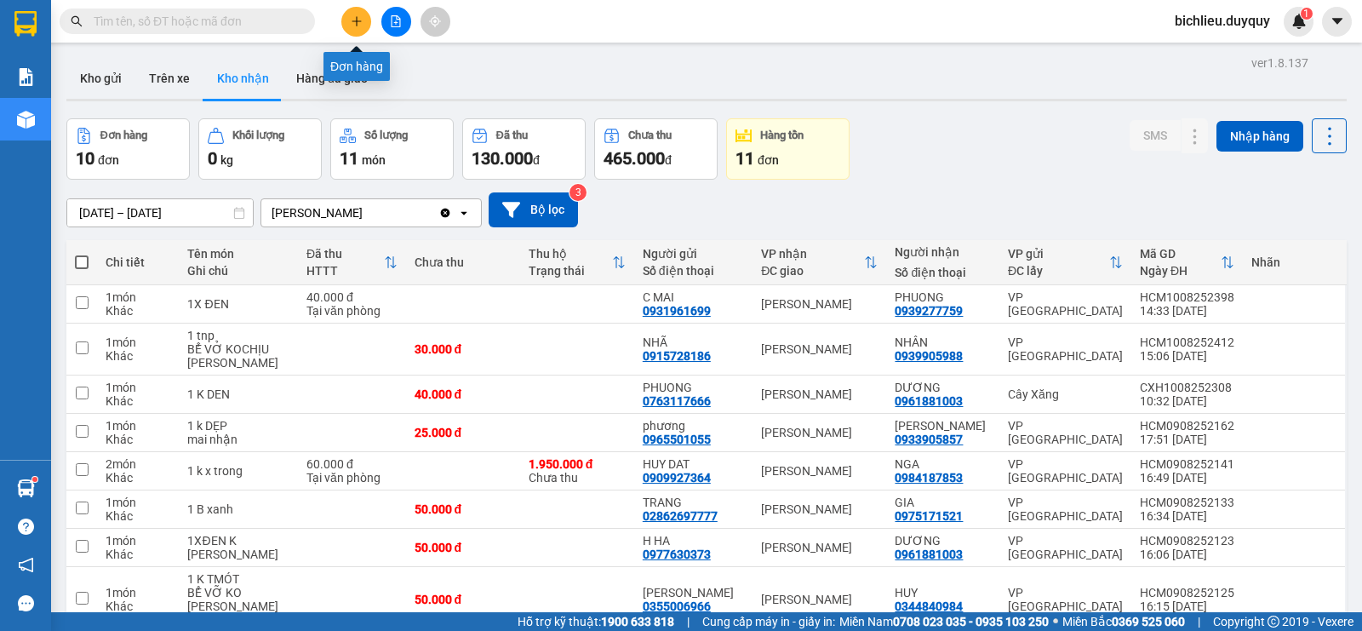
click at [354, 32] on button at bounding box center [356, 22] width 30 height 30
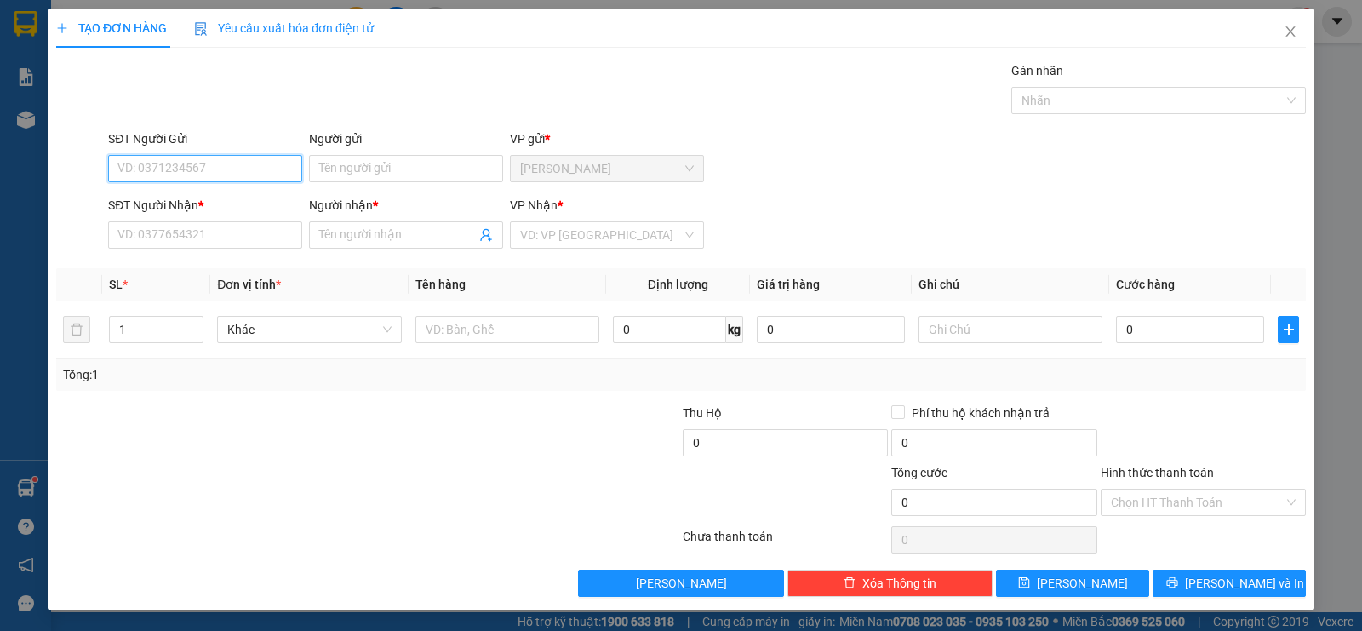
click at [155, 168] on input "SĐT Người Gửi" at bounding box center [205, 168] width 194 height 27
click at [157, 170] on input "SĐT Người Gửi" at bounding box center [205, 168] width 194 height 27
type input "0373944540"
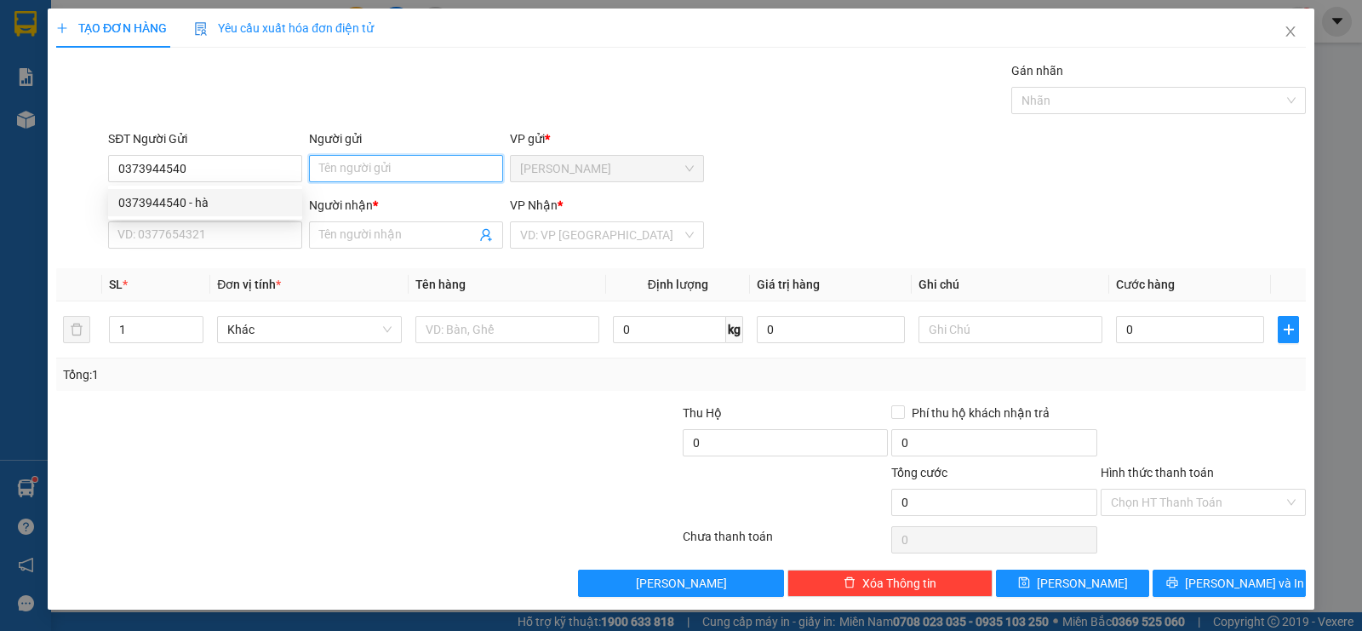
click at [345, 176] on input "Người gửi" at bounding box center [406, 168] width 194 height 27
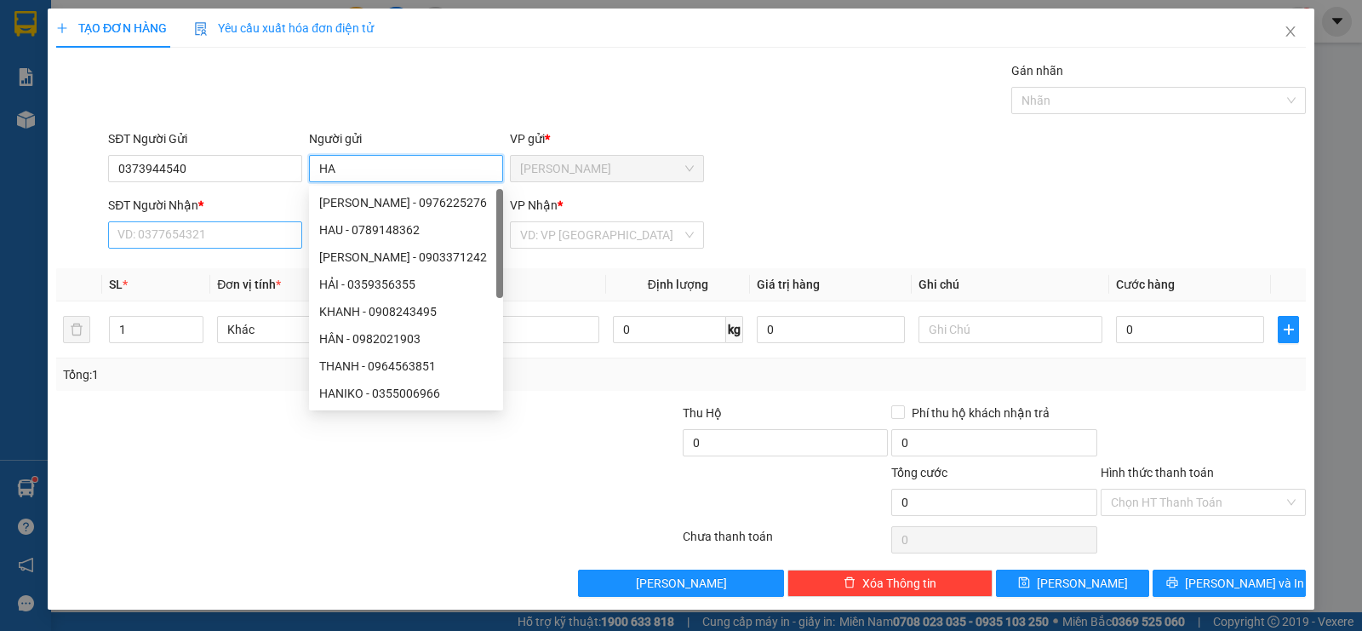
type input "HA"
click at [185, 238] on input "SĐT Người Nhận *" at bounding box center [205, 234] width 194 height 27
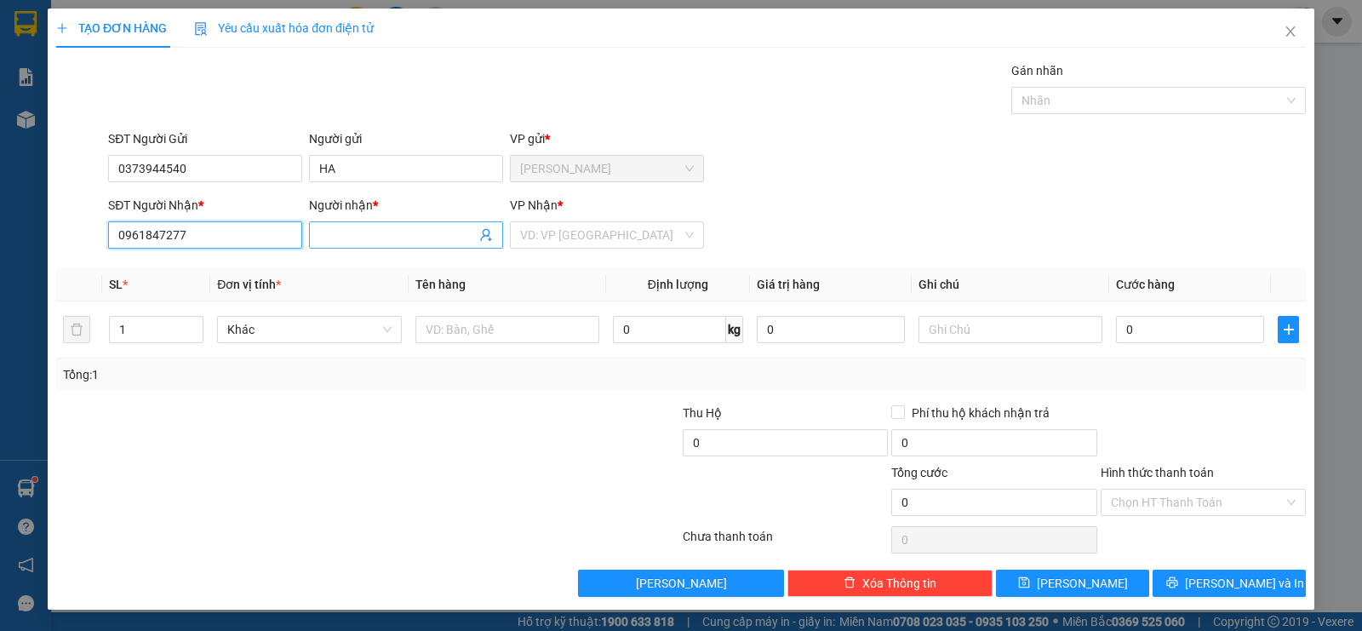
type input "0961847277"
click at [333, 236] on input "Người nhận *" at bounding box center [397, 235] width 157 height 19
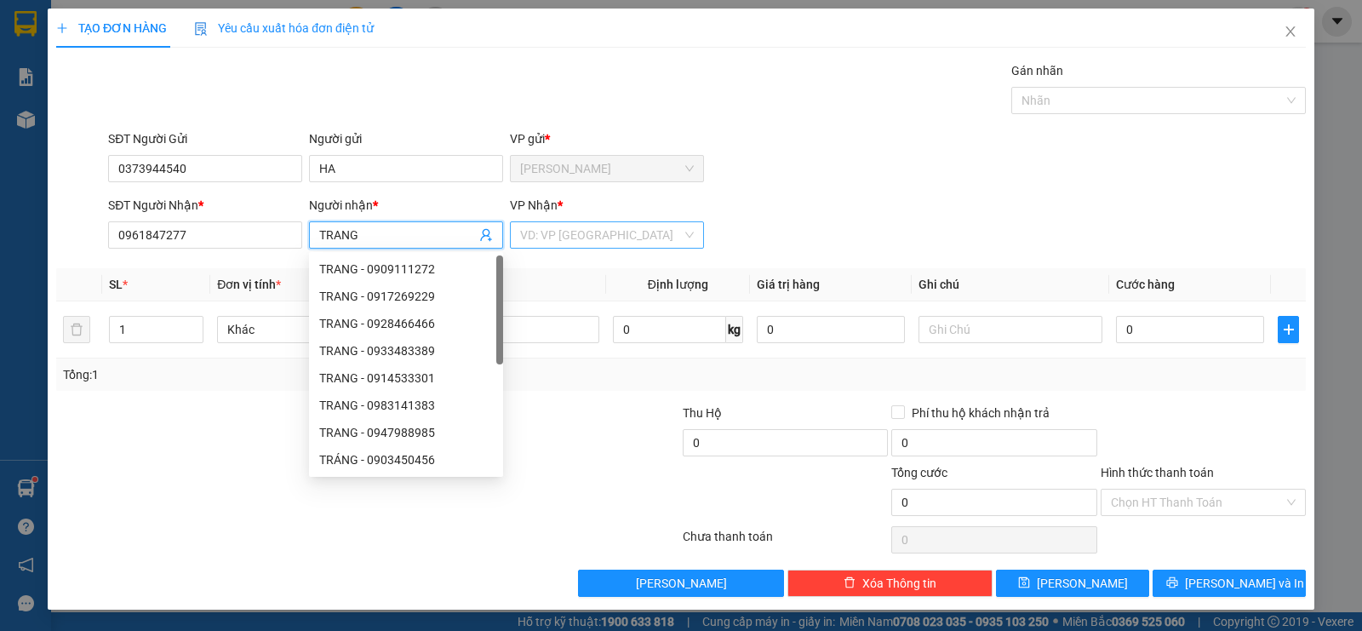
type input "TRANG"
click at [535, 230] on input "search" at bounding box center [601, 235] width 162 height 26
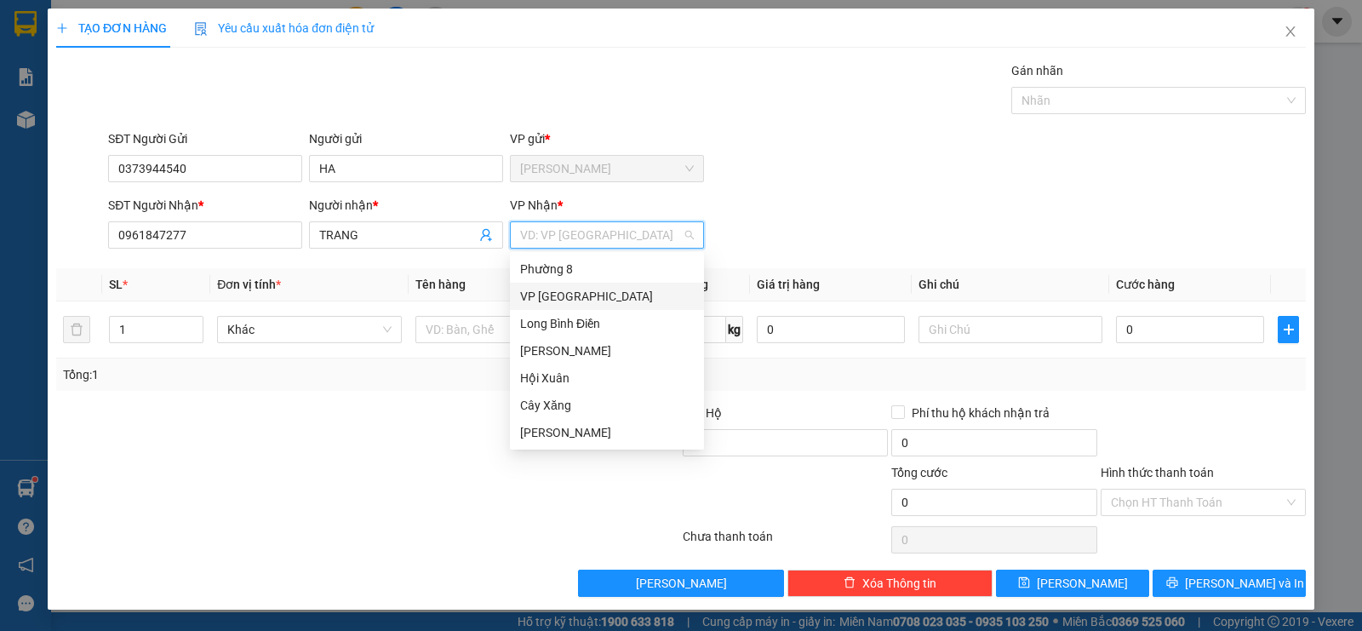
click at [565, 301] on div "VP [GEOGRAPHIC_DATA]" at bounding box center [607, 296] width 174 height 19
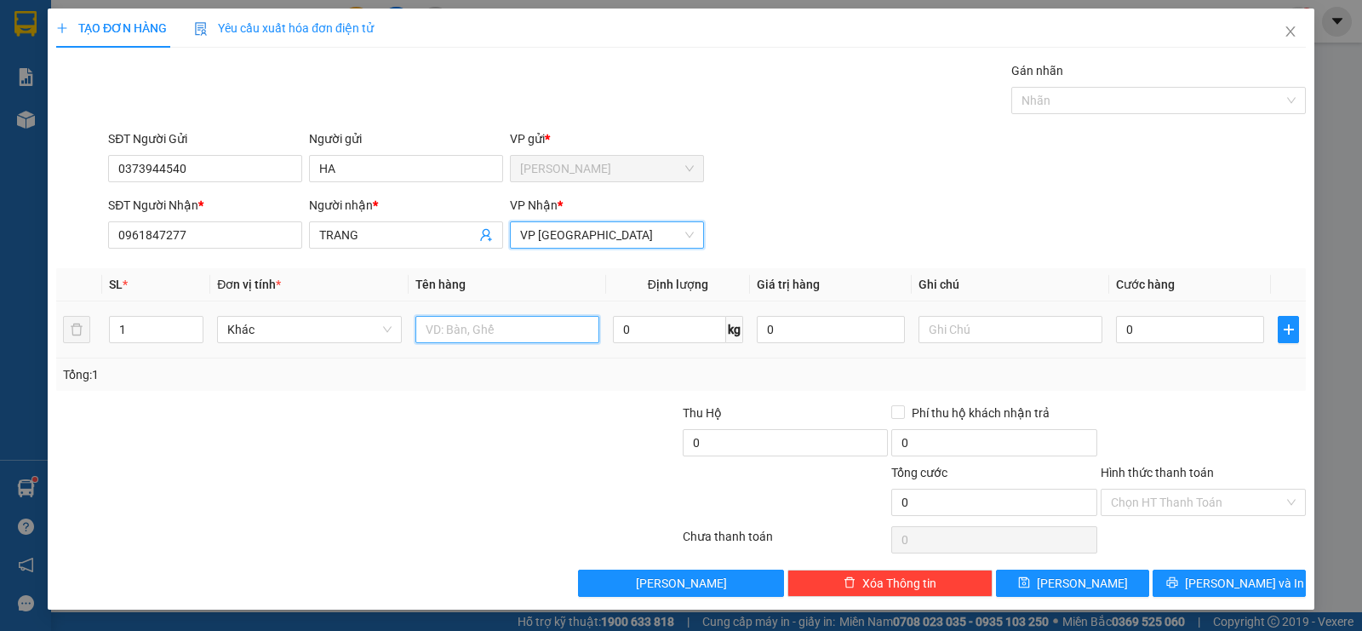
click at [469, 329] on input "text" at bounding box center [507, 329] width 184 height 27
type input "1BAO XANH"
click at [1194, 331] on input "0" at bounding box center [1190, 329] width 148 height 27
type input "4"
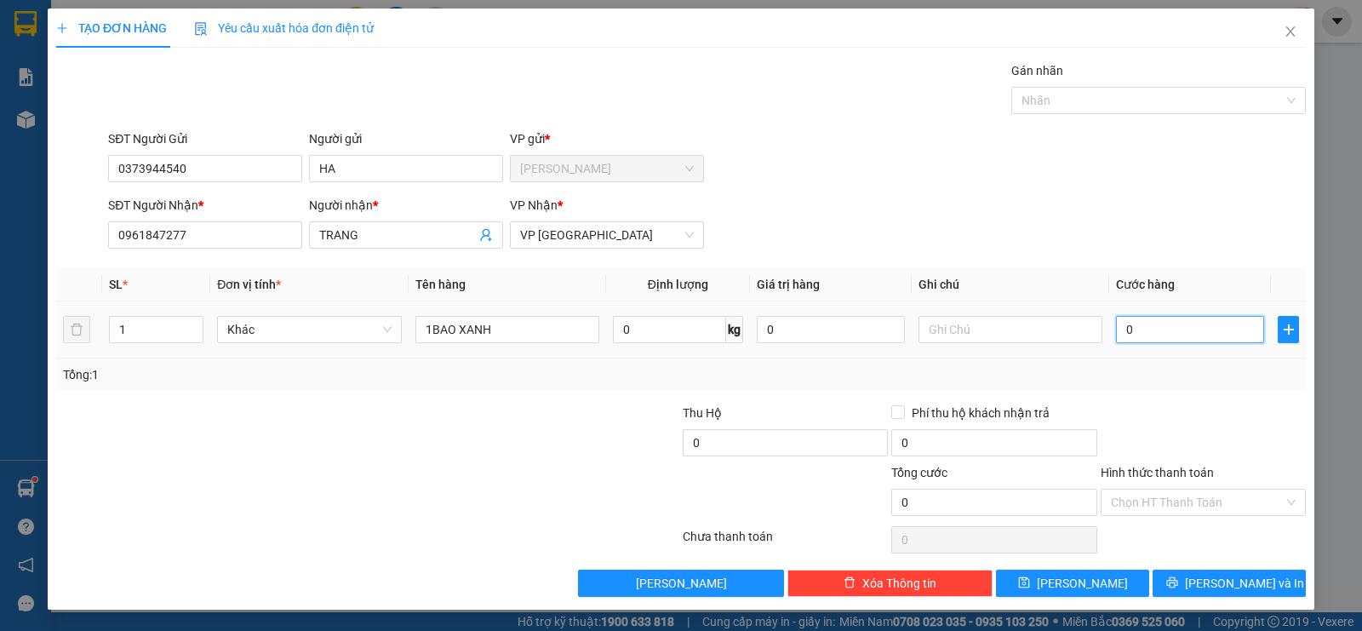
type input "4"
type input "40"
type input "400"
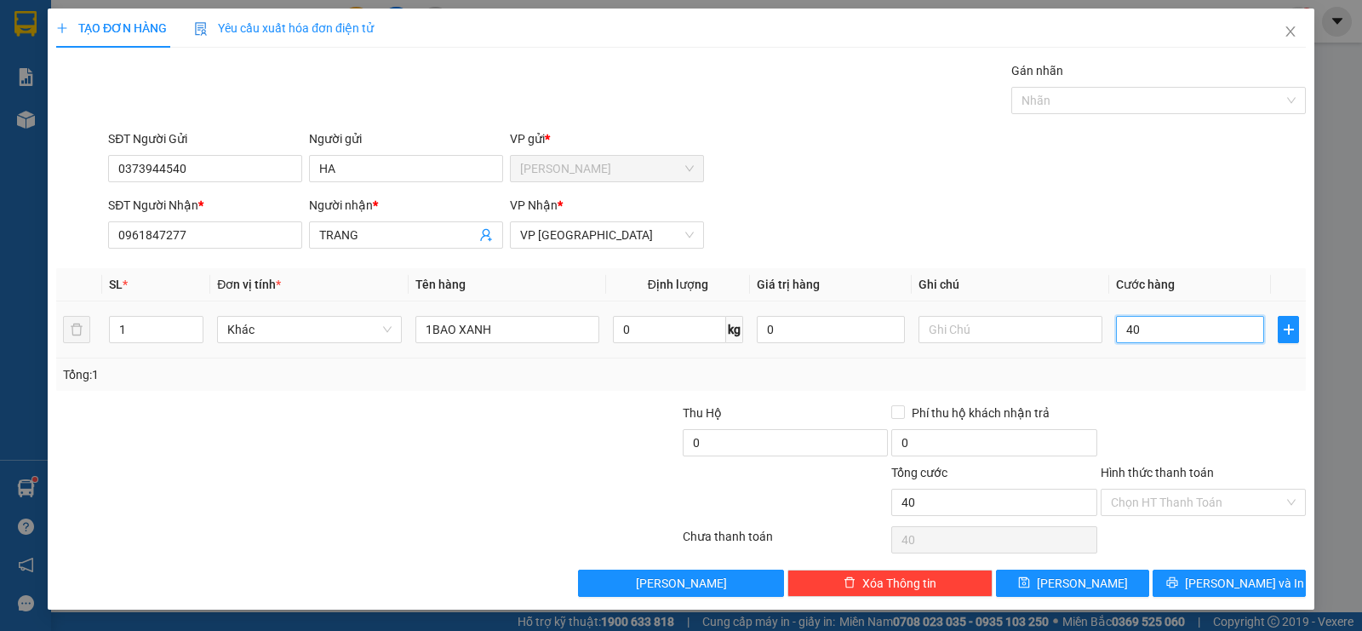
type input "400"
type input "4.000"
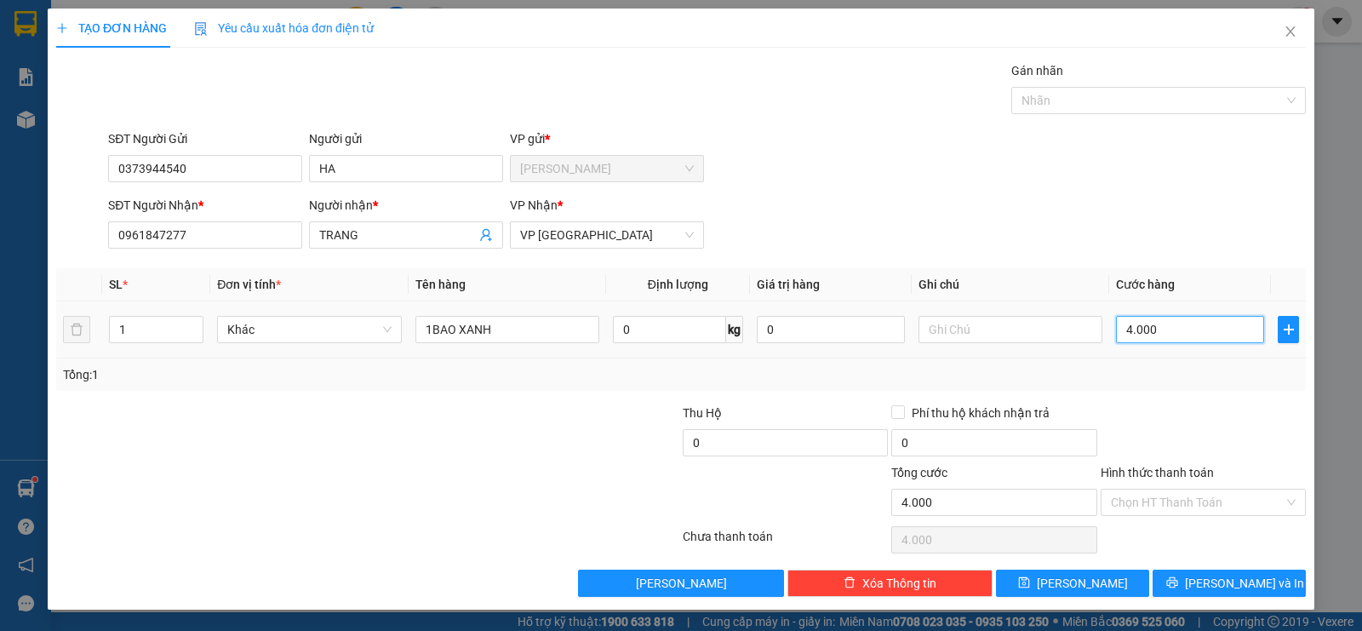
type input "40.000"
click at [1138, 505] on input "Hình thức thanh toán" at bounding box center [1197, 503] width 173 height 26
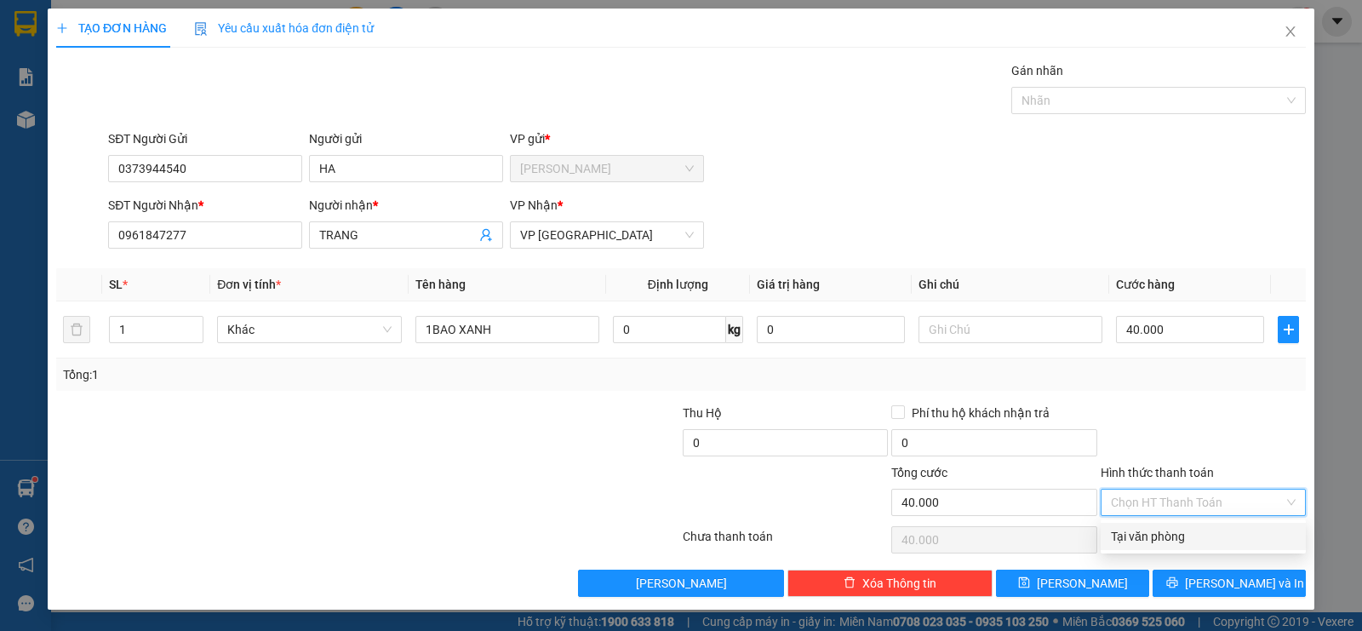
click at [1136, 528] on div "Tại văn phòng" at bounding box center [1203, 536] width 185 height 19
type input "0"
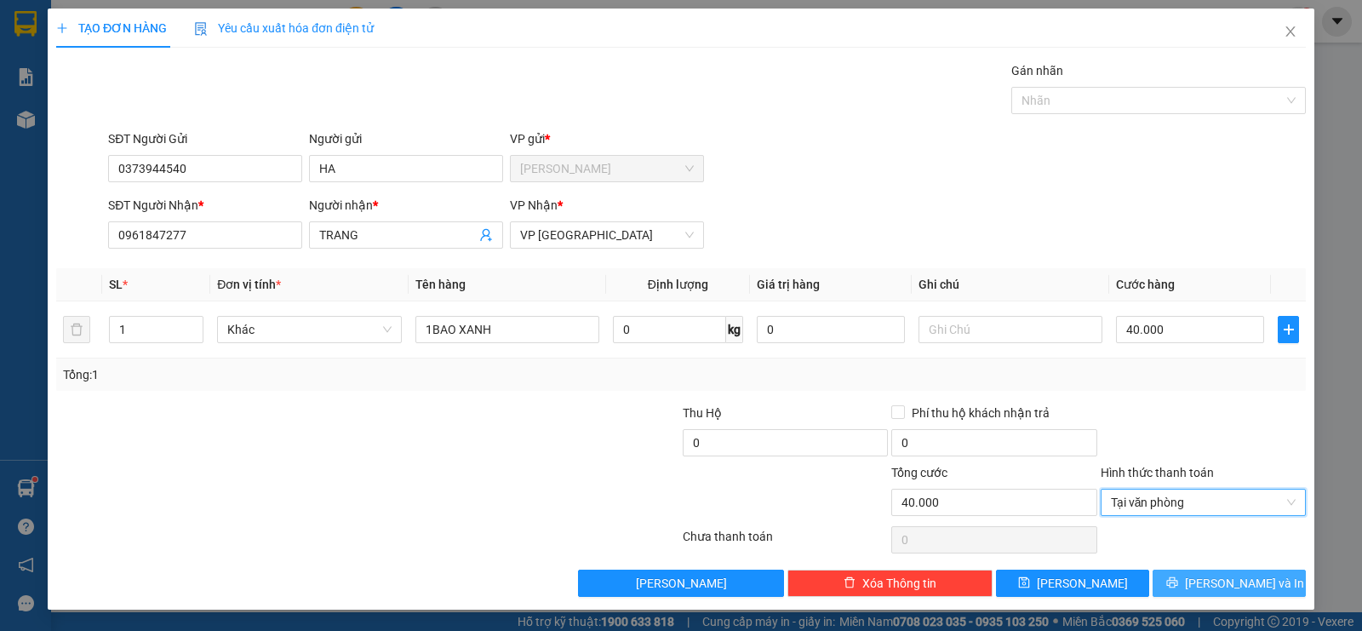
click at [1178, 582] on icon "printer" at bounding box center [1172, 582] width 12 height 12
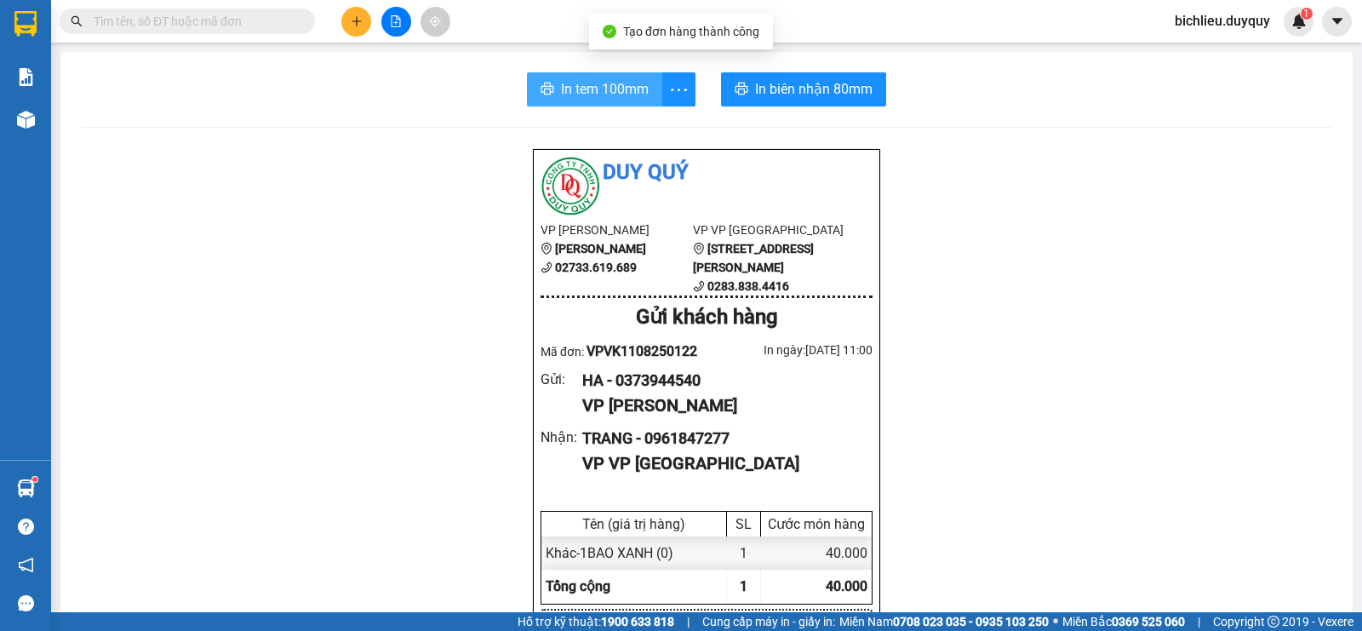
click at [582, 97] on span "In tem 100mm" at bounding box center [605, 88] width 88 height 21
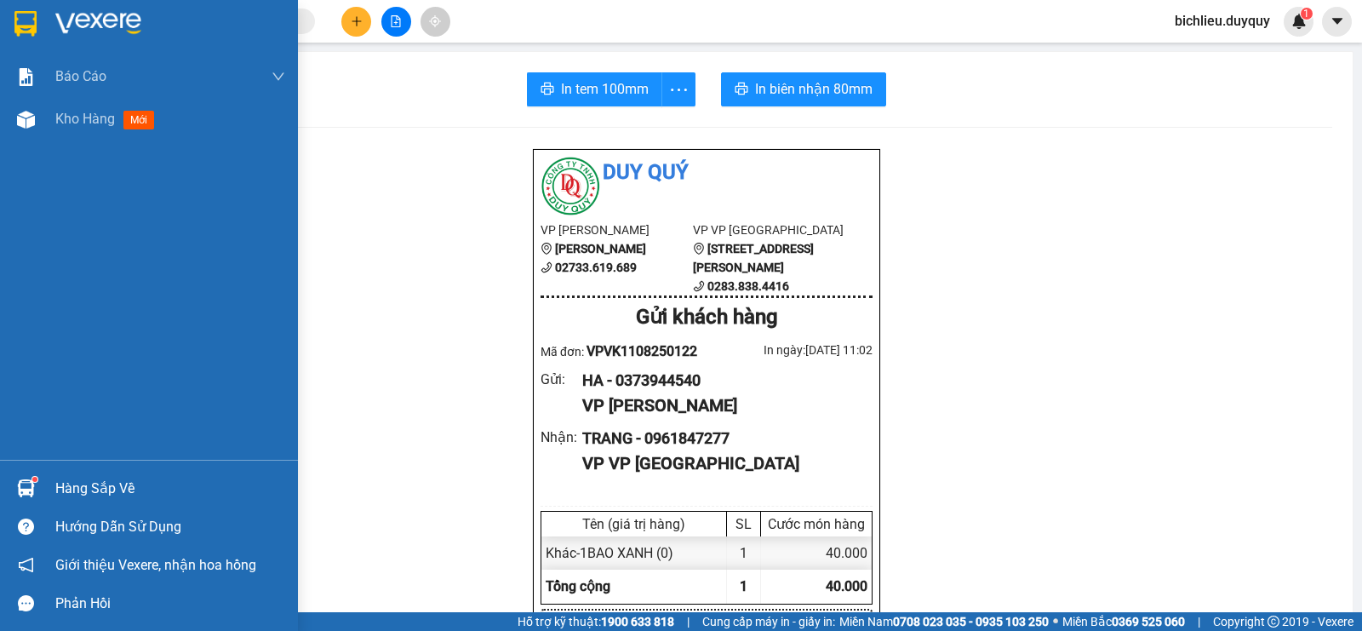
click at [24, 16] on img at bounding box center [25, 24] width 22 height 26
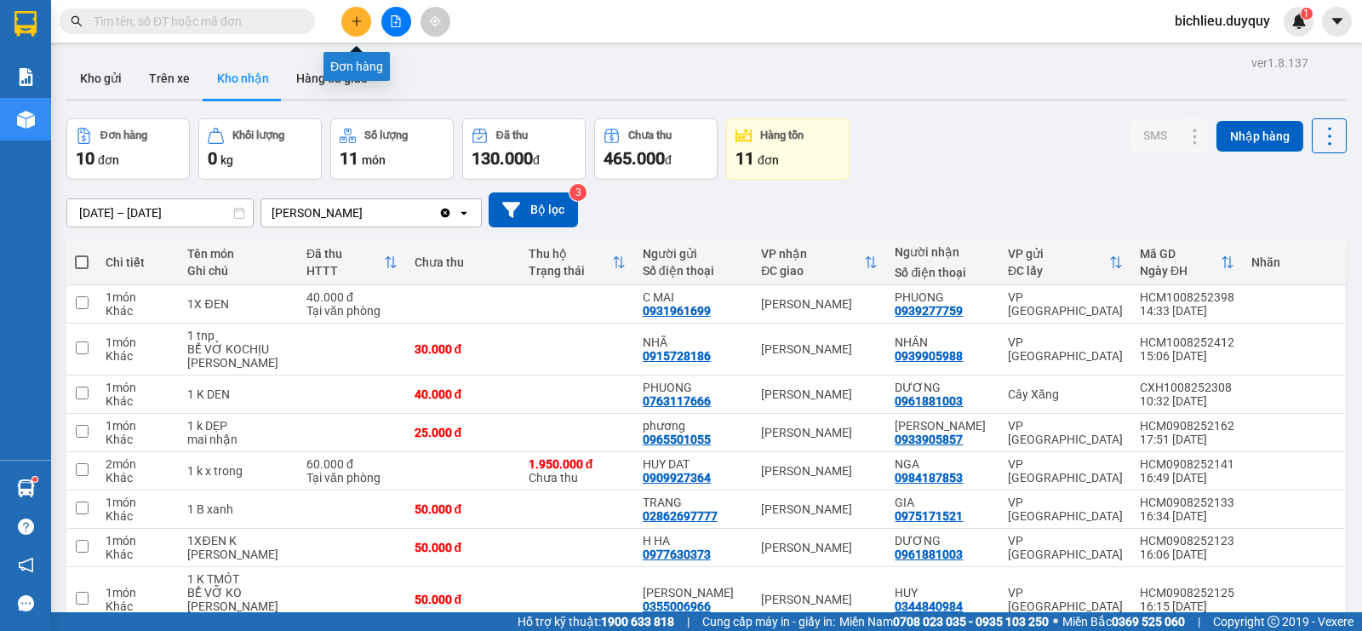
click at [350, 14] on button at bounding box center [356, 22] width 30 height 30
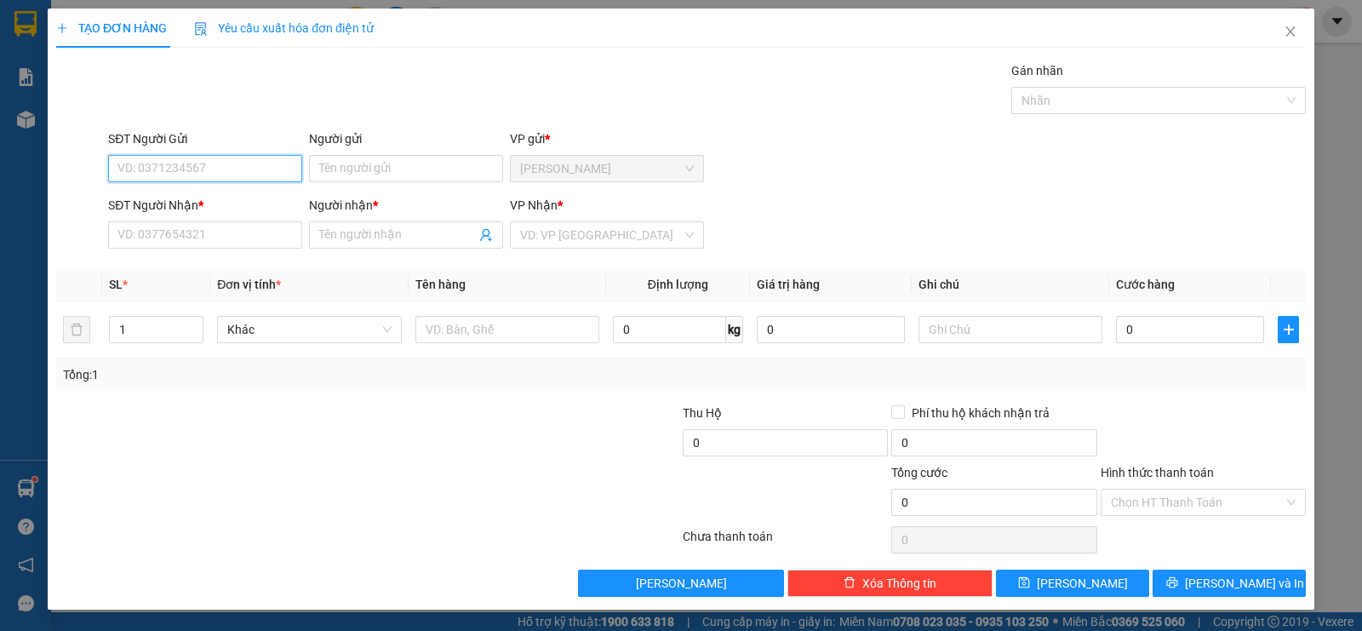
click at [133, 175] on input "SĐT Người Gửi" at bounding box center [205, 168] width 194 height 27
click at [135, 170] on input "SĐT Người Gửi" at bounding box center [205, 168] width 194 height 27
click at [148, 152] on div "SĐT Người Gửi" at bounding box center [205, 142] width 194 height 26
click at [189, 174] on input "SĐT Người Gửi" at bounding box center [205, 168] width 194 height 27
type input "0327400036"
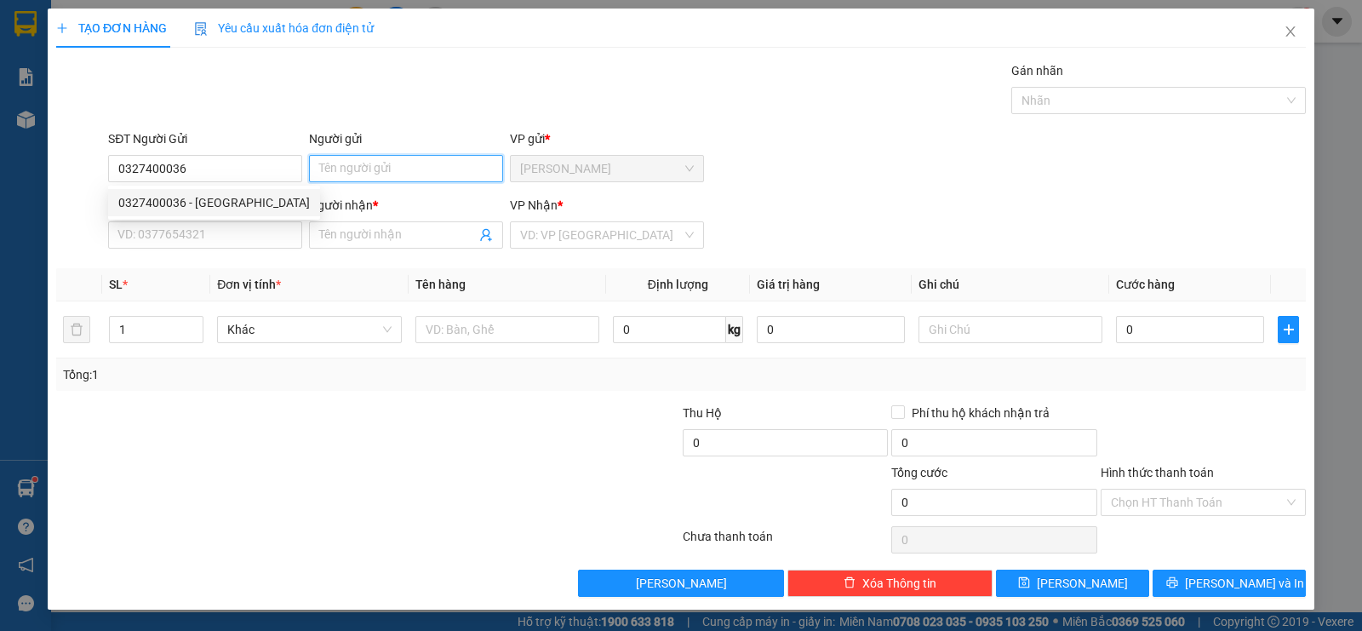
click at [321, 180] on input "Người gửi" at bounding box center [406, 168] width 194 height 27
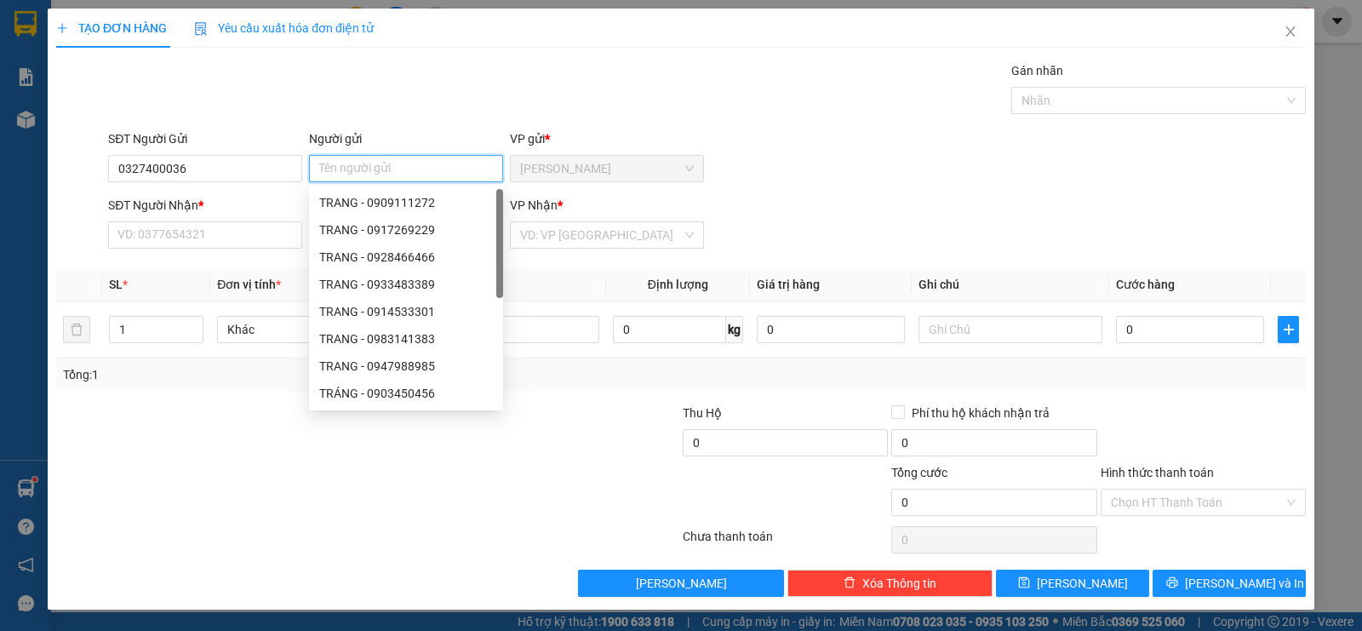
type input "H"
type input "KY"
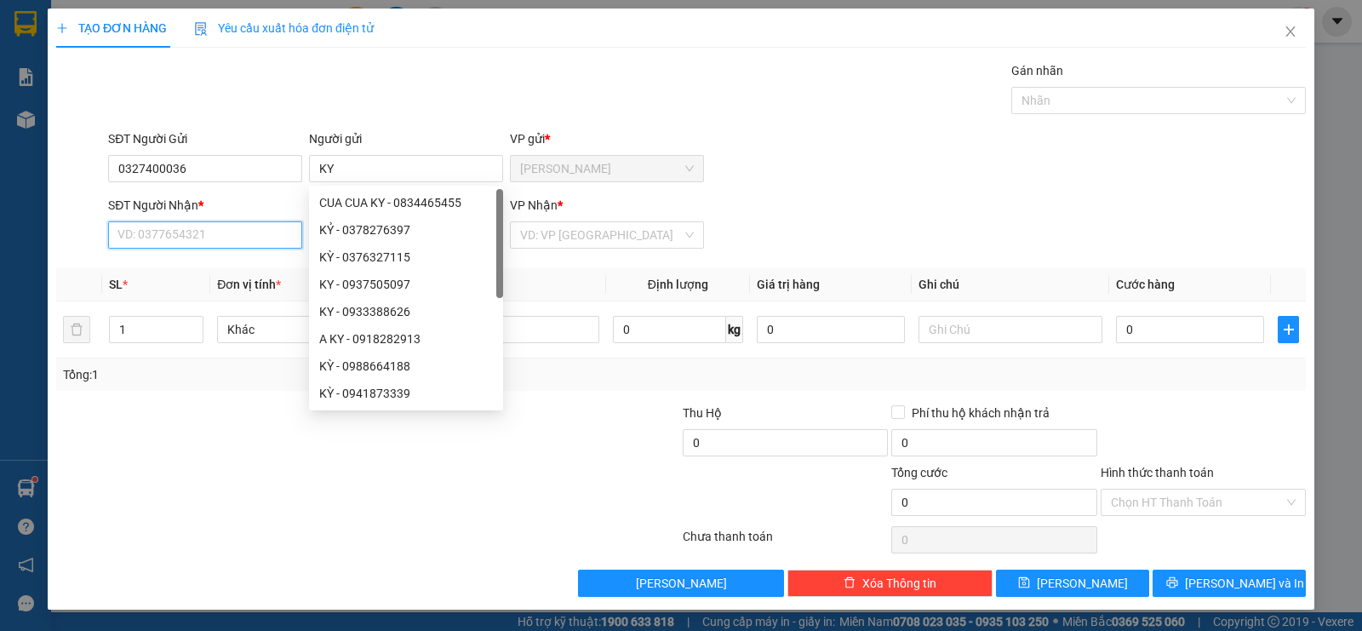
click at [175, 230] on input "SĐT Người Nhận *" at bounding box center [205, 234] width 194 height 27
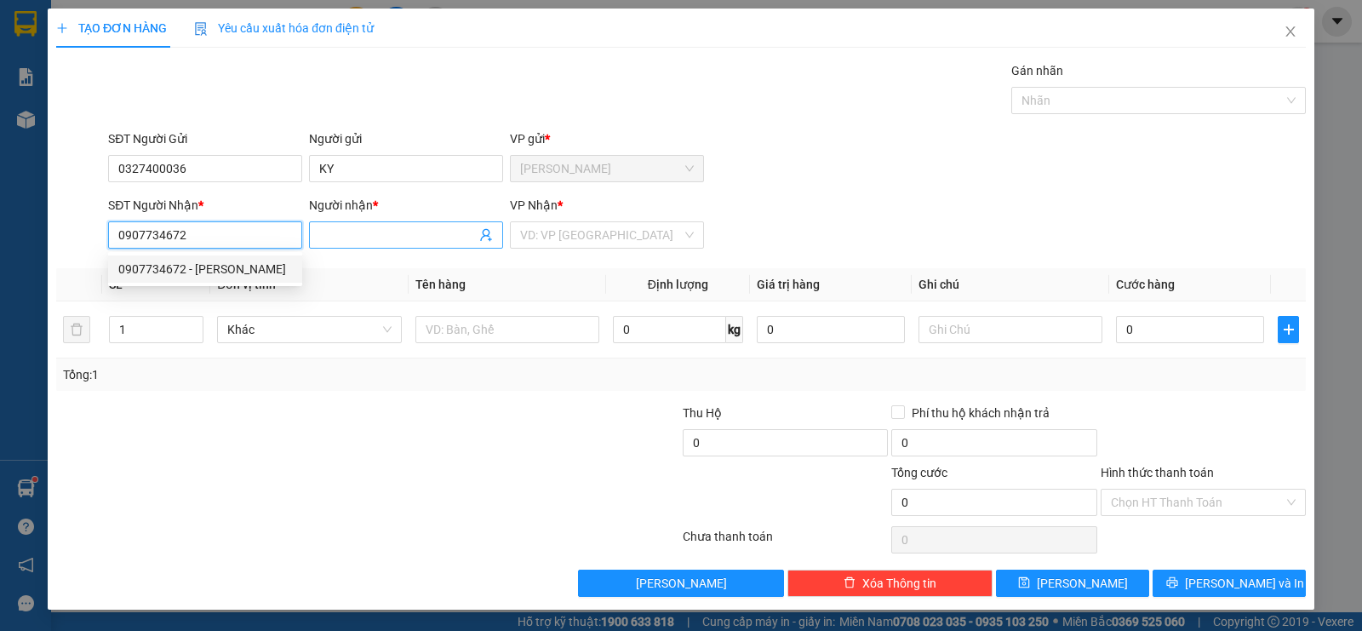
type input "0907734672"
click at [318, 231] on span at bounding box center [406, 234] width 194 height 27
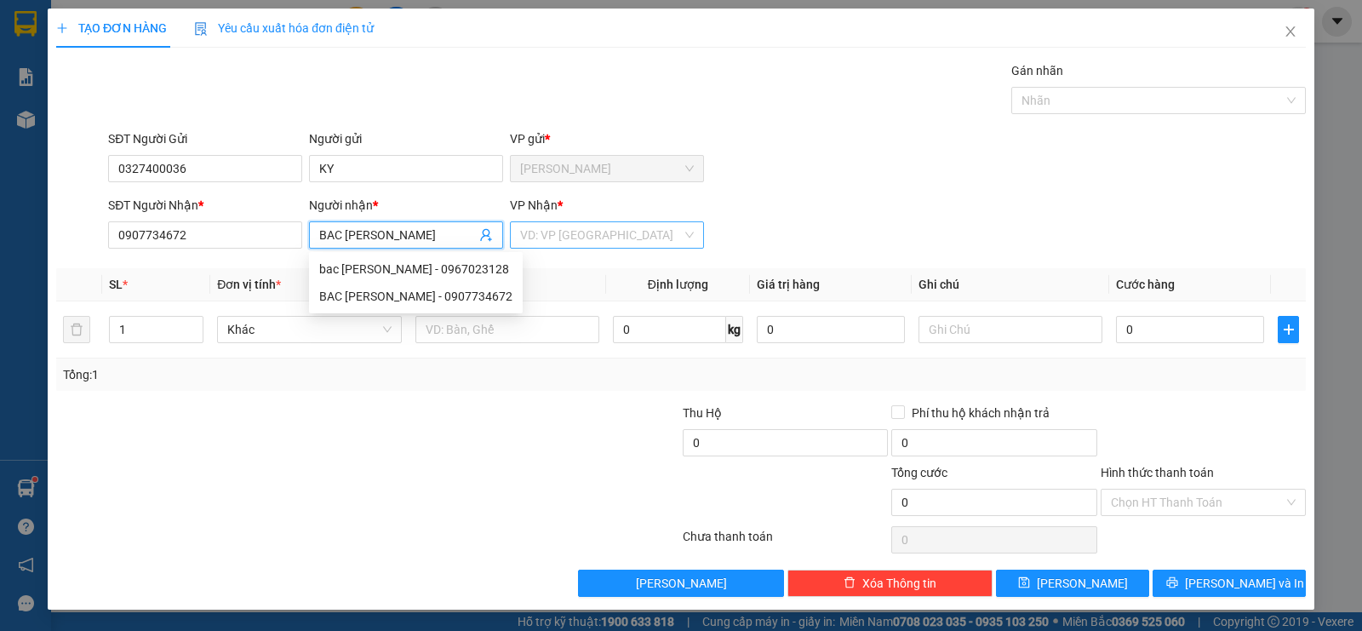
type input "BAC [PERSON_NAME]"
click at [597, 234] on input "search" at bounding box center [601, 235] width 162 height 26
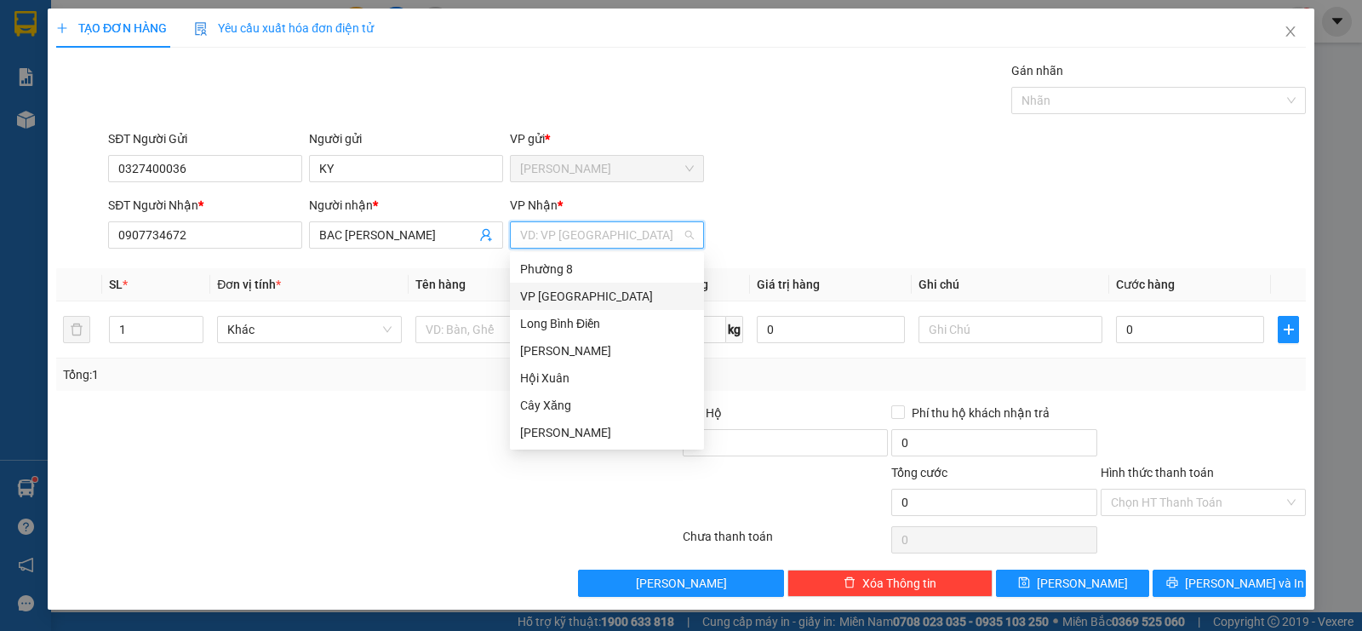
click at [568, 301] on div "VP [GEOGRAPHIC_DATA]" at bounding box center [607, 296] width 174 height 19
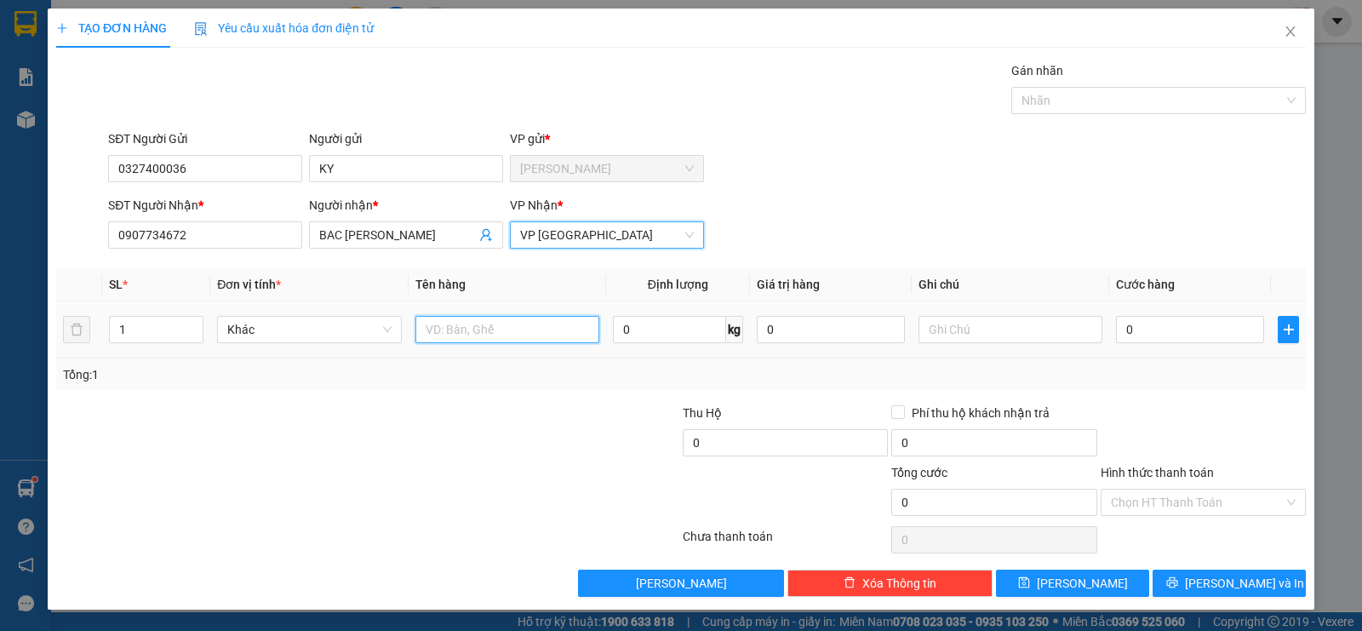
click at [532, 333] on input "text" at bounding box center [507, 329] width 184 height 27
type input "1TNP"
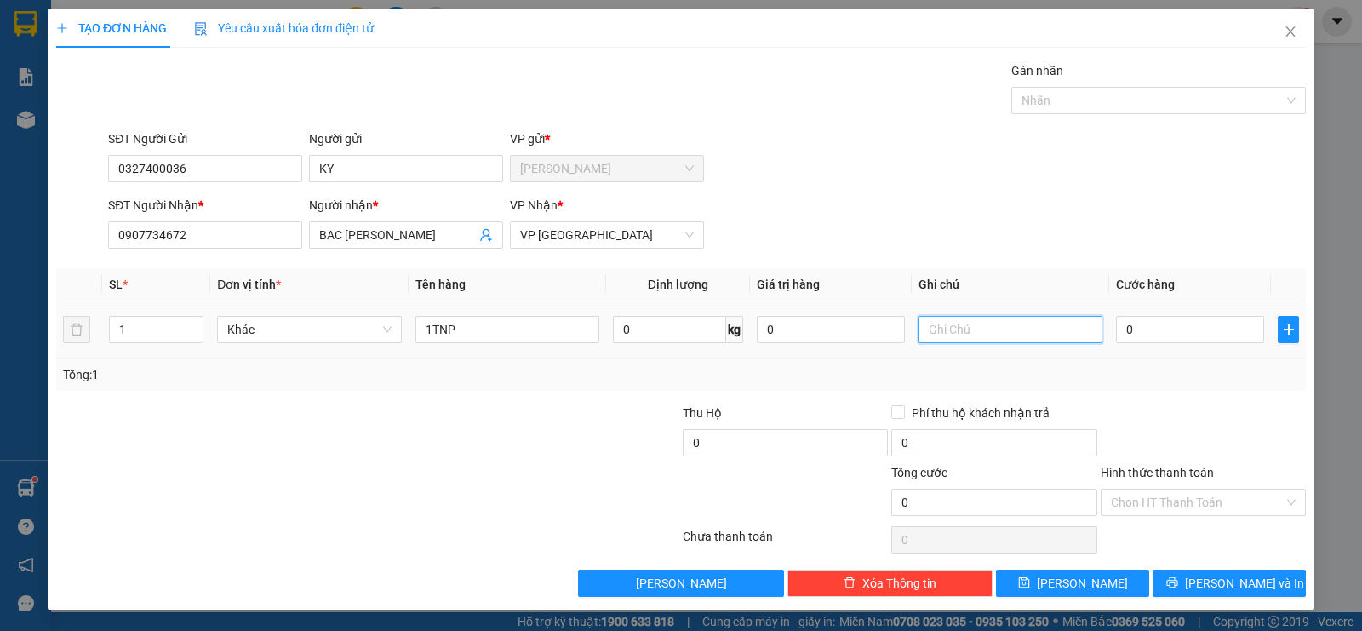
click at [968, 330] on input "text" at bounding box center [1011, 329] width 184 height 27
type input "TRAI CAY"
click at [1159, 335] on input "0" at bounding box center [1190, 329] width 148 height 27
type input "4"
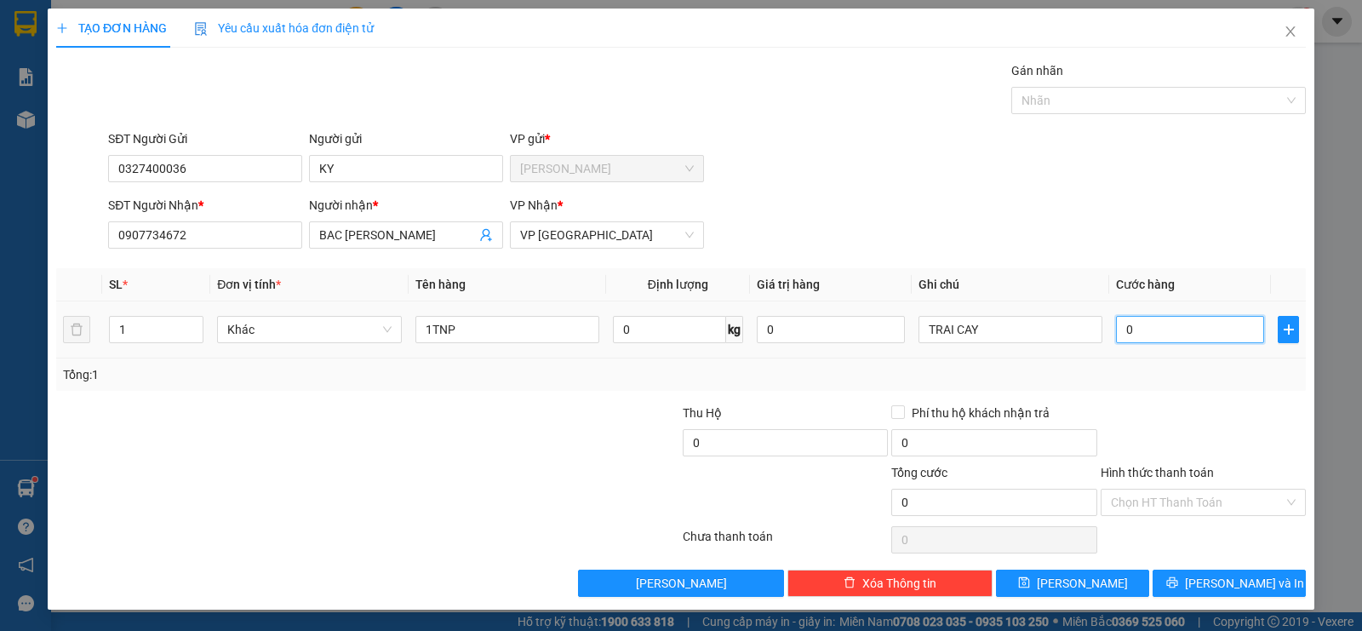
type input "4"
type input "40"
type input "40.000"
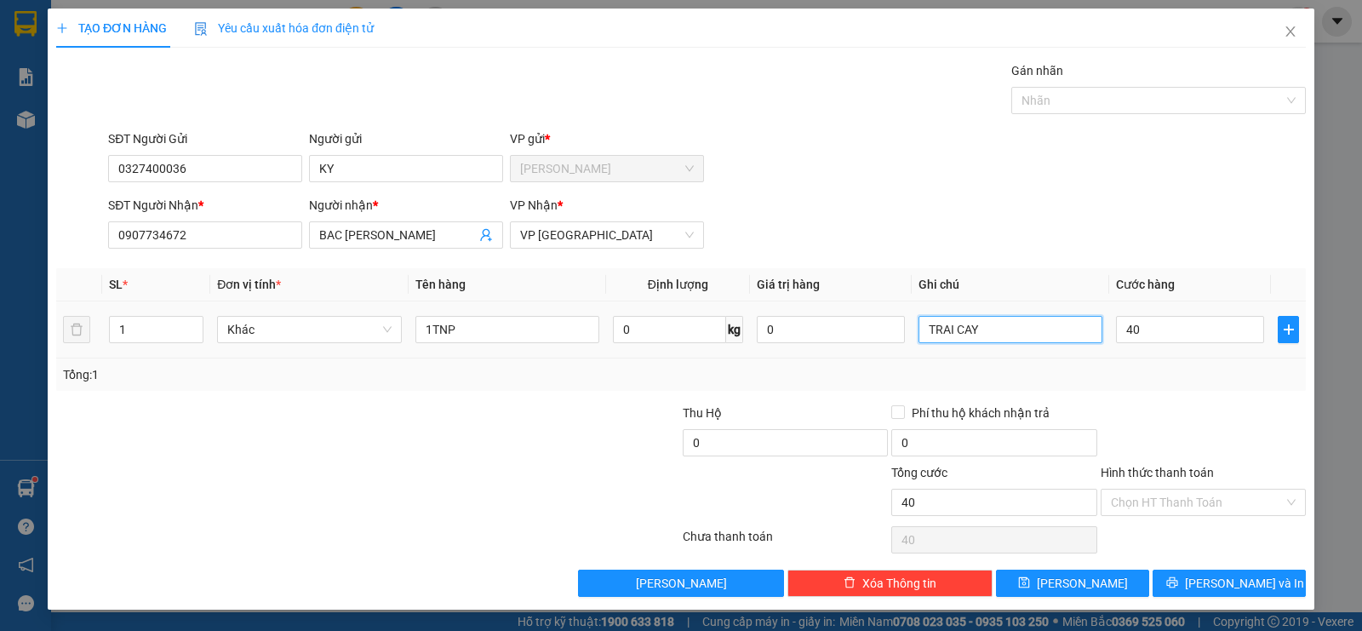
type input "40.000"
click at [973, 334] on input "TRAI CAY" at bounding box center [1011, 329] width 184 height 27
type input "DO GOMY"
click at [1131, 495] on input "Hình thức thanh toán" at bounding box center [1197, 503] width 173 height 26
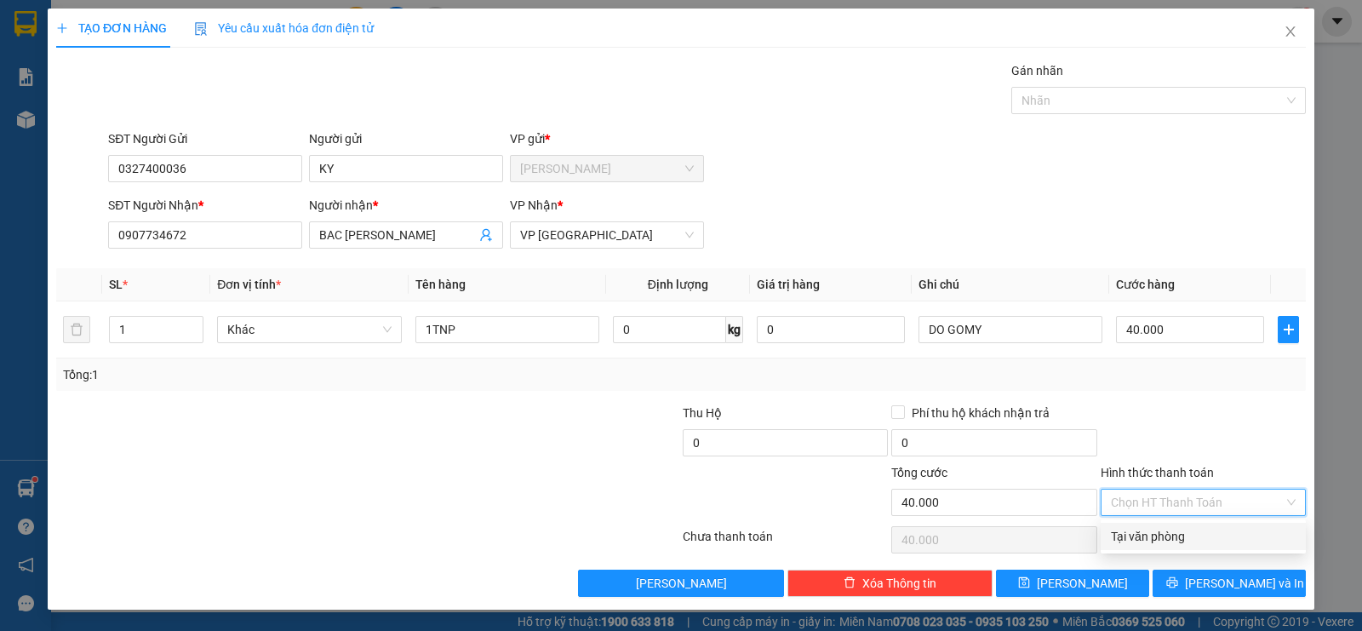
click at [1129, 526] on div "Tại văn phòng" at bounding box center [1203, 536] width 205 height 27
type input "0"
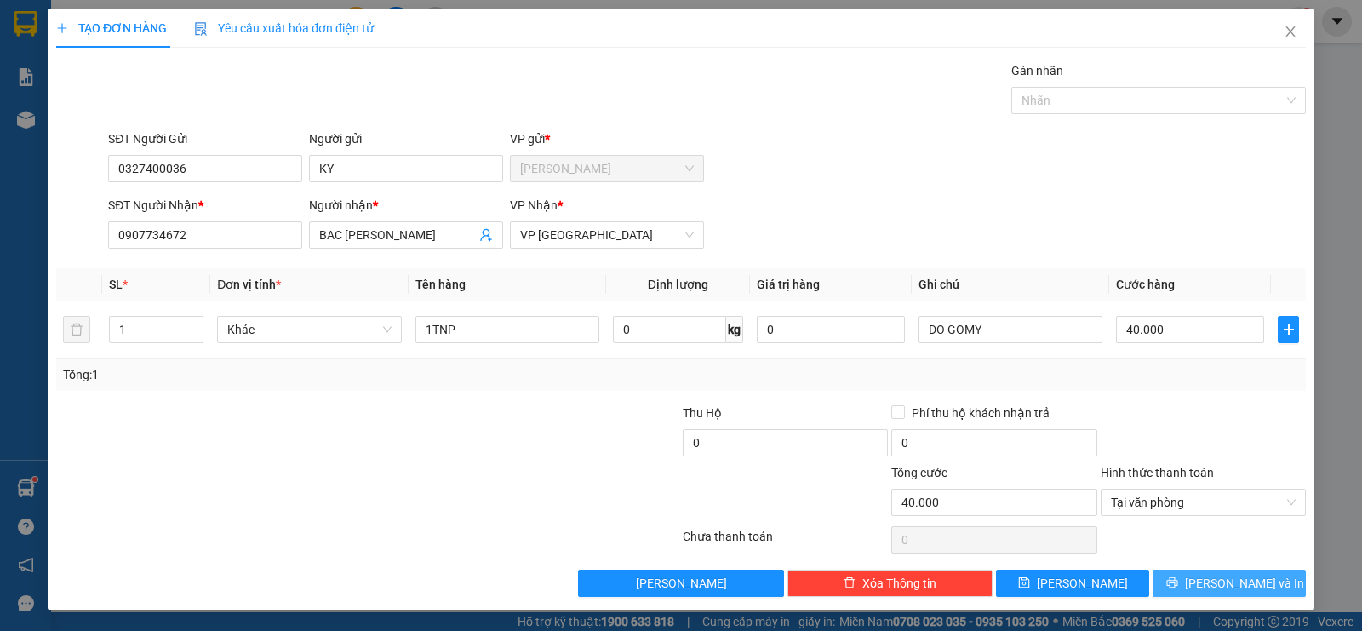
click at [1214, 587] on button "[PERSON_NAME] và In" at bounding box center [1229, 583] width 153 height 27
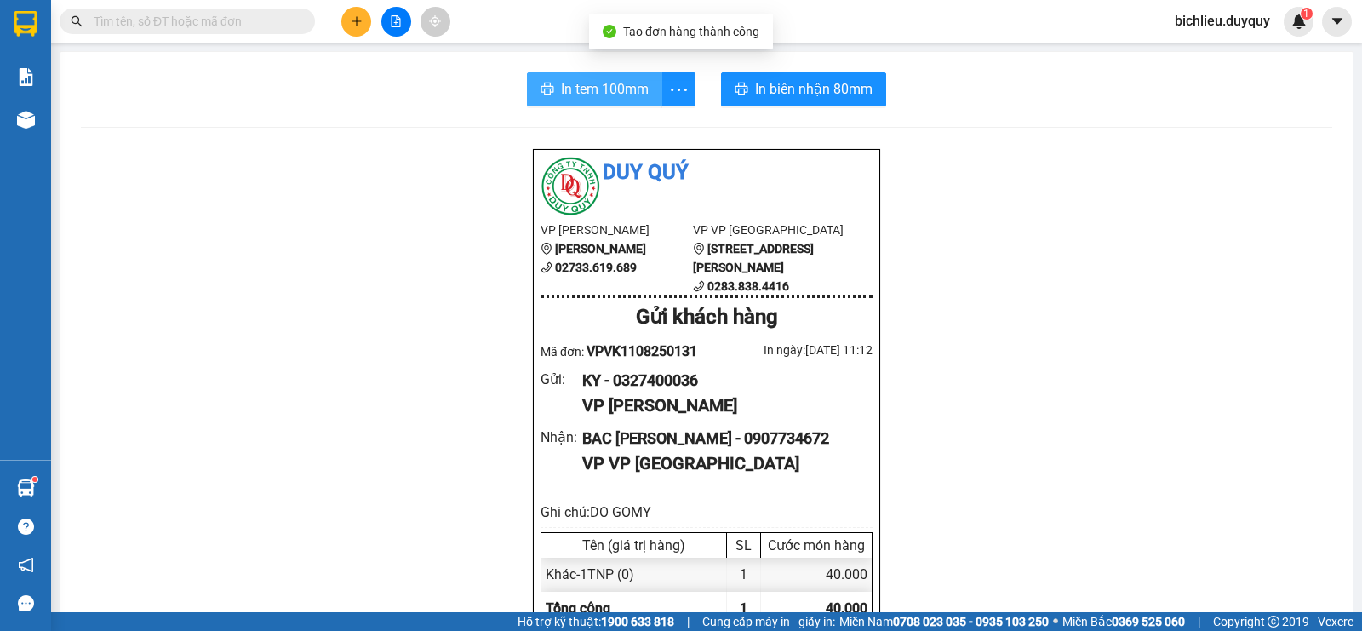
click at [564, 89] on span "In tem 100mm" at bounding box center [605, 88] width 88 height 21
click at [566, 94] on span "In tem 100mm" at bounding box center [605, 88] width 88 height 21
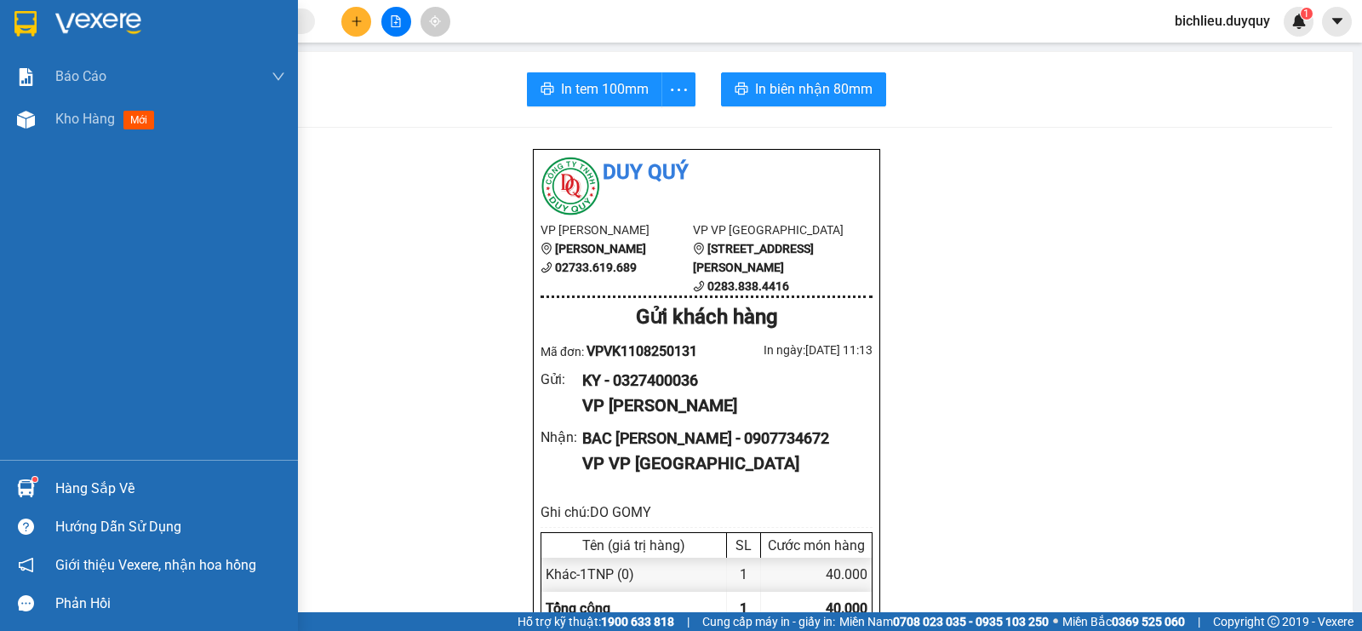
drag, startPoint x: 16, startPoint y: 6, endPoint x: 28, endPoint y: 20, distance: 18.1
click at [20, 11] on div at bounding box center [149, 27] width 298 height 55
click at [28, 20] on img at bounding box center [25, 24] width 22 height 26
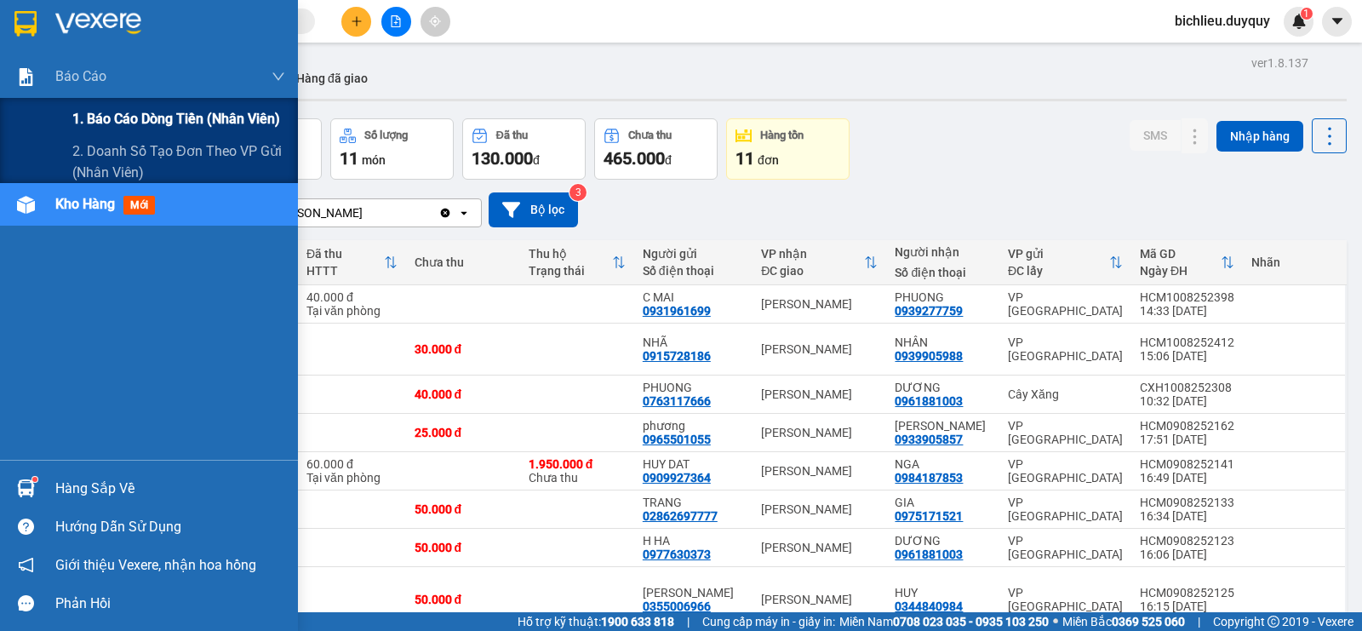
click at [89, 112] on span "1. Báo cáo dòng tiền (nhân viên)" at bounding box center [176, 118] width 208 height 21
